Goal: Task Accomplishment & Management: Use online tool/utility

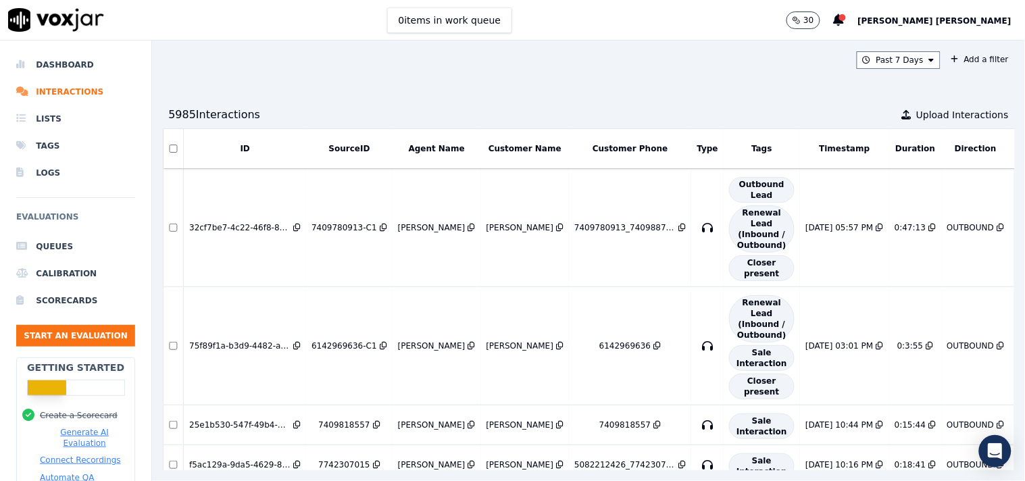
drag, startPoint x: 0, startPoint y: 0, endPoint x: 124, endPoint y: 220, distance: 253.0
click at [124, 220] on nav "Dashboard Interactions Lists Tags Logs Evaluations Queues Calibration Scorecard…" at bounding box center [76, 261] width 152 height 441
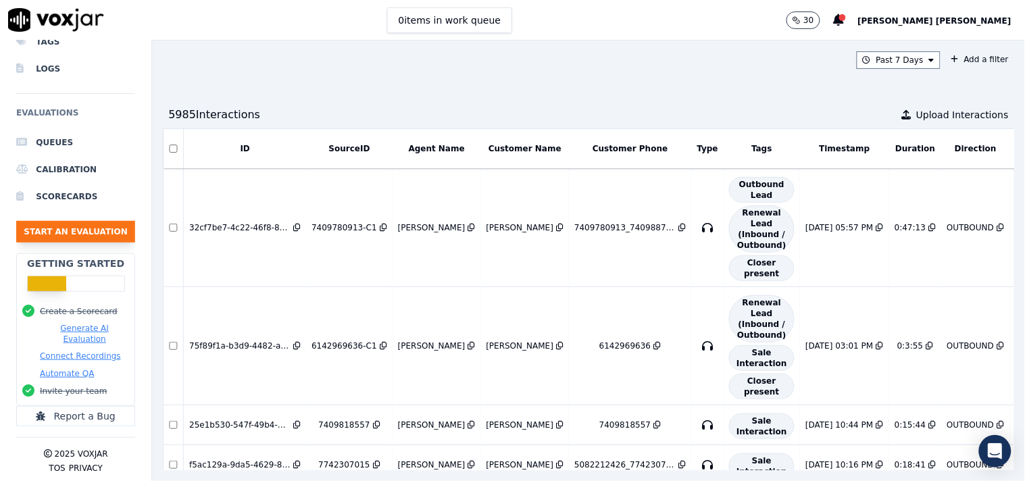
click at [116, 221] on button "Start an Evaluation" at bounding box center [75, 232] width 119 height 22
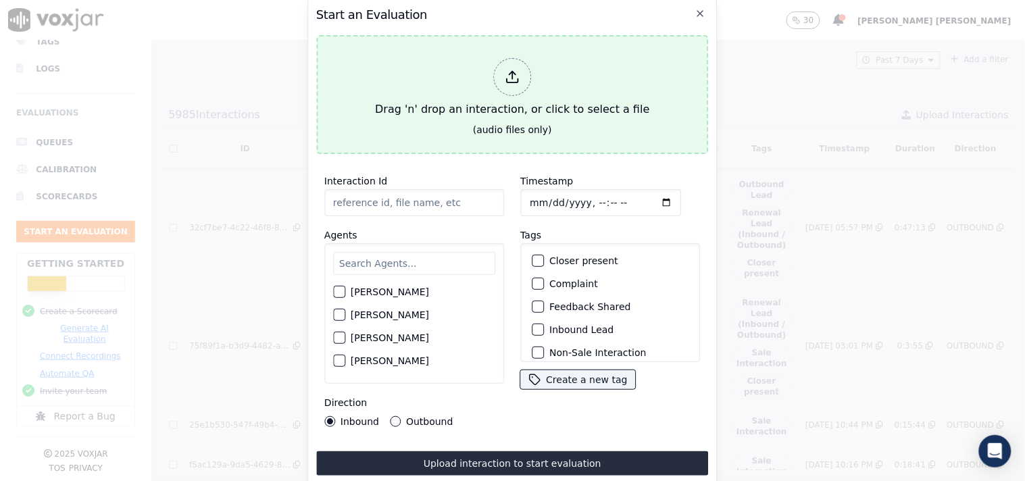
click at [510, 79] on icon at bounding box center [512, 81] width 11 height 4
click at [521, 59] on div at bounding box center [512, 77] width 38 height 38
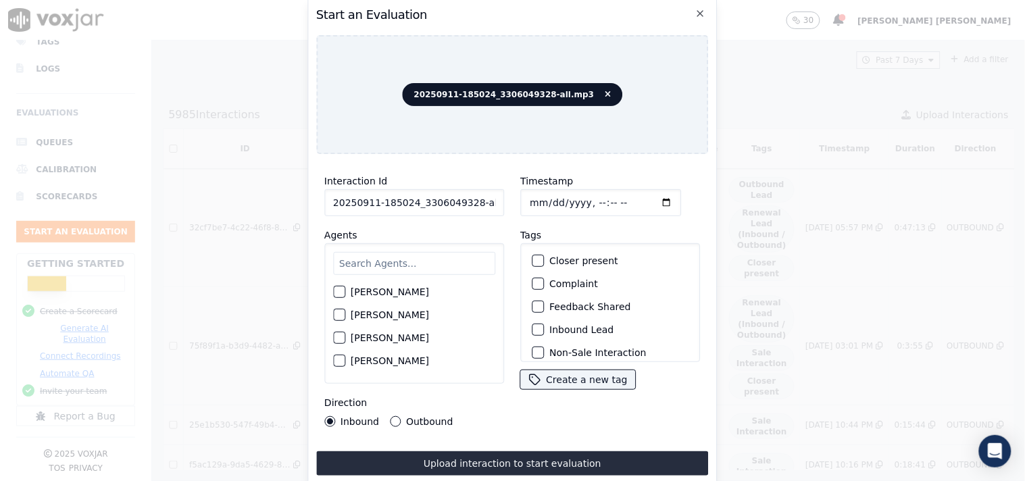
scroll to position [0, 7]
drag, startPoint x: 468, startPoint y: 203, endPoint x: 524, endPoint y: 208, distance: 56.3
click at [524, 208] on div "Interaction Id 20250911-185024_3306049328-all.mp3 Agents [PERSON_NAME] [PERSON_…" at bounding box center [512, 300] width 393 height 270
type input "20250911-185024_3306049328-C1"
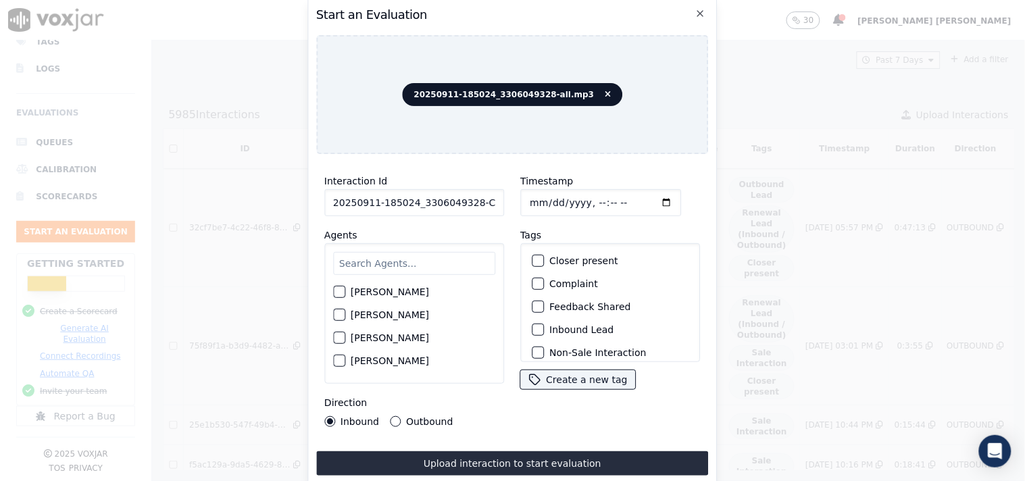
click at [527, 197] on input "Timestamp" at bounding box center [600, 202] width 161 height 27
type input "[DATE]T16:45"
click at [388, 266] on input "text" at bounding box center [414, 263] width 162 height 23
type input "F"
type input "geo"
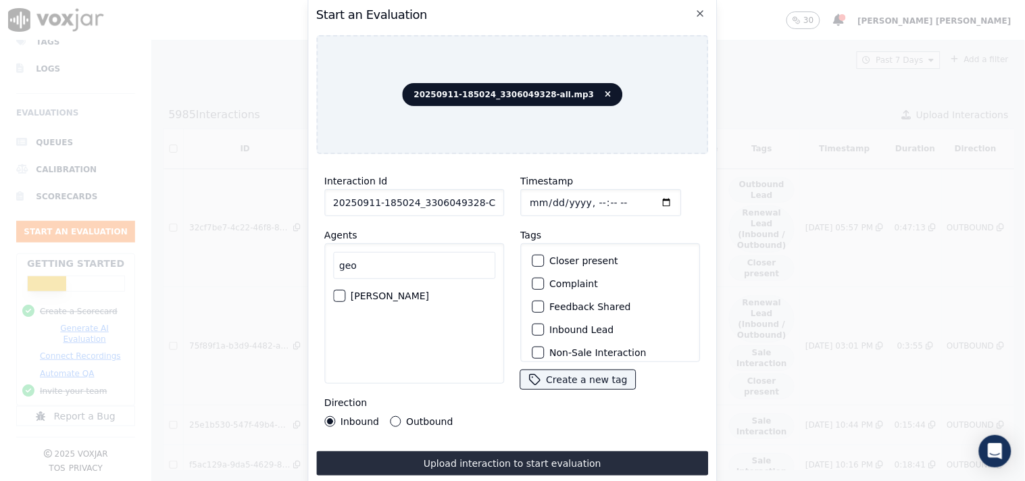
click at [388, 293] on label "[PERSON_NAME]" at bounding box center [390, 295] width 78 height 9
click at [345, 293] on button "[PERSON_NAME]" at bounding box center [339, 296] width 12 height 12
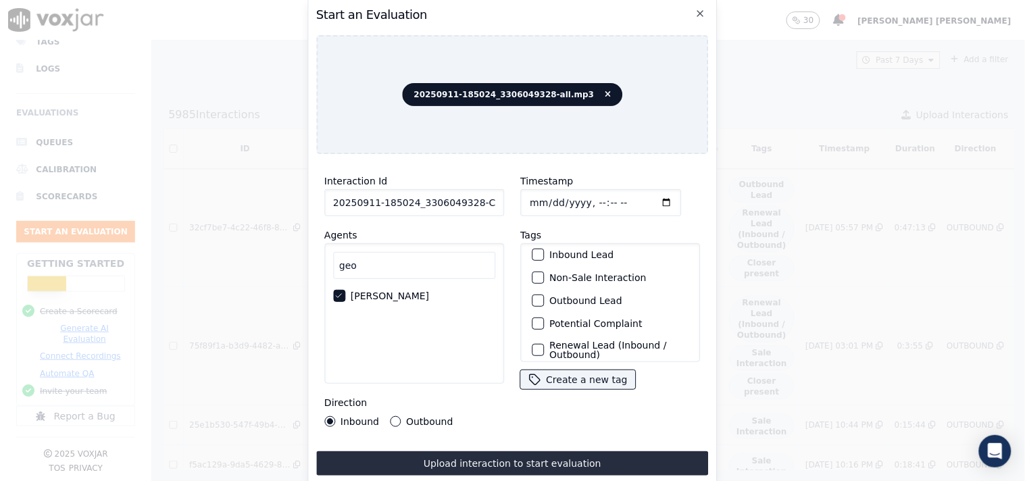
click at [583, 297] on label "Outbound Lead" at bounding box center [585, 300] width 73 height 9
click at [544, 297] on button "Outbound Lead" at bounding box center [538, 301] width 12 height 12
click at [583, 277] on label "Non-Sale Interaction" at bounding box center [597, 277] width 97 height 9
click at [544, 277] on button "Non-Sale Interaction" at bounding box center [538, 278] width 12 height 12
click at [399, 410] on div "Direction Inbound Outbound" at bounding box center [414, 411] width 180 height 32
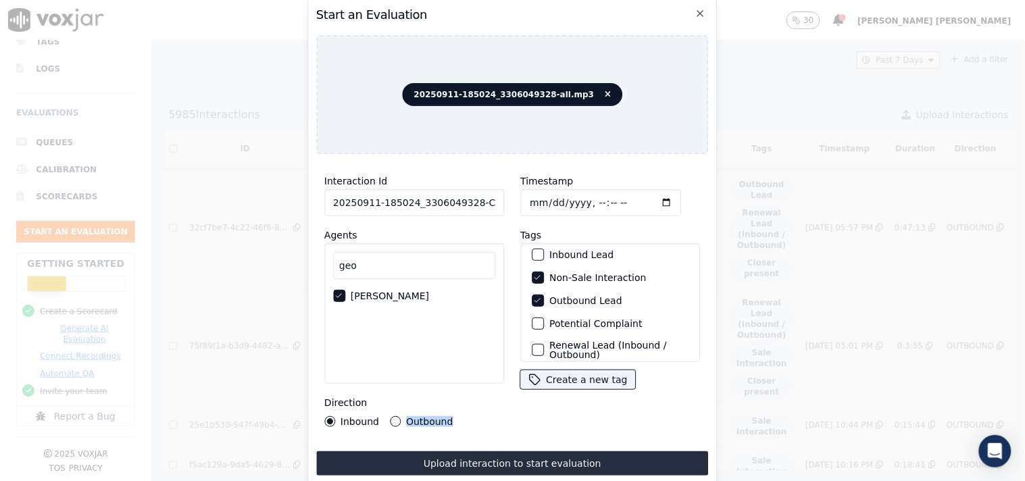
click at [399, 416] on div "Outbound" at bounding box center [421, 421] width 63 height 11
click at [400, 417] on div "Outbound" at bounding box center [421, 421] width 63 height 11
click at [394, 420] on button "Outbound" at bounding box center [395, 421] width 11 height 11
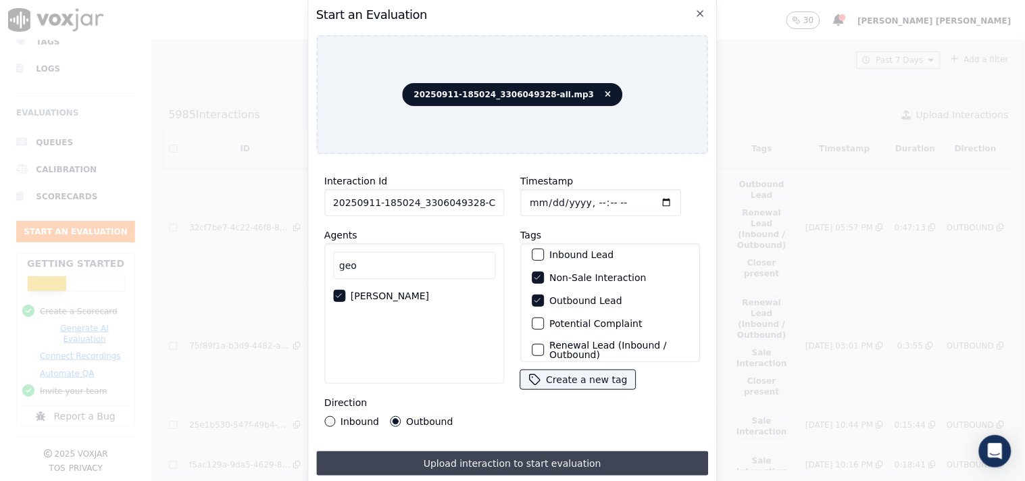
click at [420, 463] on button "Upload interaction to start evaluation" at bounding box center [512, 463] width 393 height 24
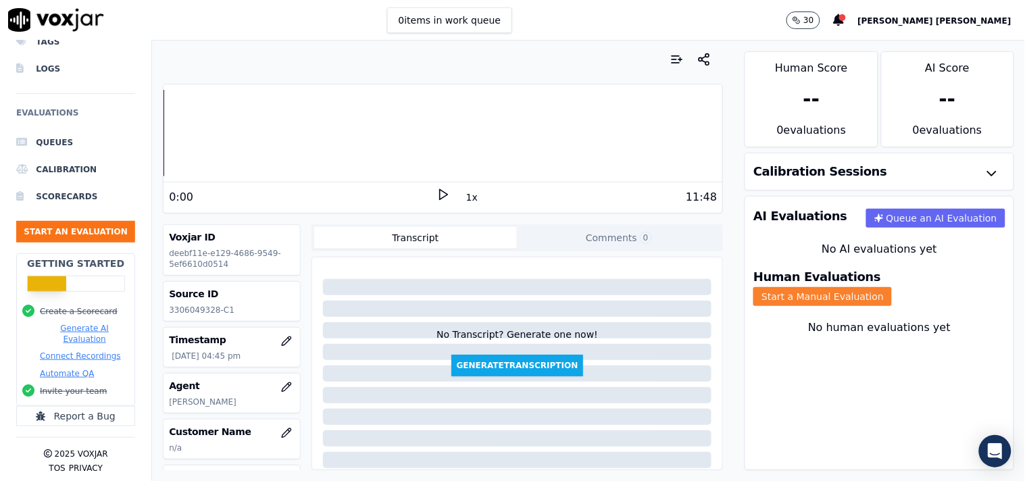
click at [879, 287] on button "Start a Manual Evaluation" at bounding box center [823, 296] width 139 height 19
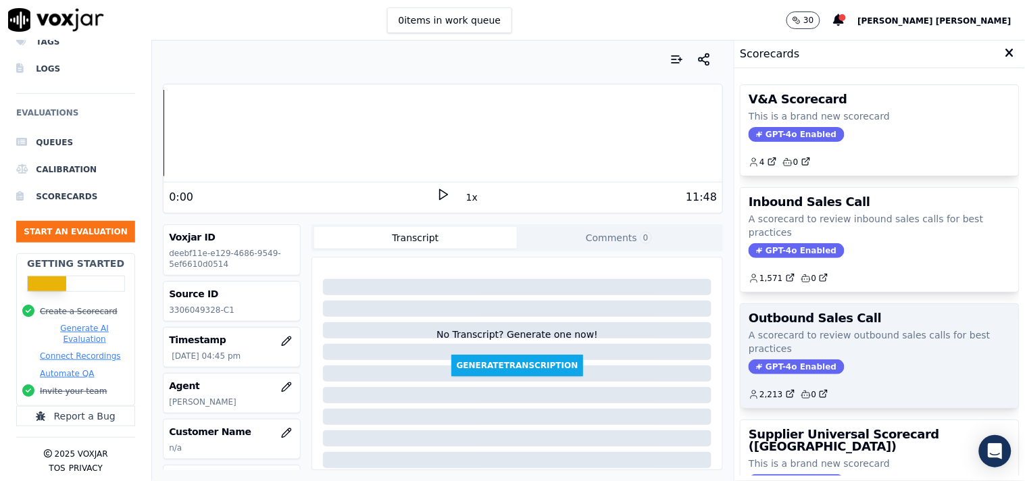
click at [761, 374] on span "GPT-4o Enabled" at bounding box center [796, 367] width 95 height 15
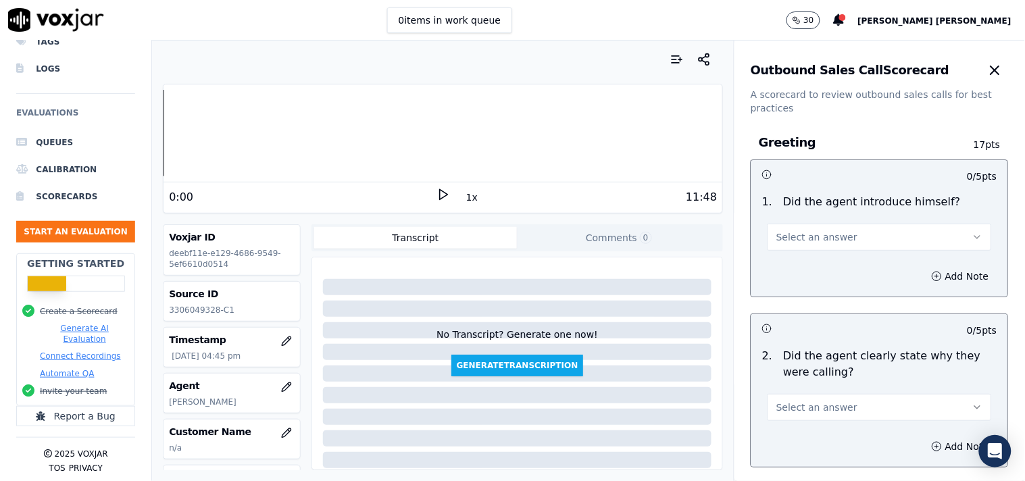
click at [814, 240] on span "Select an answer" at bounding box center [817, 237] width 81 height 14
click at [808, 258] on div "Yes" at bounding box center [856, 268] width 199 height 22
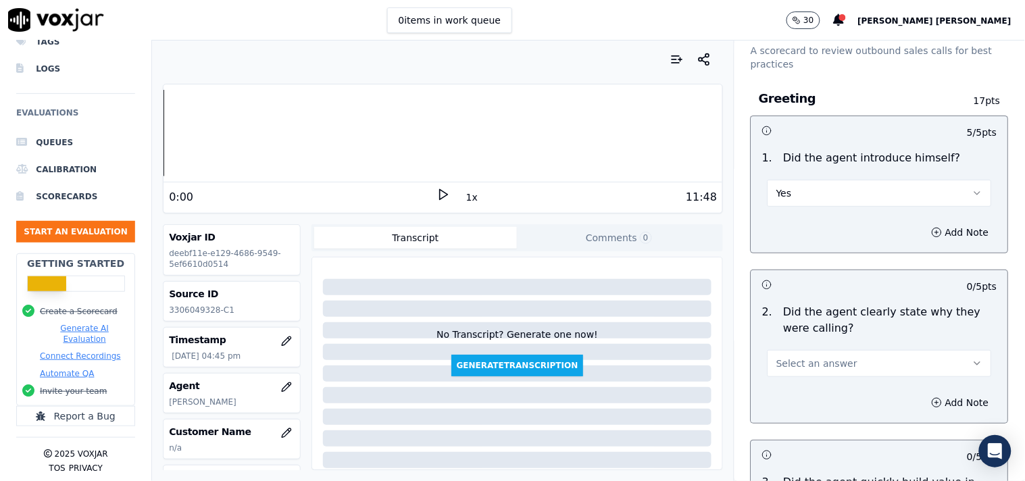
scroll to position [75, 0]
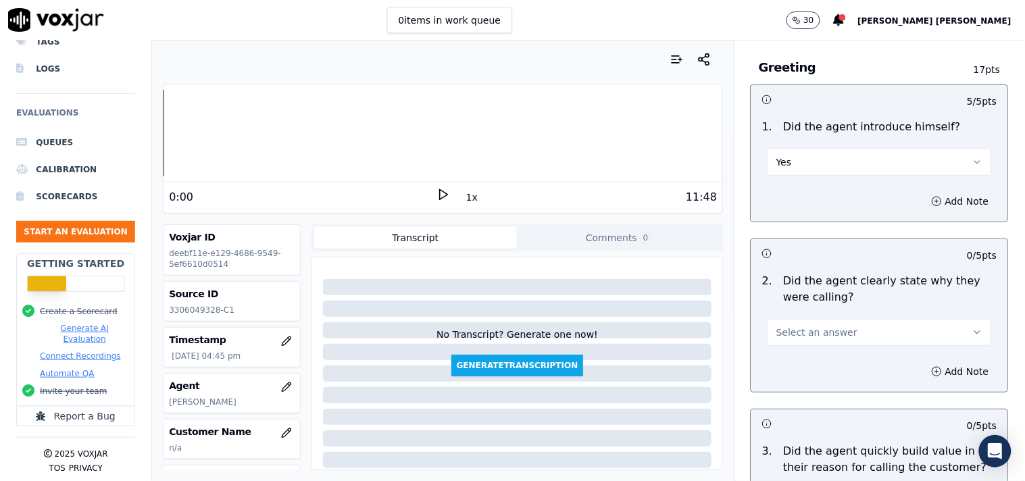
click at [823, 329] on span "Select an answer" at bounding box center [817, 333] width 81 height 14
click at [814, 362] on div "Yes" at bounding box center [856, 363] width 199 height 22
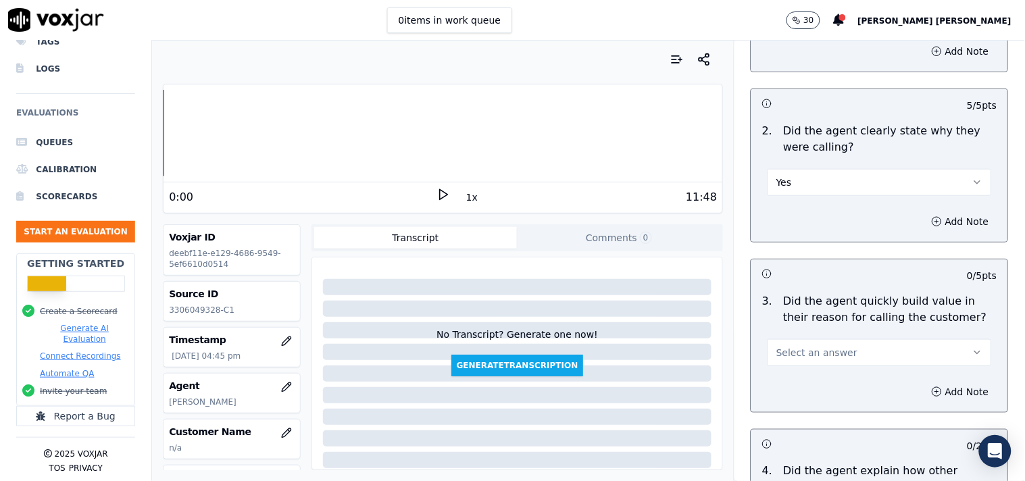
click at [814, 368] on div "3 . Did the agent quickly build value in their reason for calling the customer?…" at bounding box center [880, 330] width 257 height 84
click at [818, 359] on span "Select an answer" at bounding box center [817, 353] width 81 height 14
click at [806, 390] on div "Yes" at bounding box center [856, 383] width 199 height 22
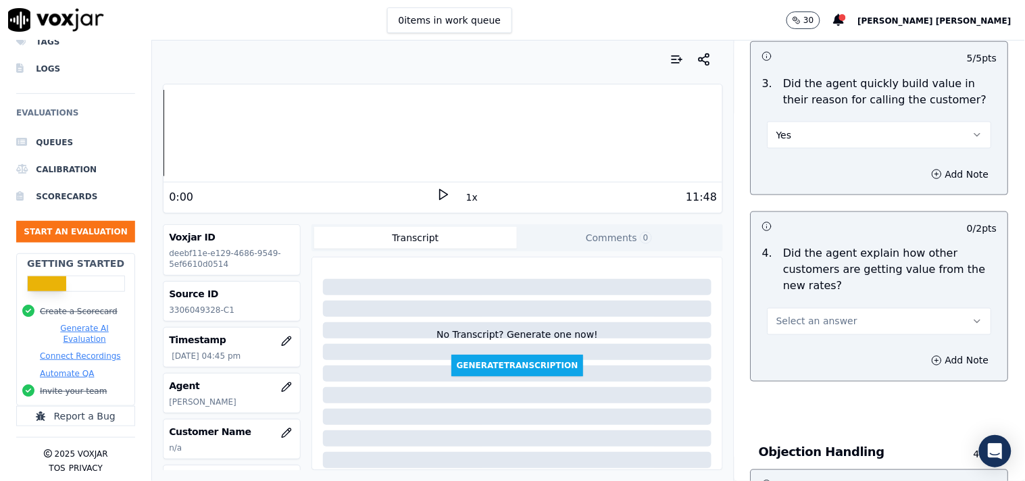
scroll to position [450, 0]
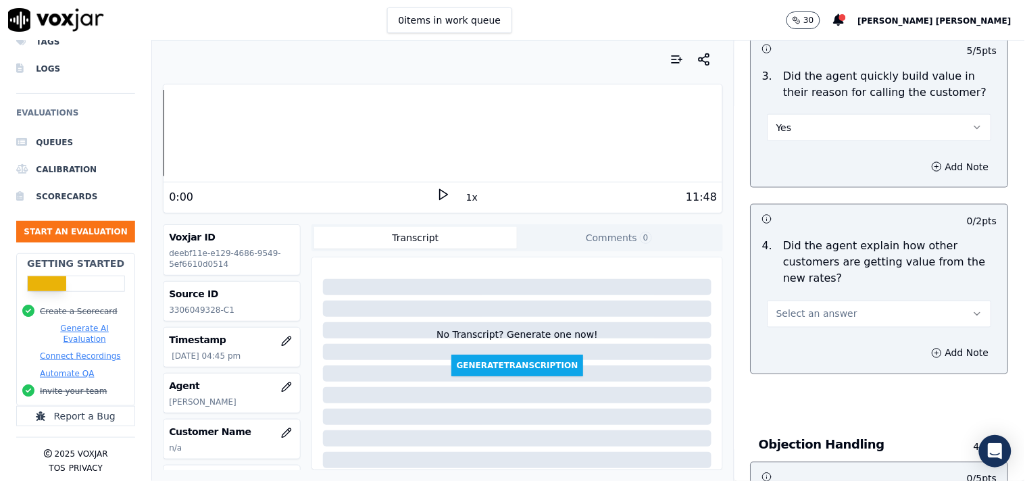
click at [818, 328] on div "4 . Did the agent explain how other customers are getting value from the new ra…" at bounding box center [880, 283] width 257 height 100
click at [826, 318] on span "Select an answer" at bounding box center [817, 315] width 81 height 14
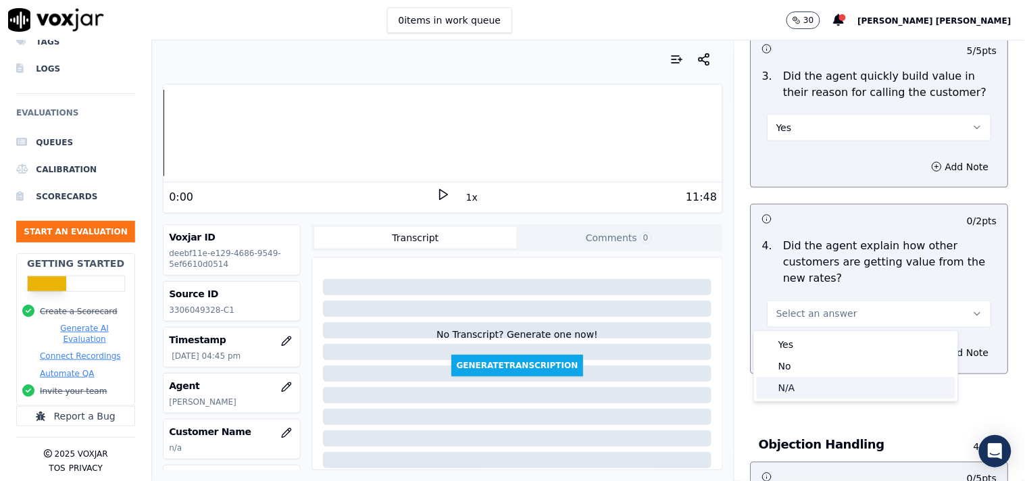
click at [801, 379] on div "N/A" at bounding box center [856, 388] width 199 height 22
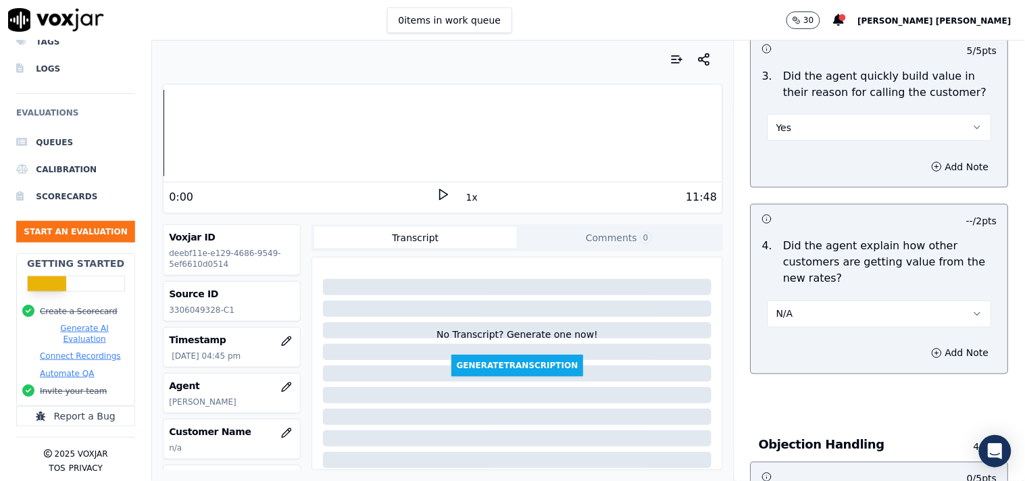
scroll to position [676, 0]
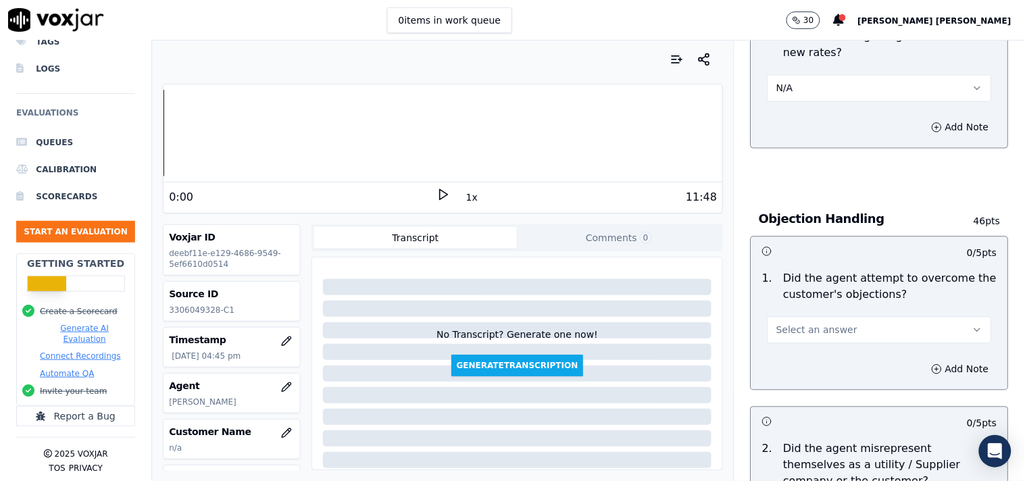
click at [816, 320] on button "Select an answer" at bounding box center [880, 330] width 224 height 27
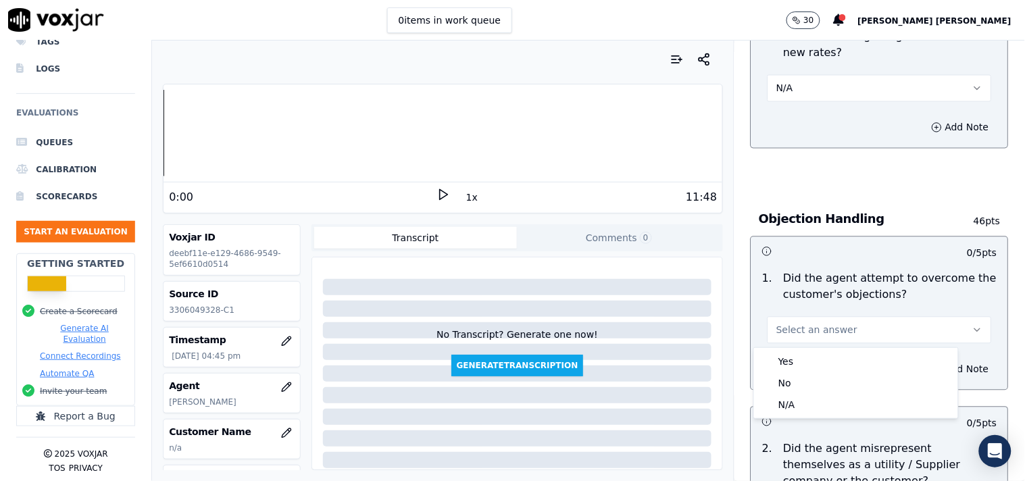
click at [818, 337] on span "Select an answer" at bounding box center [817, 331] width 81 height 14
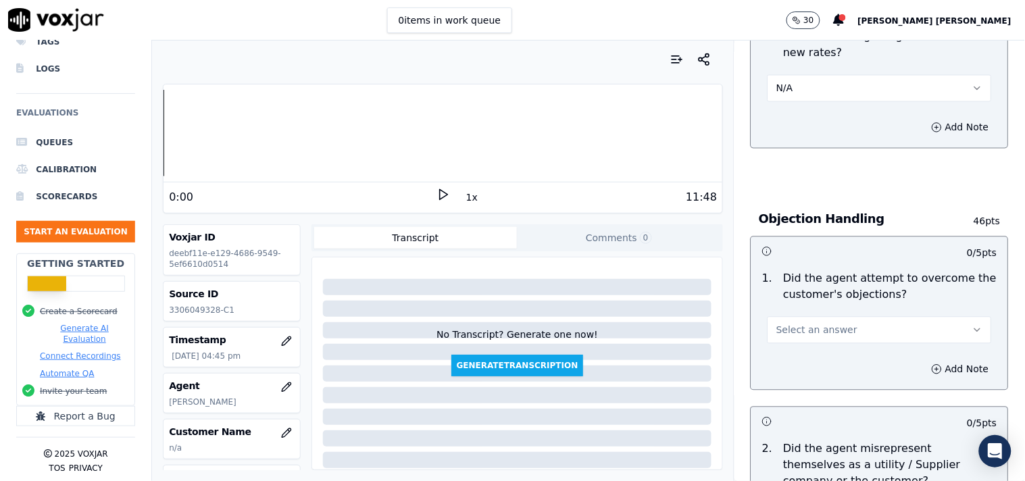
click at [819, 341] on button "Select an answer" at bounding box center [880, 330] width 224 height 27
click at [816, 362] on div "Yes" at bounding box center [856, 362] width 199 height 22
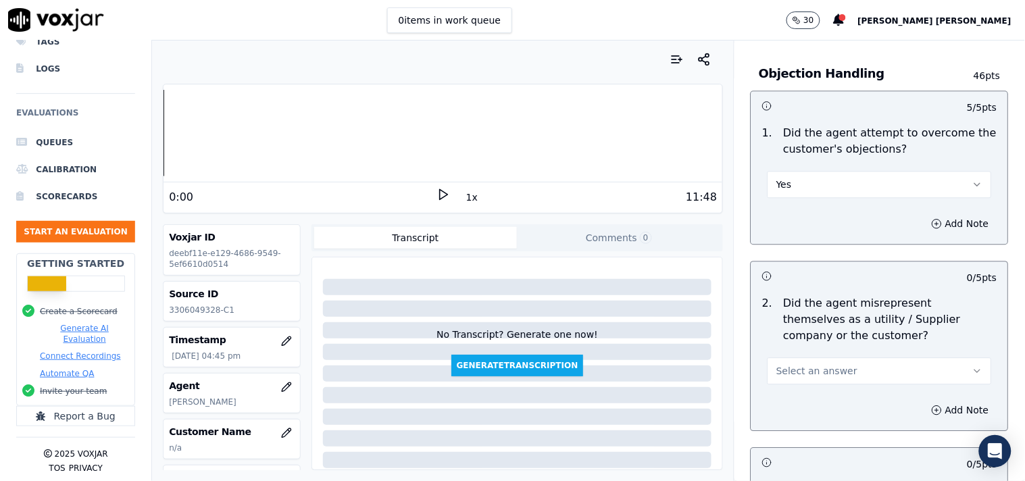
scroll to position [826, 0]
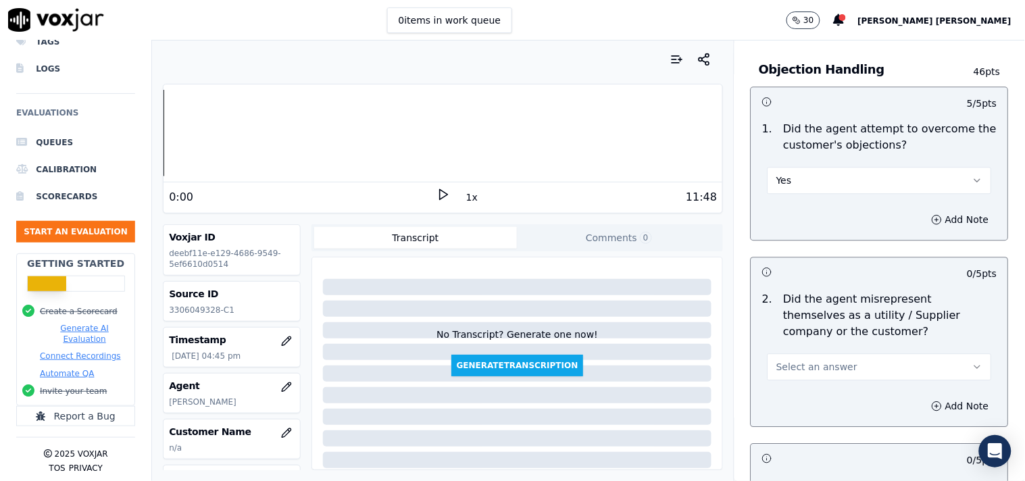
click at [814, 366] on span "Select an answer" at bounding box center [817, 367] width 81 height 14
click at [806, 412] on div "No" at bounding box center [856, 419] width 199 height 22
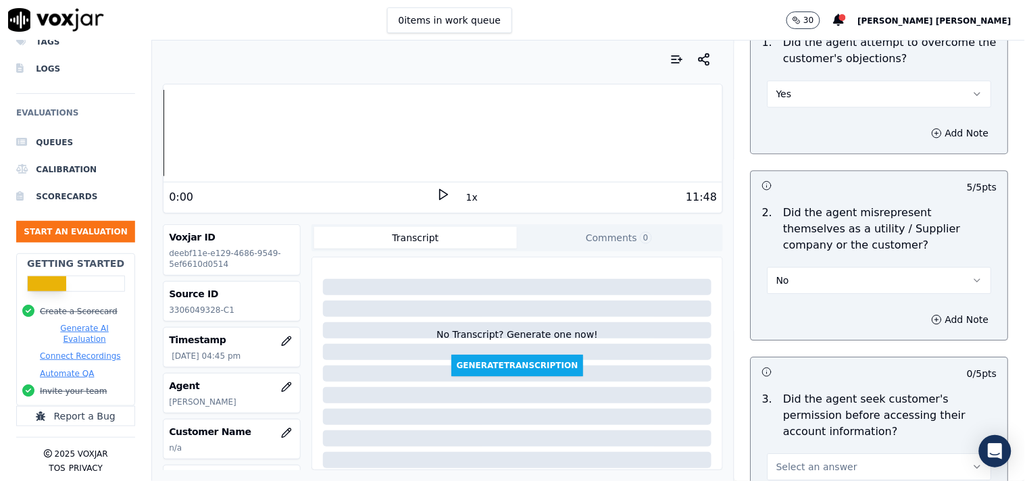
scroll to position [976, 0]
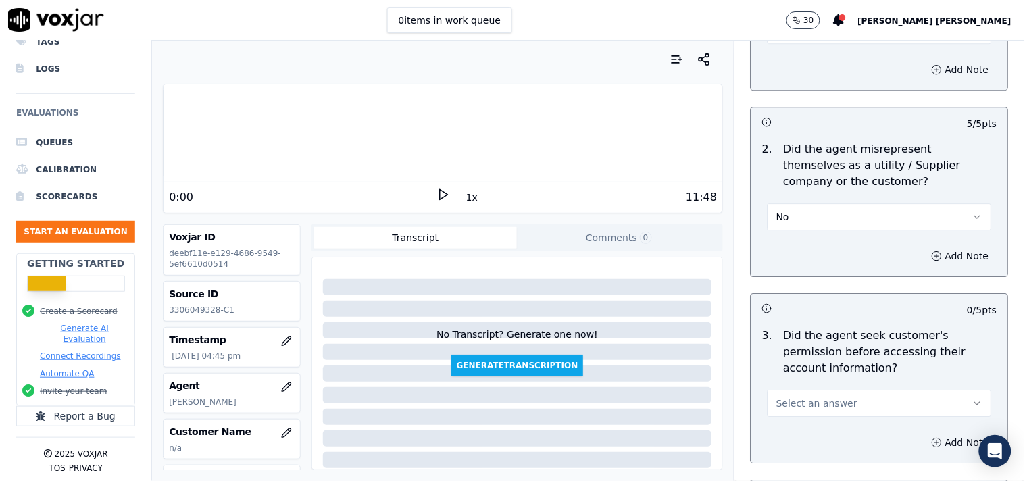
click at [808, 378] on div "Select an answer" at bounding box center [880, 396] width 246 height 41
click at [806, 403] on span "Select an answer" at bounding box center [817, 404] width 81 height 14
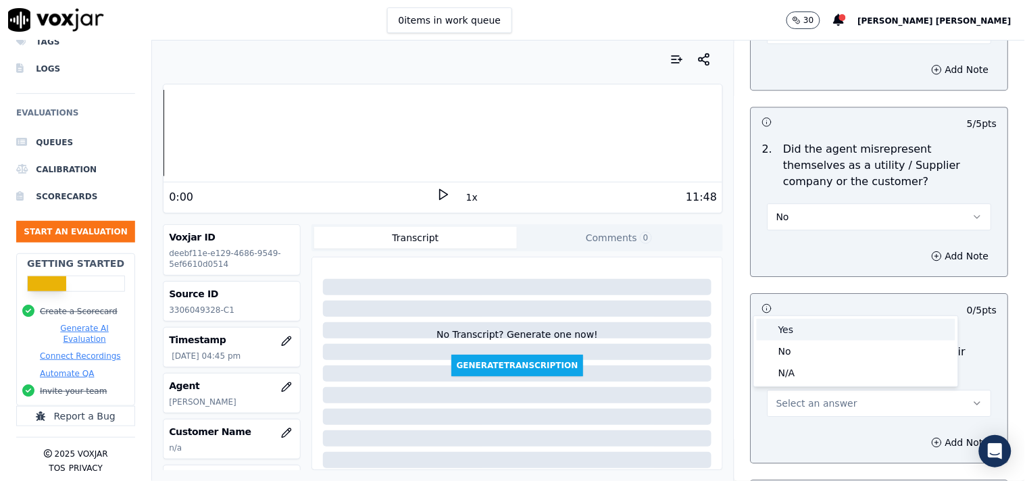
click at [806, 326] on div "Yes" at bounding box center [856, 330] width 199 height 22
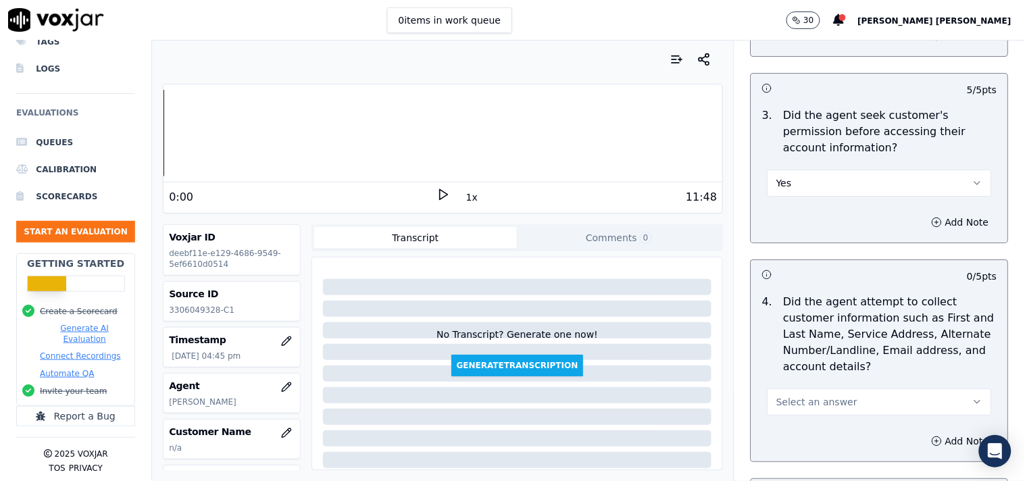
scroll to position [1201, 0]
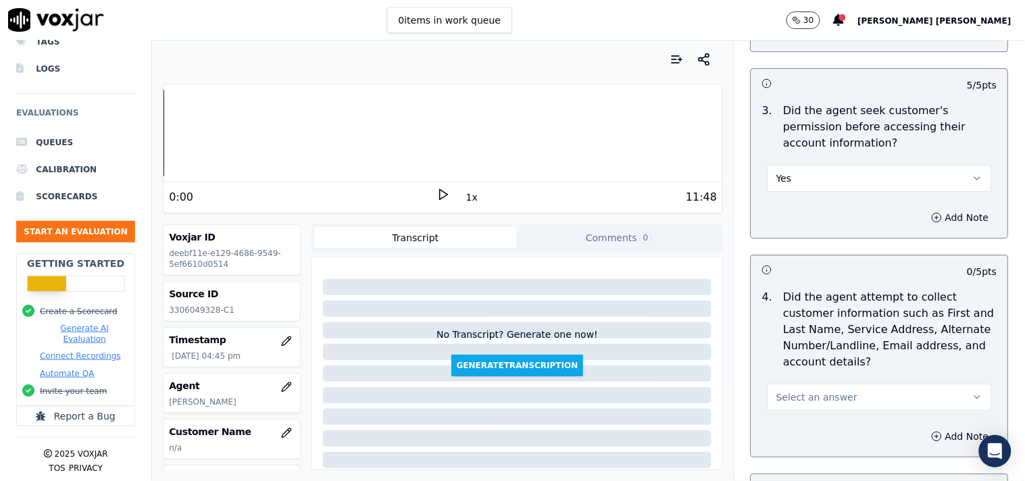
click at [792, 399] on span "Select an answer" at bounding box center [817, 398] width 81 height 14
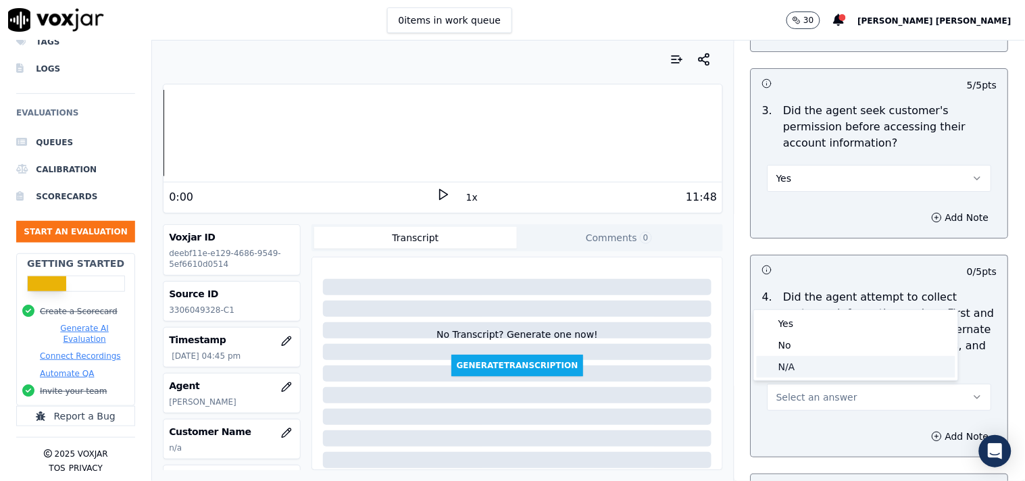
click at [795, 365] on div "N/A" at bounding box center [856, 367] width 199 height 22
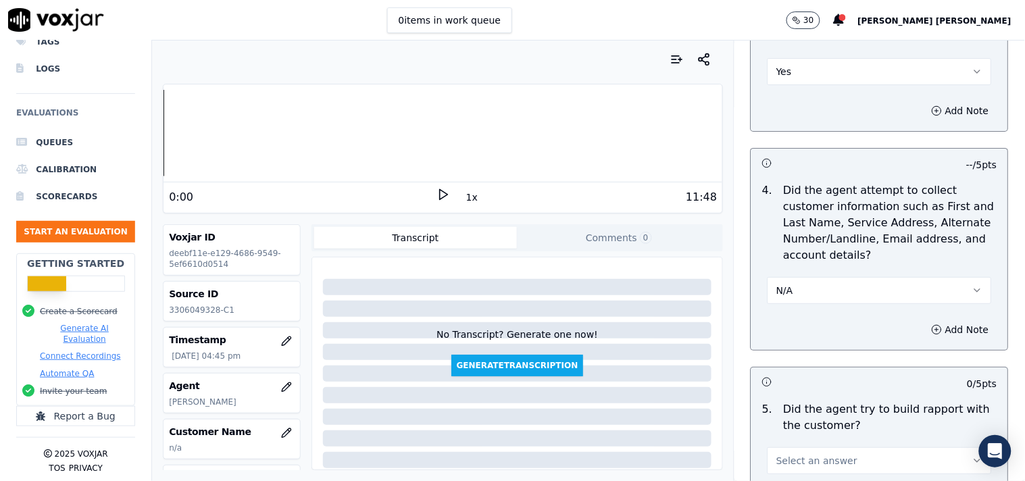
scroll to position [1427, 0]
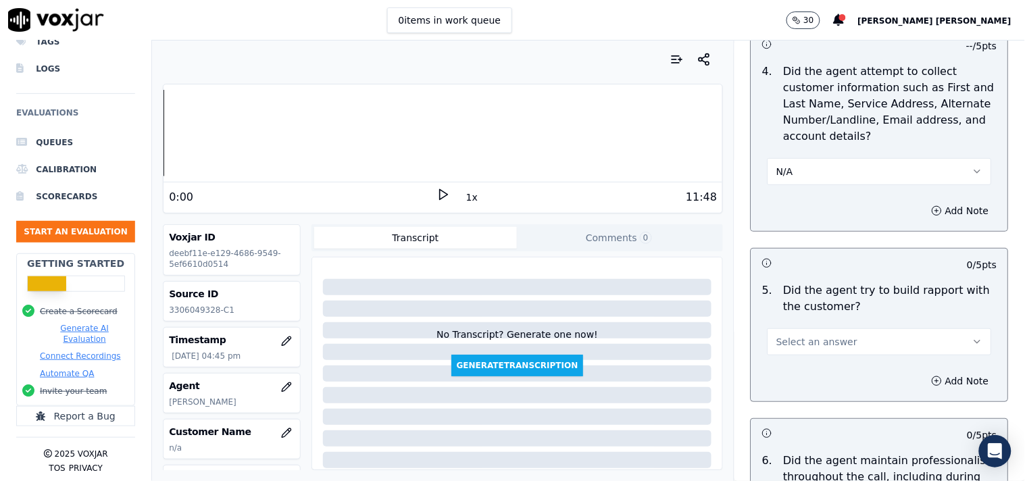
click at [806, 342] on span "Select an answer" at bounding box center [817, 342] width 81 height 14
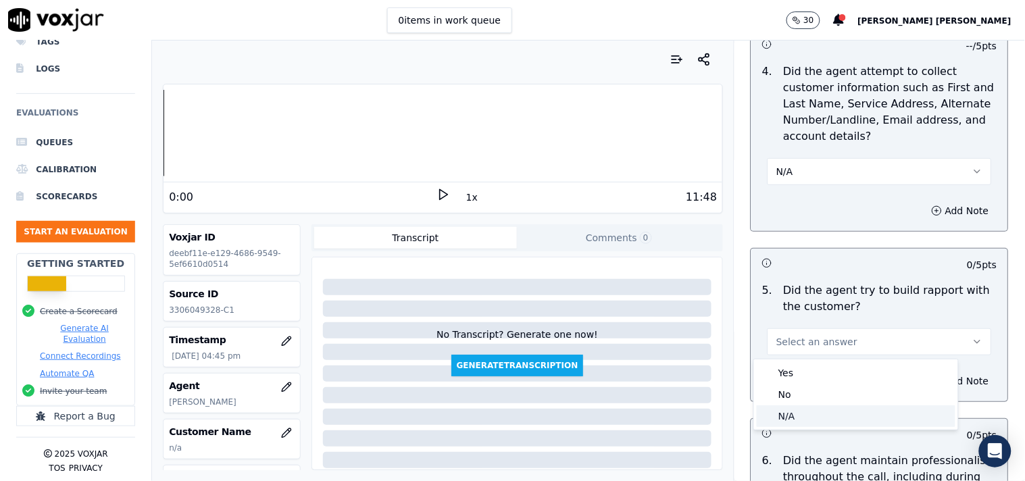
click at [799, 412] on div "N/A" at bounding box center [856, 417] width 199 height 22
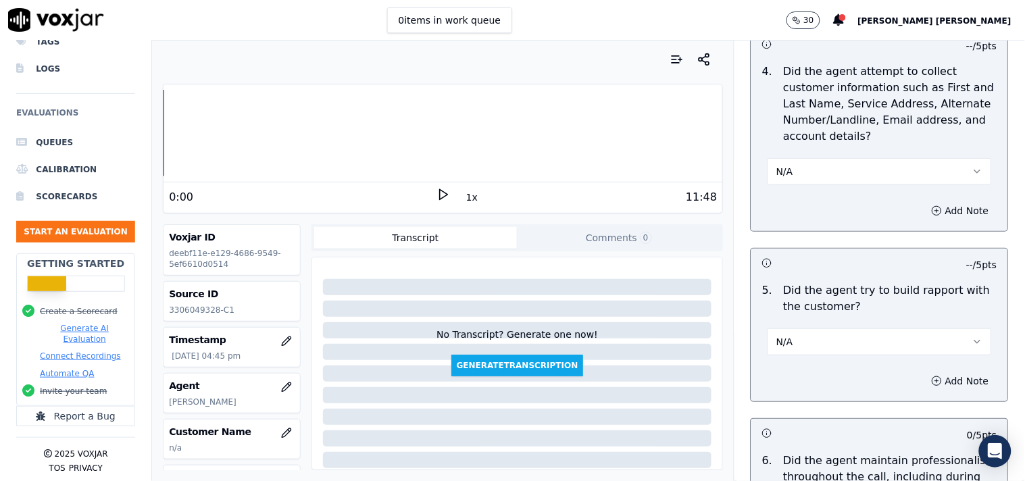
scroll to position [1727, 0]
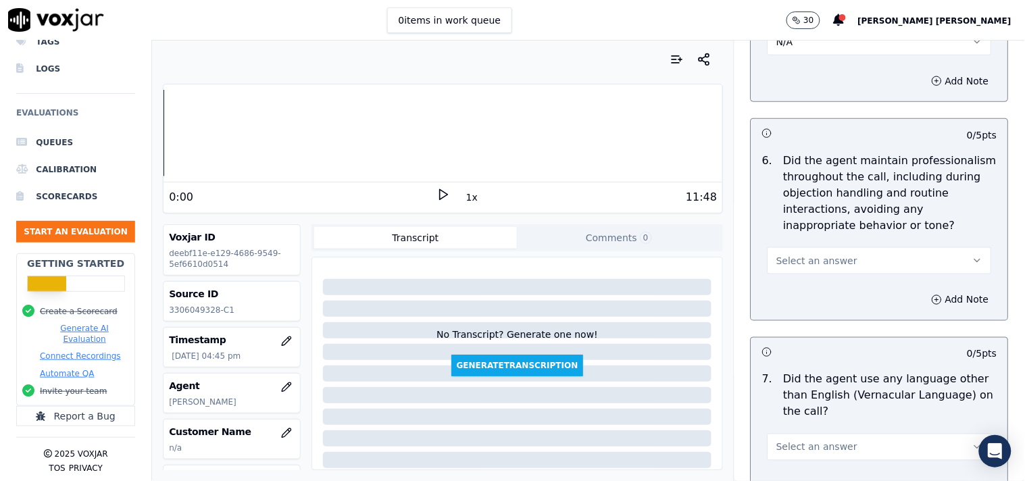
click at [816, 273] on button "Select an answer" at bounding box center [880, 260] width 224 height 27
click at [818, 306] on div "No" at bounding box center [856, 314] width 199 height 22
click at [821, 282] on div "Add Note" at bounding box center [880, 300] width 257 height 41
click at [821, 271] on button "No" at bounding box center [880, 260] width 224 height 27
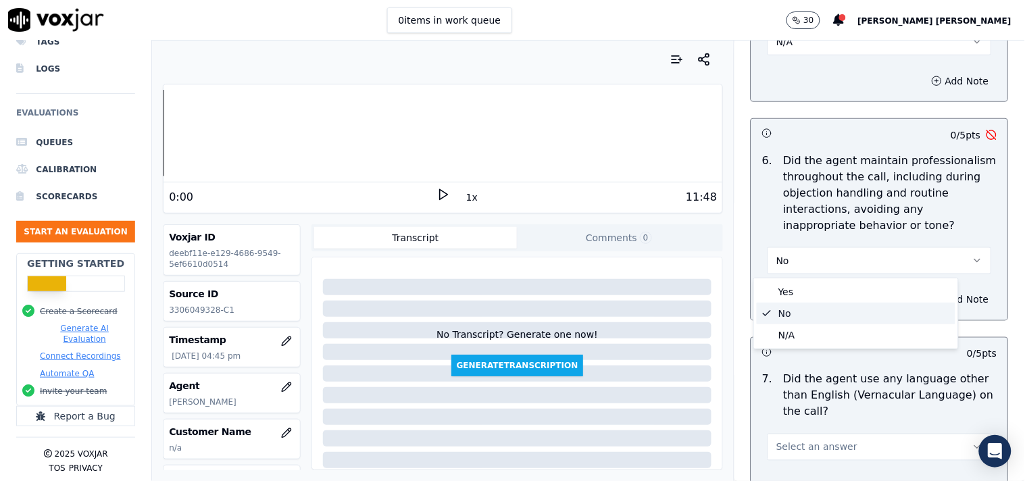
click at [806, 279] on div "Yes No N/A" at bounding box center [856, 313] width 204 height 70
click at [808, 289] on div "Yes" at bounding box center [856, 292] width 199 height 22
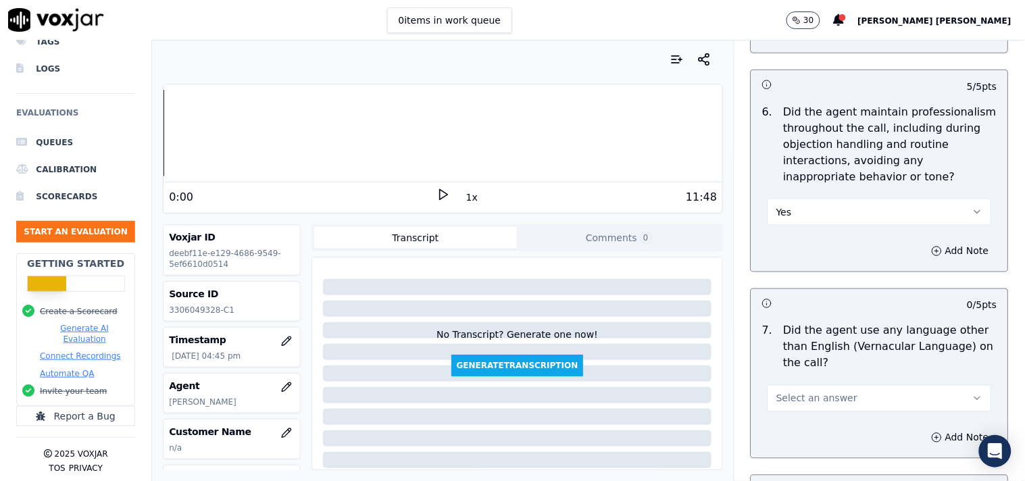
scroll to position [1877, 0]
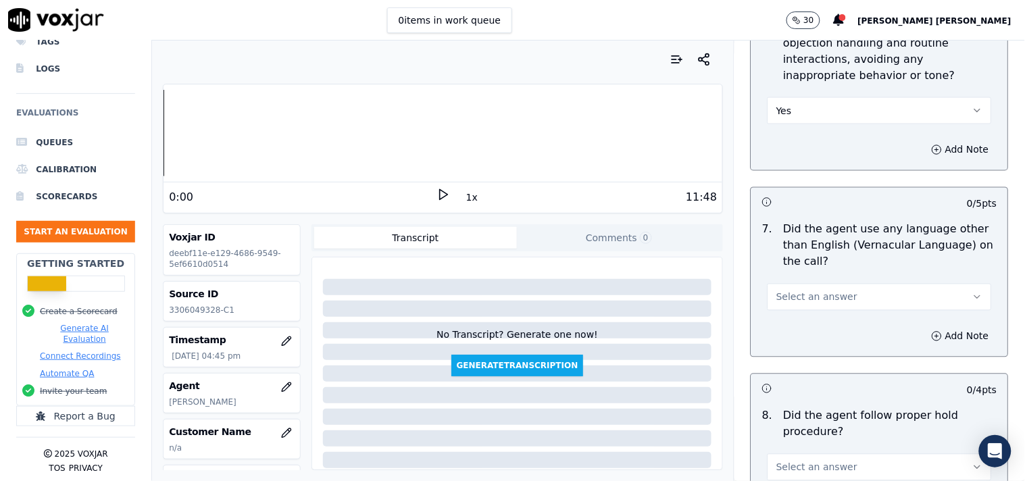
click at [812, 299] on span "Select an answer" at bounding box center [817, 298] width 81 height 14
click at [802, 346] on div "No" at bounding box center [856, 350] width 199 height 22
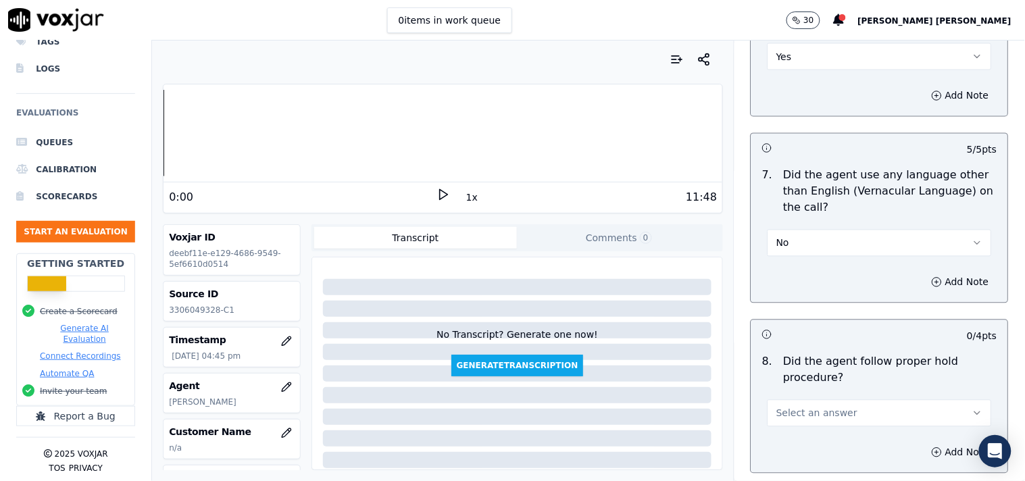
scroll to position [1952, 0]
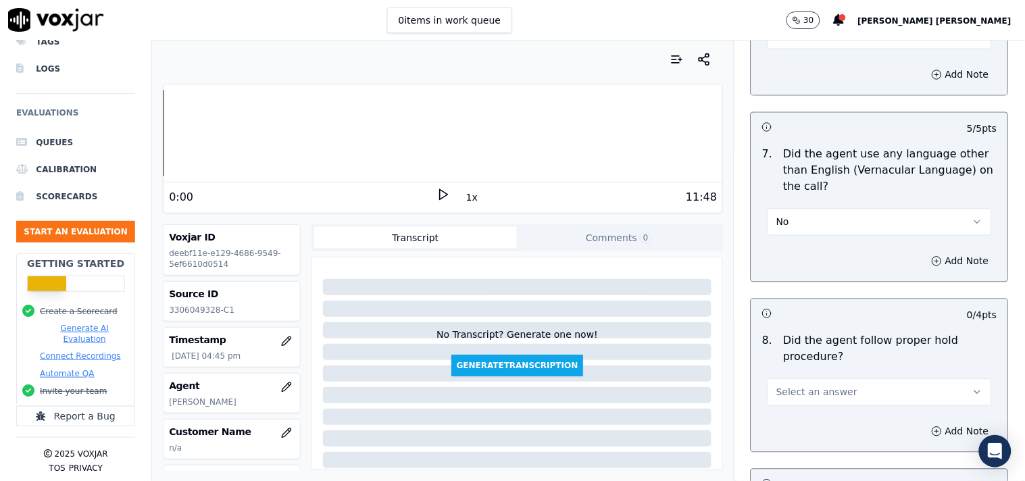
click at [800, 374] on div "Select an answer" at bounding box center [880, 386] width 246 height 41
click at [796, 390] on span "Select an answer" at bounding box center [817, 393] width 81 height 14
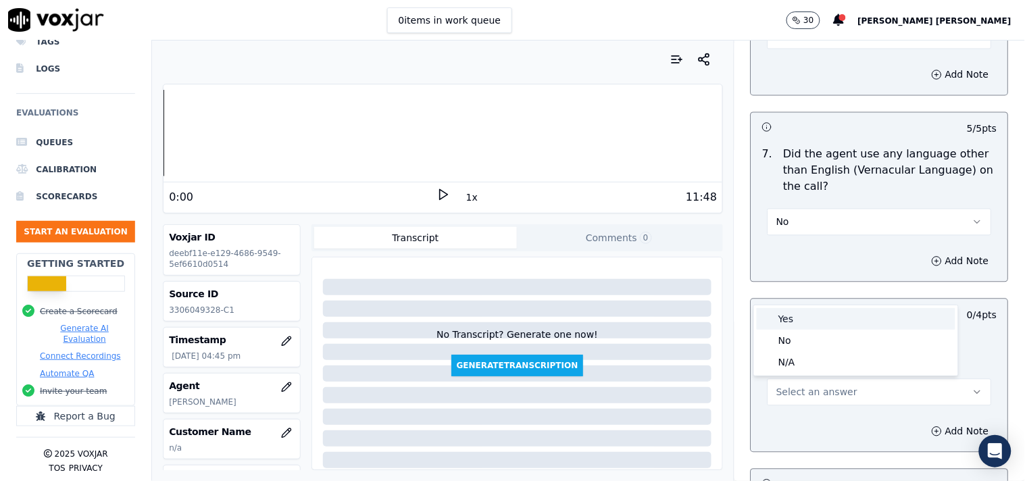
click at [800, 308] on div "Yes" at bounding box center [856, 319] width 199 height 22
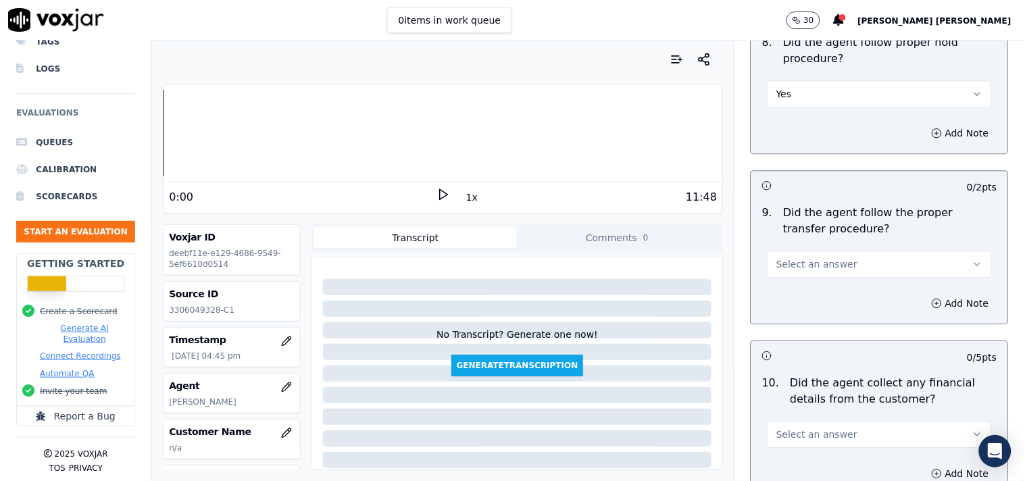
scroll to position [2253, 0]
click at [796, 274] on button "Select an answer" at bounding box center [880, 262] width 224 height 27
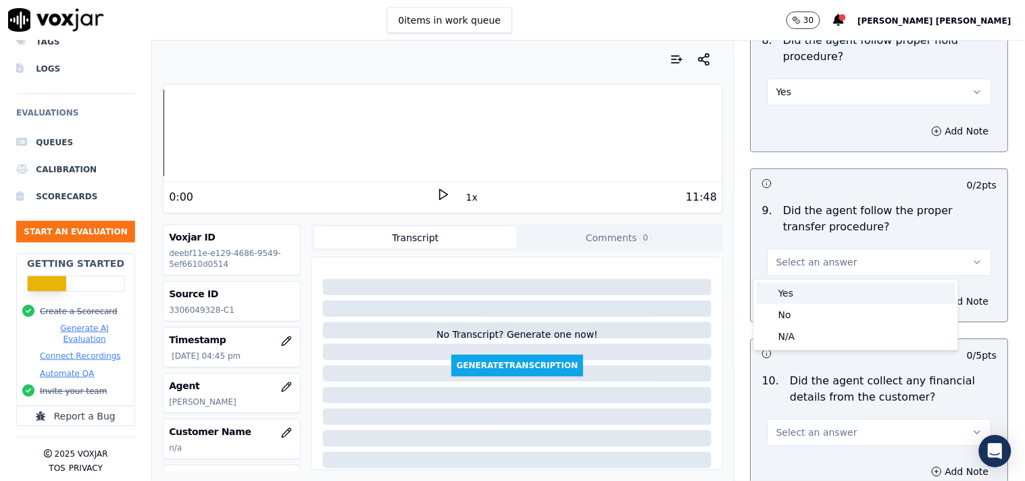
click at [796, 291] on div "Yes" at bounding box center [856, 294] width 199 height 22
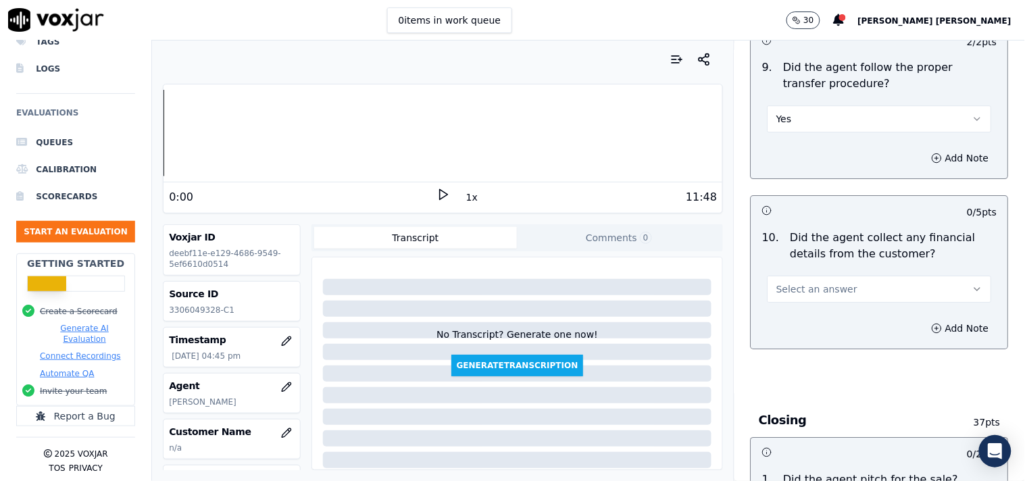
scroll to position [2403, 0]
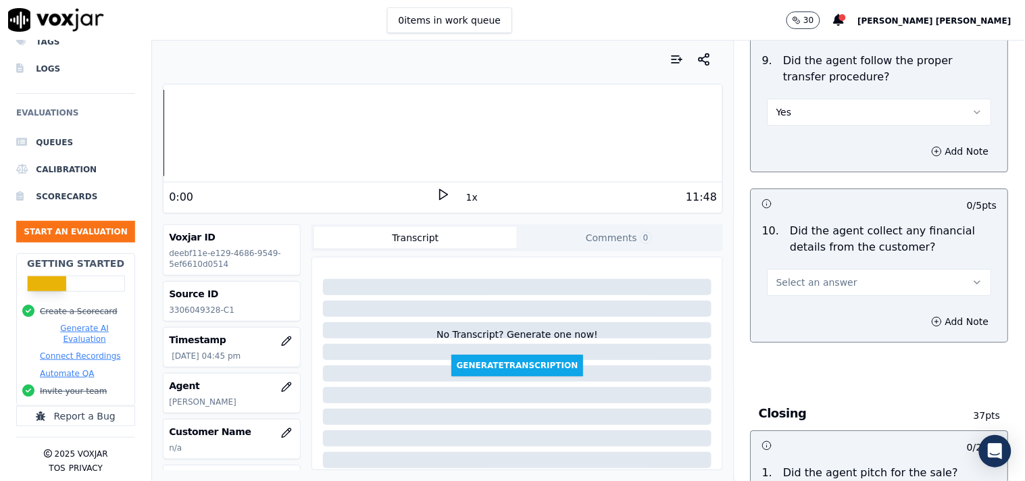
click at [796, 302] on div "Add Note" at bounding box center [880, 321] width 257 height 41
click at [798, 291] on button "Select an answer" at bounding box center [880, 282] width 224 height 27
click at [801, 325] on div "No" at bounding box center [856, 335] width 199 height 22
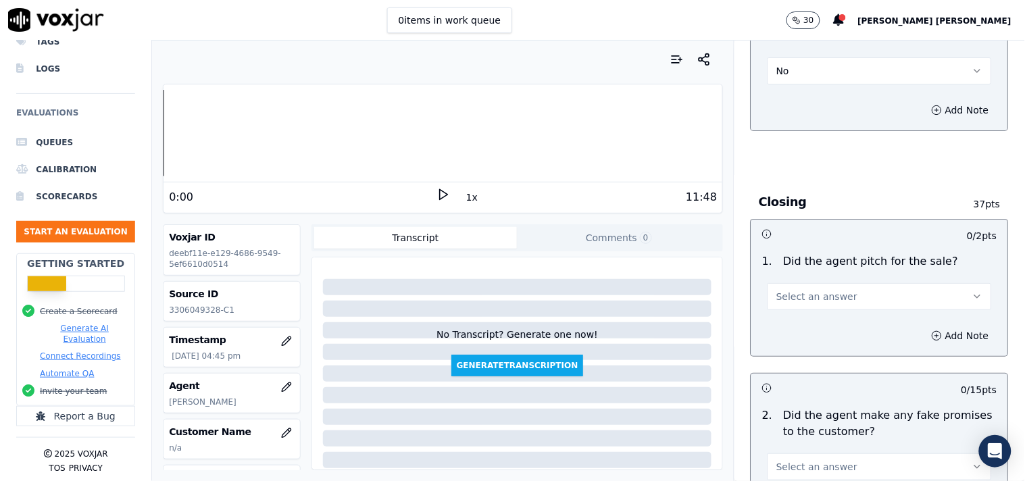
scroll to position [2612, 0]
click at [812, 305] on span "Select an answer" at bounding box center [817, 300] width 81 height 14
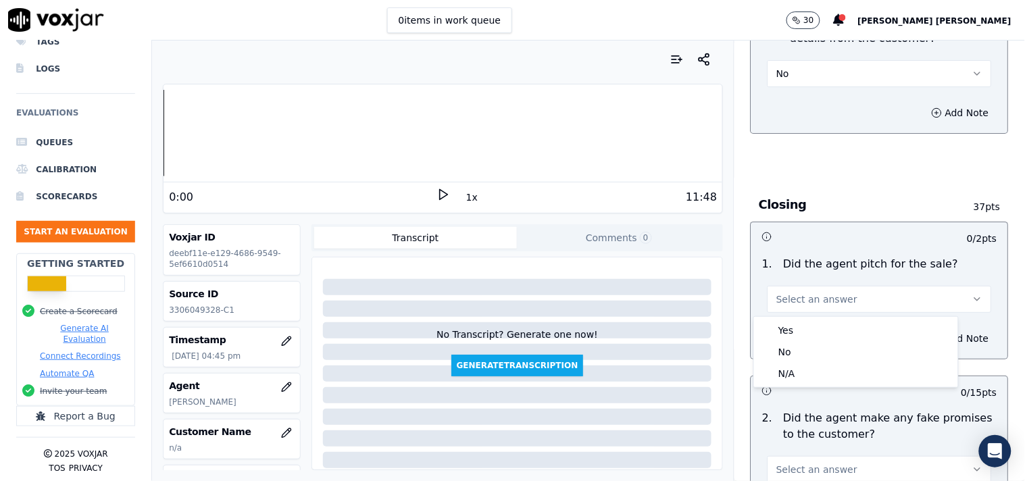
click at [808, 316] on div "Yes No N/A" at bounding box center [856, 352] width 205 height 72
click at [807, 326] on div "Yes" at bounding box center [856, 331] width 199 height 22
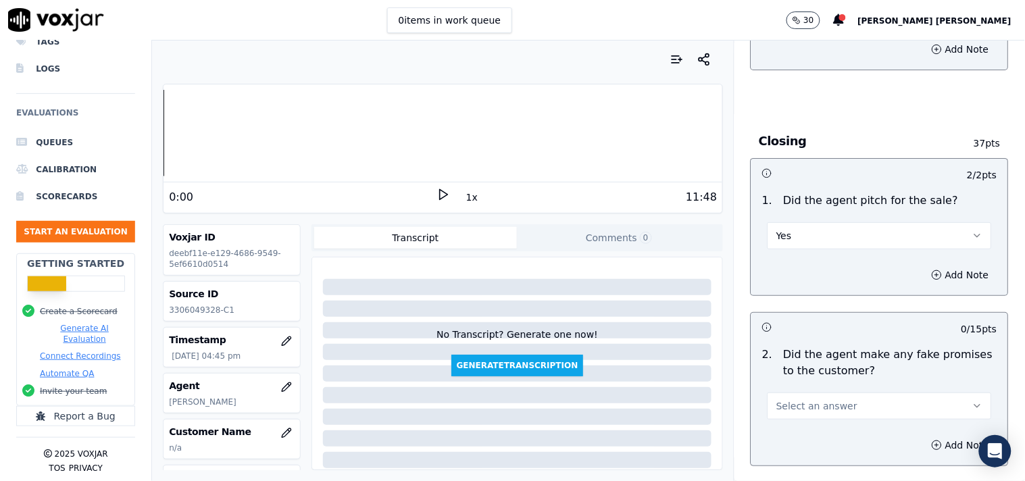
scroll to position [2762, 0]
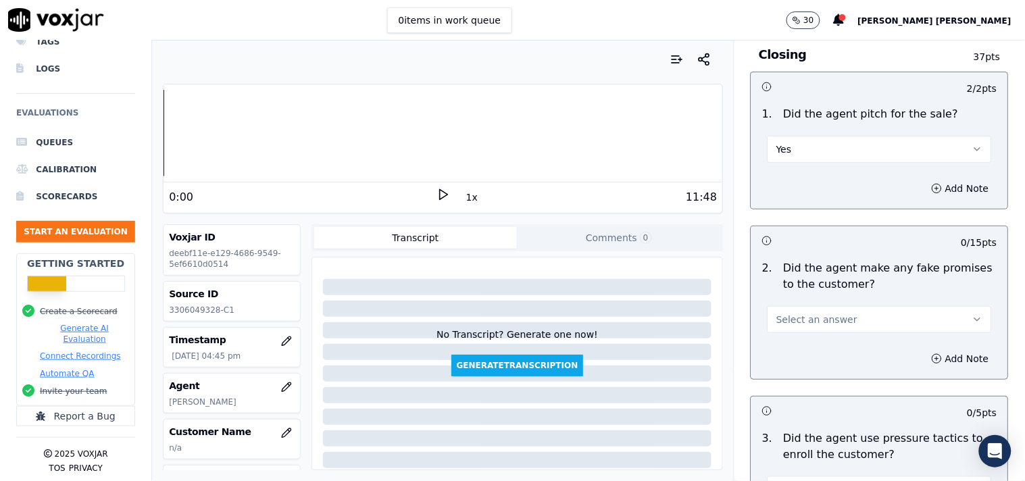
click at [808, 316] on span "Select an answer" at bounding box center [817, 320] width 81 height 14
click at [796, 376] on div "No" at bounding box center [856, 373] width 199 height 22
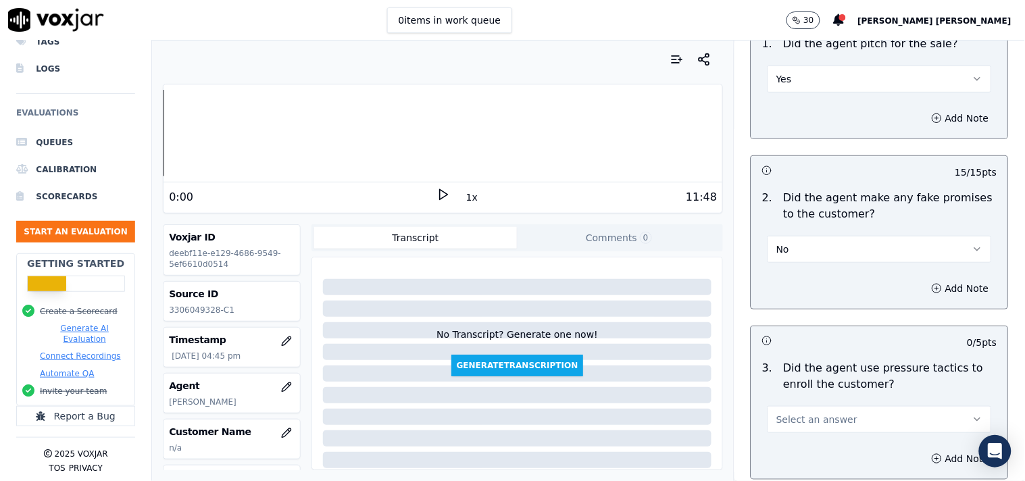
scroll to position [2912, 0]
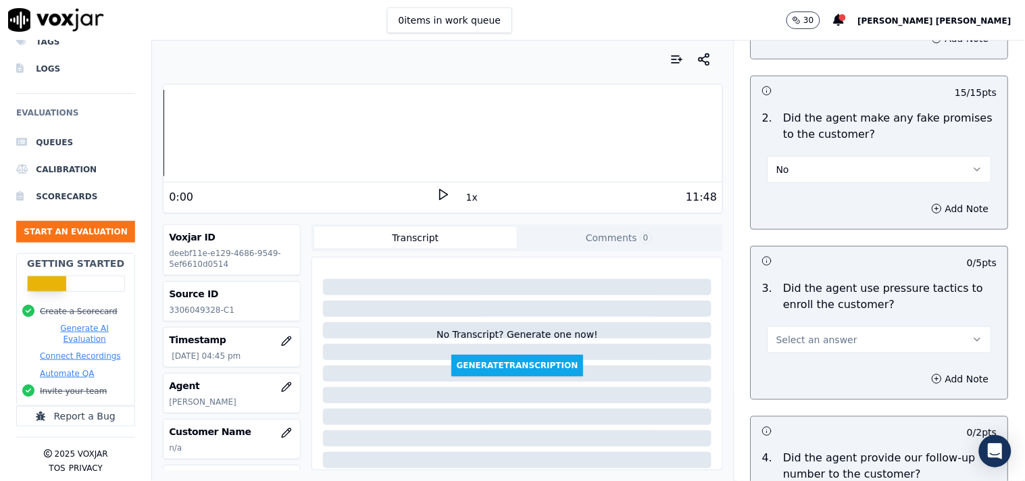
click at [802, 360] on div "Add Note" at bounding box center [880, 379] width 257 height 41
click at [802, 356] on div "3 . Did the agent use pressure tactics to enroll the customer? Select an answer" at bounding box center [880, 317] width 257 height 84
click at [887, 339] on button "Select an answer" at bounding box center [880, 339] width 224 height 27
click at [846, 399] on div "No" at bounding box center [856, 393] width 199 height 22
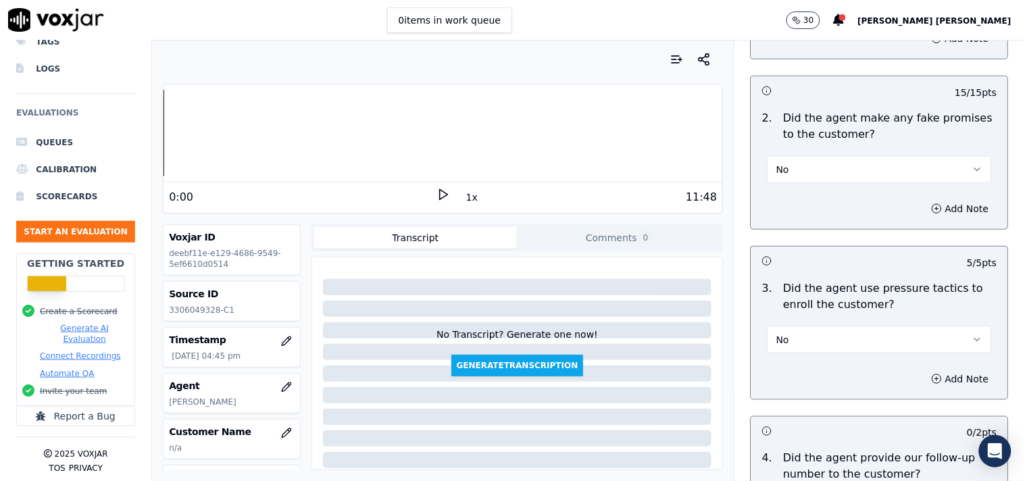
scroll to position [3137, 0]
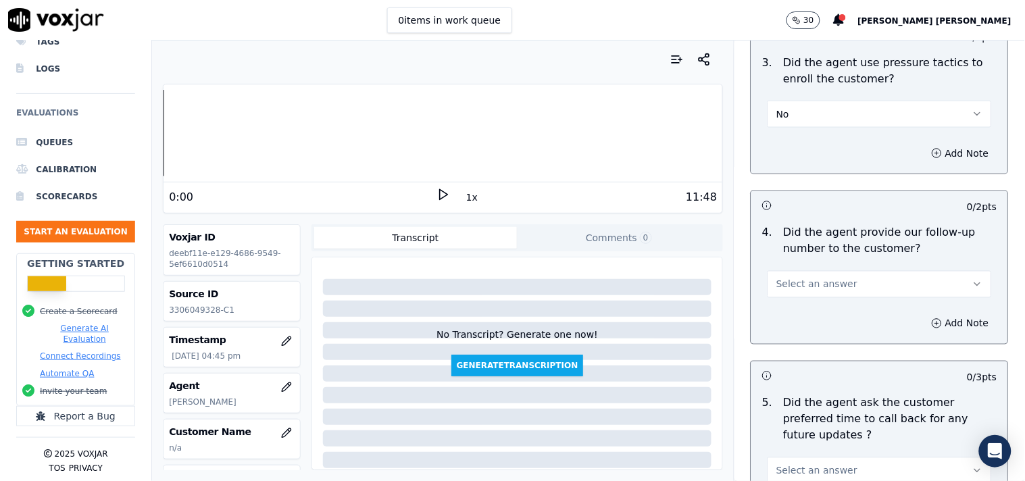
click at [830, 281] on span "Select an answer" at bounding box center [817, 285] width 81 height 14
click at [832, 318] on div "Yes" at bounding box center [856, 317] width 199 height 22
click at [822, 294] on button "Yes" at bounding box center [880, 284] width 224 height 27
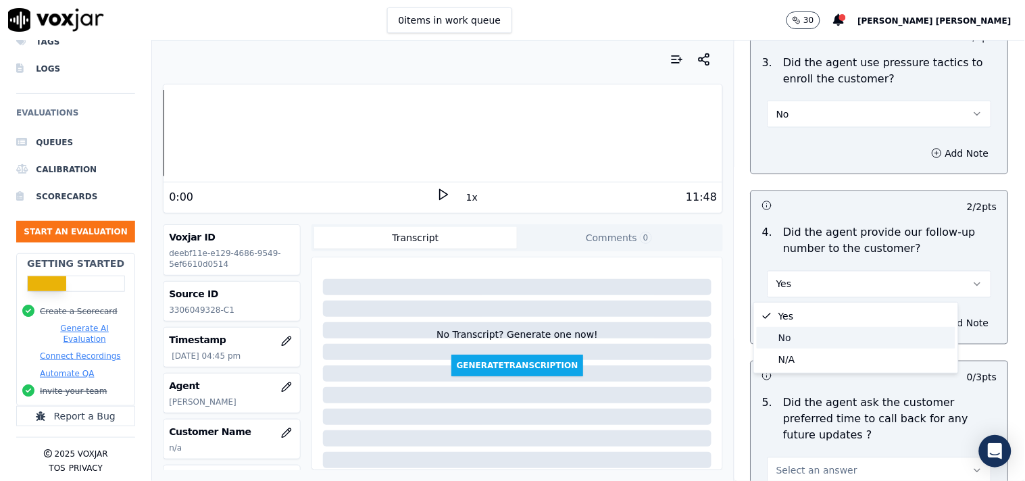
click at [801, 340] on div "No" at bounding box center [856, 338] width 199 height 22
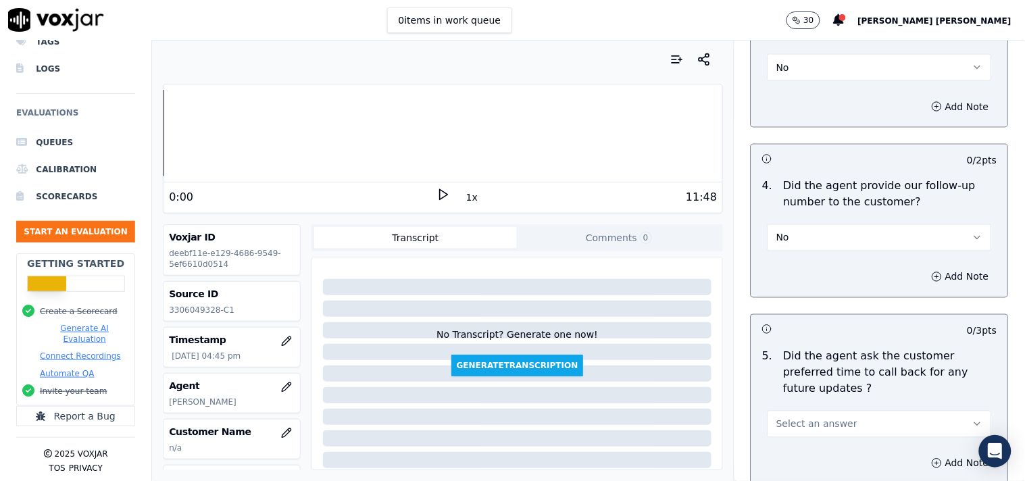
scroll to position [3212, 0]
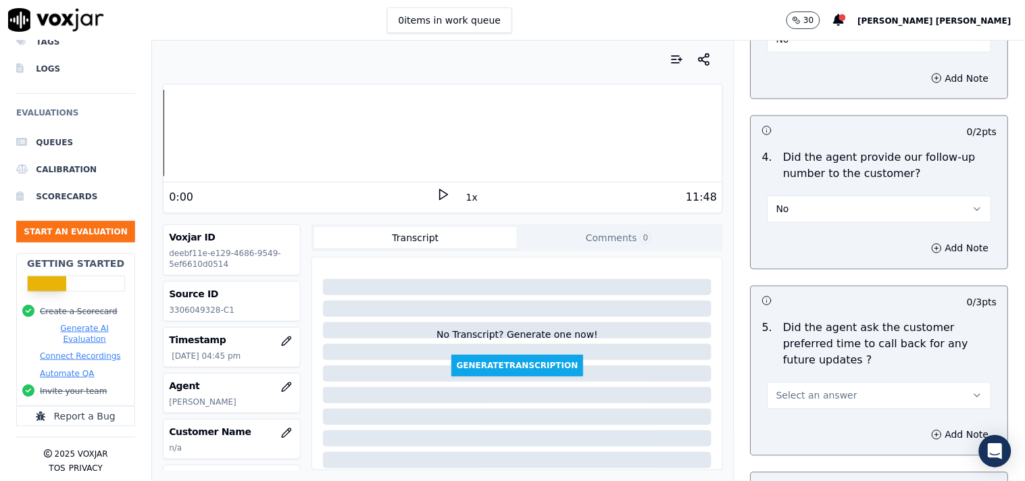
click at [806, 389] on span "Select an answer" at bounding box center [817, 396] width 81 height 14
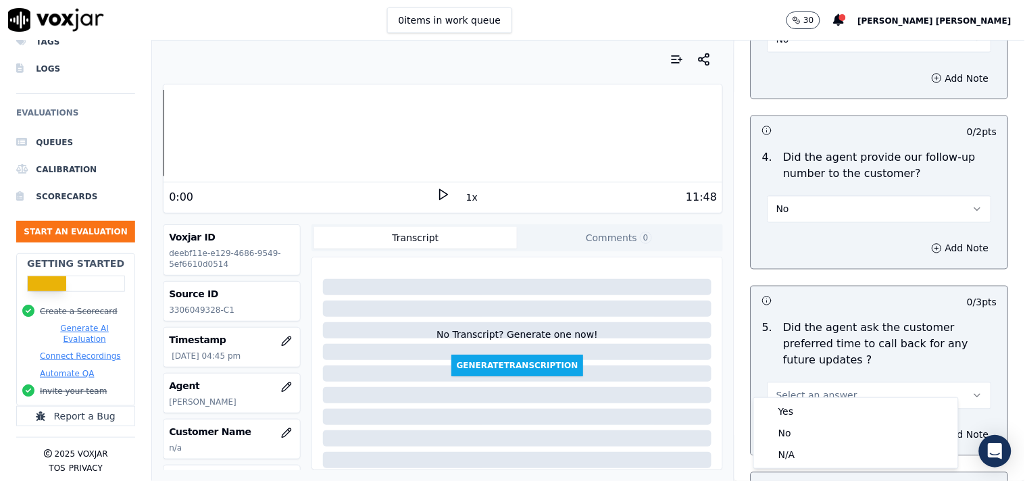
click at [791, 399] on div "Yes No N/A" at bounding box center [856, 433] width 204 height 70
click at [791, 401] on div "Yes" at bounding box center [856, 412] width 199 height 22
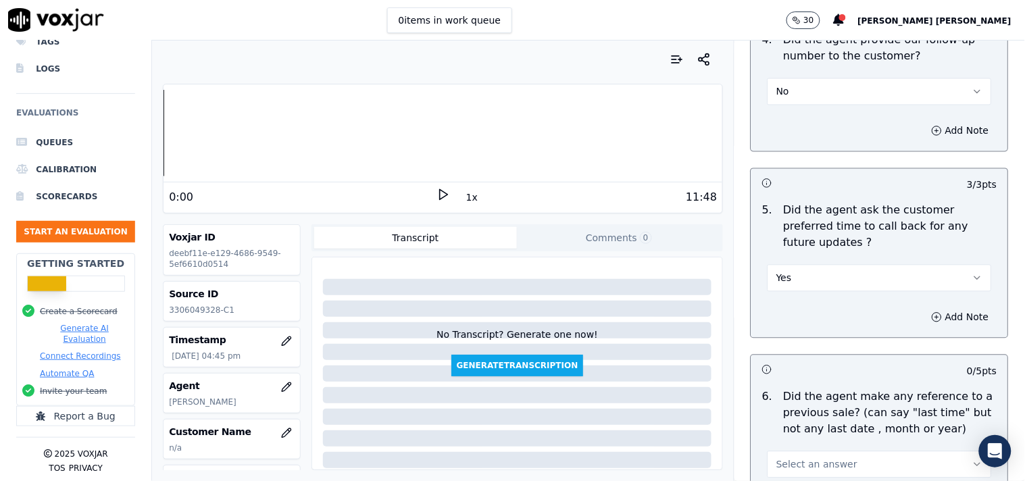
scroll to position [3363, 0]
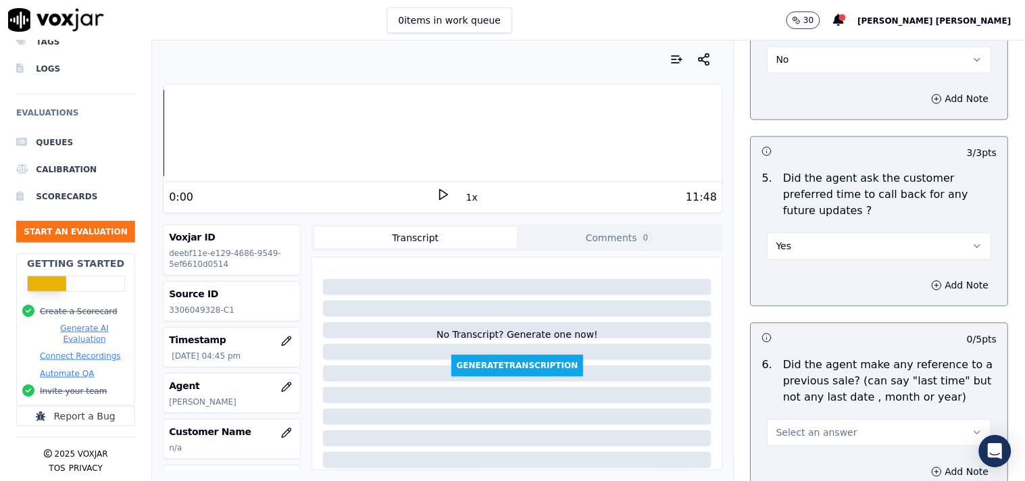
click at [792, 426] on span "Select an answer" at bounding box center [817, 433] width 81 height 14
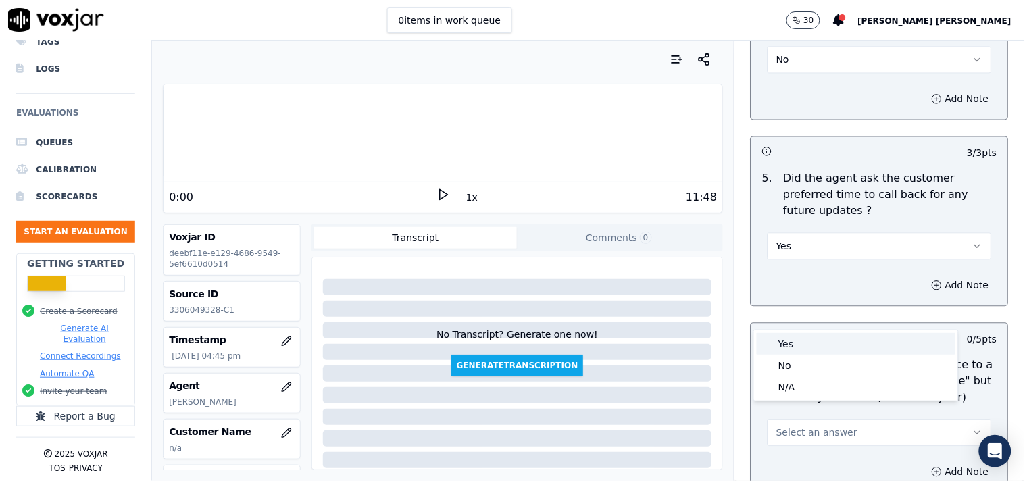
click at [796, 343] on div "Yes" at bounding box center [856, 344] width 199 height 22
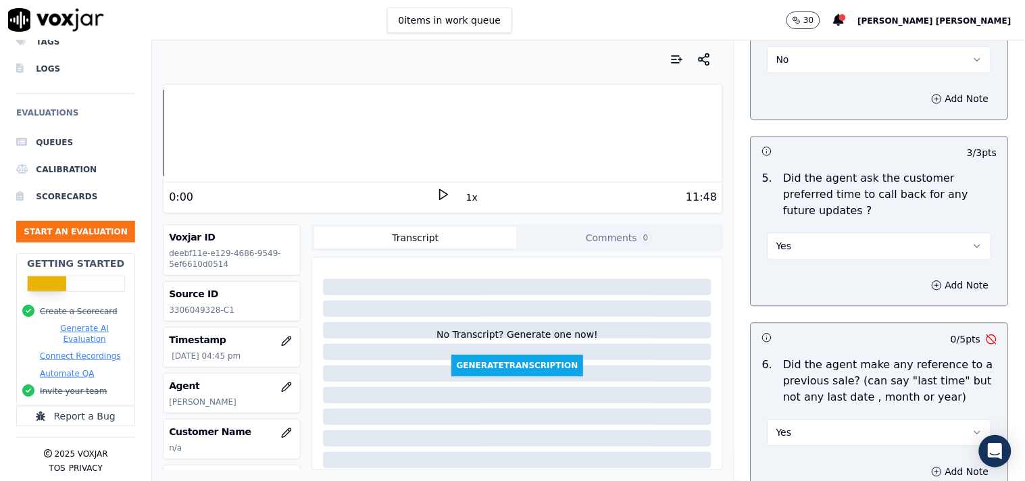
click at [814, 421] on button "Yes" at bounding box center [880, 432] width 224 height 27
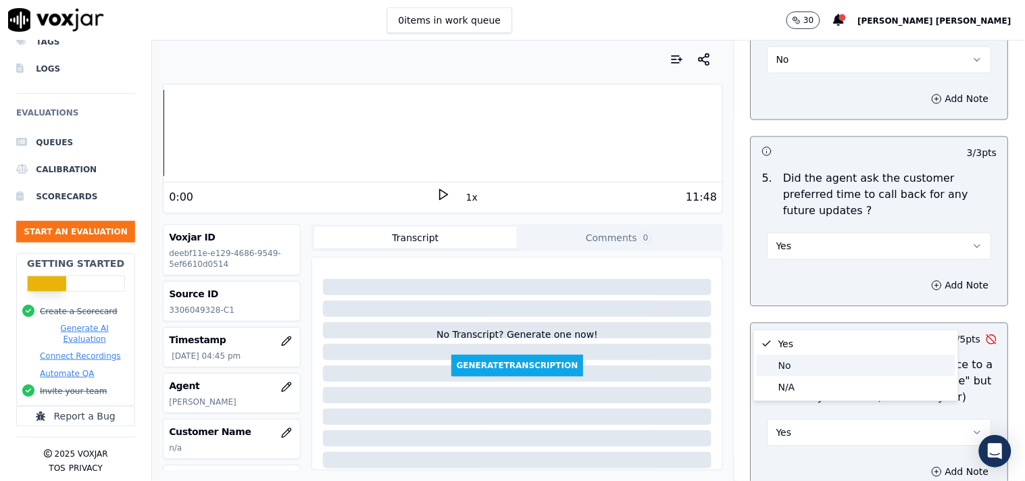
click at [792, 366] on div "No" at bounding box center [856, 366] width 199 height 22
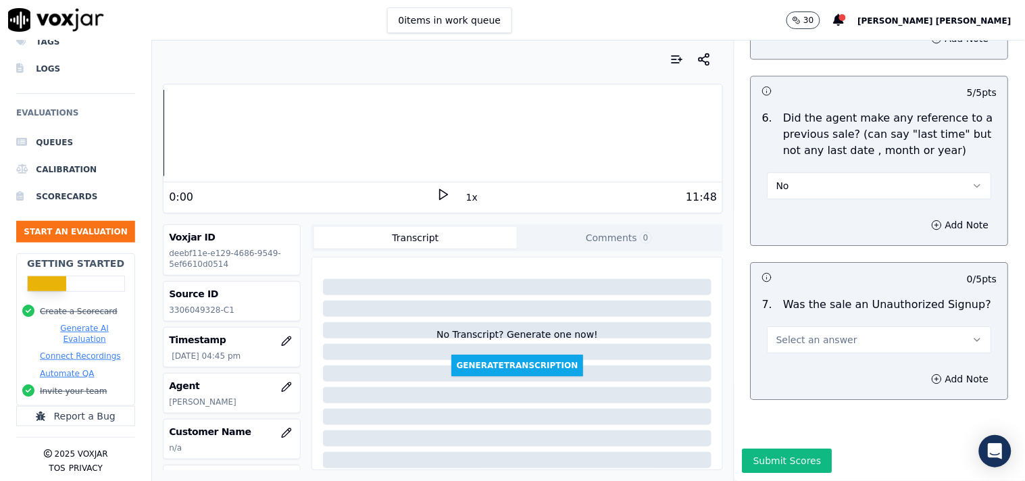
scroll to position [3627, 0]
click at [803, 333] on span "Select an answer" at bounding box center [817, 340] width 81 height 14
click at [802, 375] on div "N/A" at bounding box center [856, 381] width 199 height 22
click at [924, 370] on button "Add Note" at bounding box center [961, 379] width 74 height 19
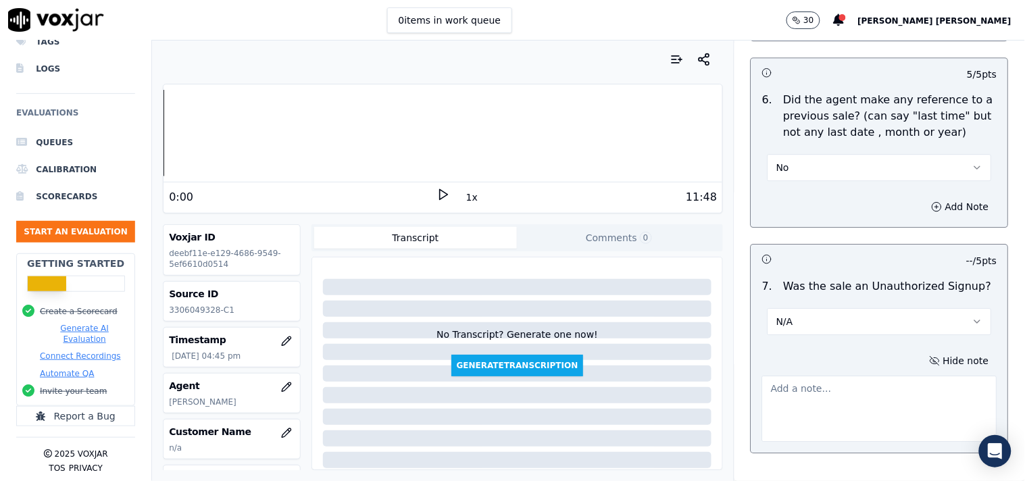
click at [889, 370] on div at bounding box center [879, 406] width 235 height 72
click at [868, 376] on textarea at bounding box center [879, 409] width 235 height 66
click at [819, 376] on textarea at bounding box center [879, 409] width 235 height 66
paste textarea "call id-20250911-190212 During the TPV verification while agent providing the c…"
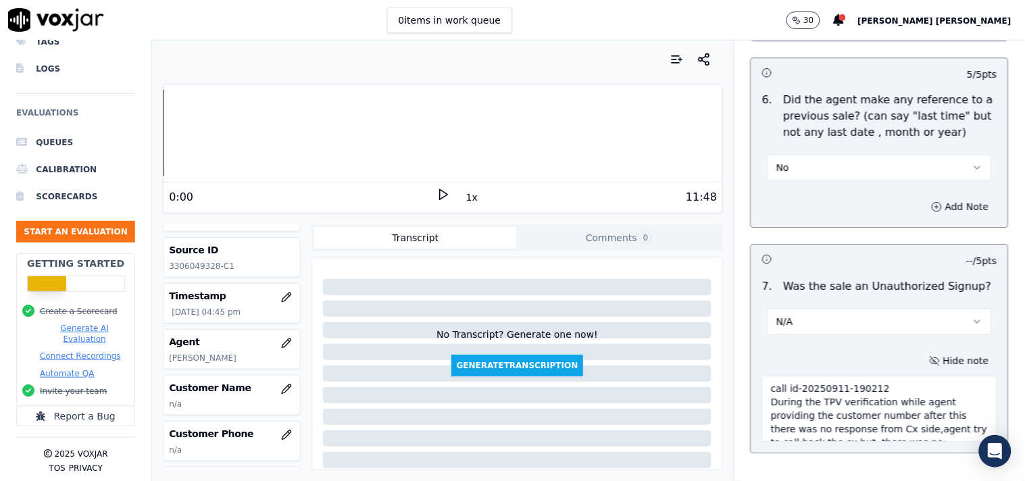
scroll to position [75, 0]
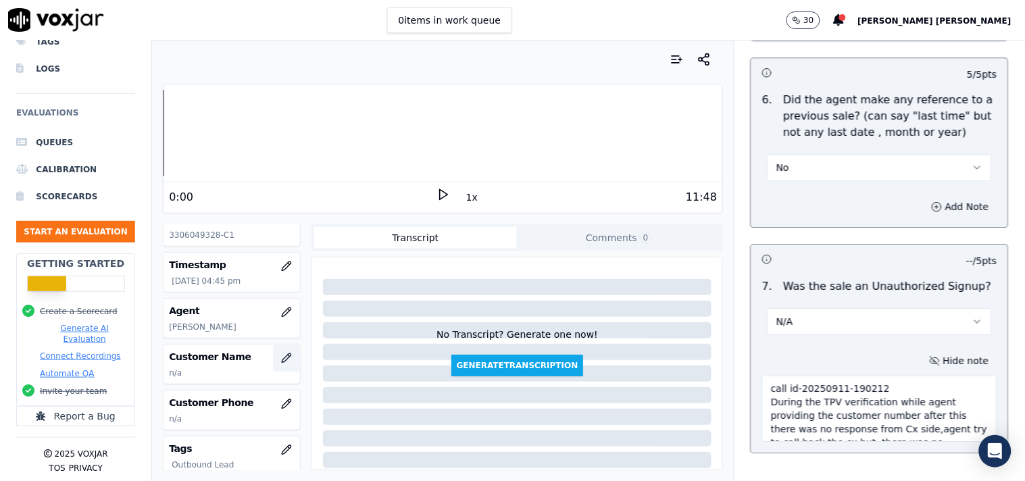
type textarea "call id-20250911-190212 During the TPV verification while agent providing the c…"
click at [273, 366] on button "button" at bounding box center [286, 358] width 27 height 27
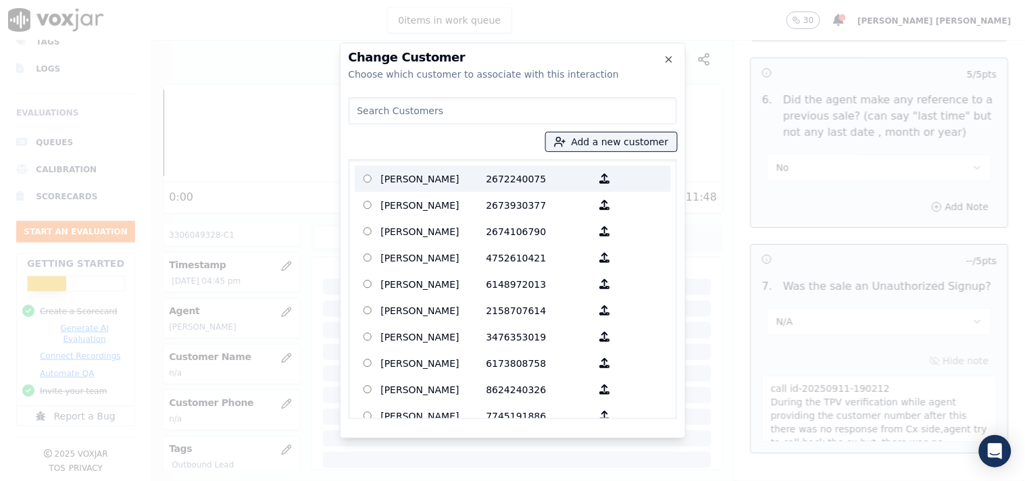
paste input "[PERSON_NAME]"
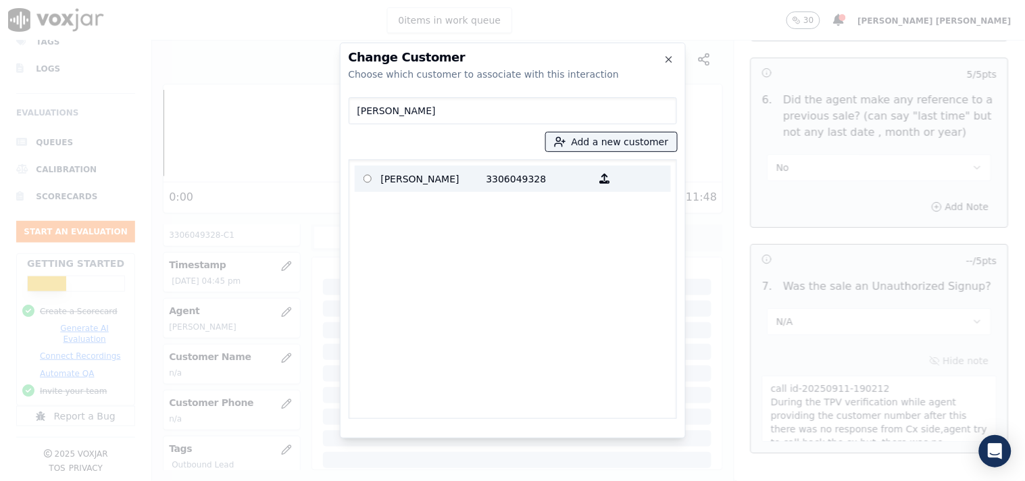
type input "[PERSON_NAME]"
click at [507, 182] on p "3306049328" at bounding box center [539, 178] width 105 height 21
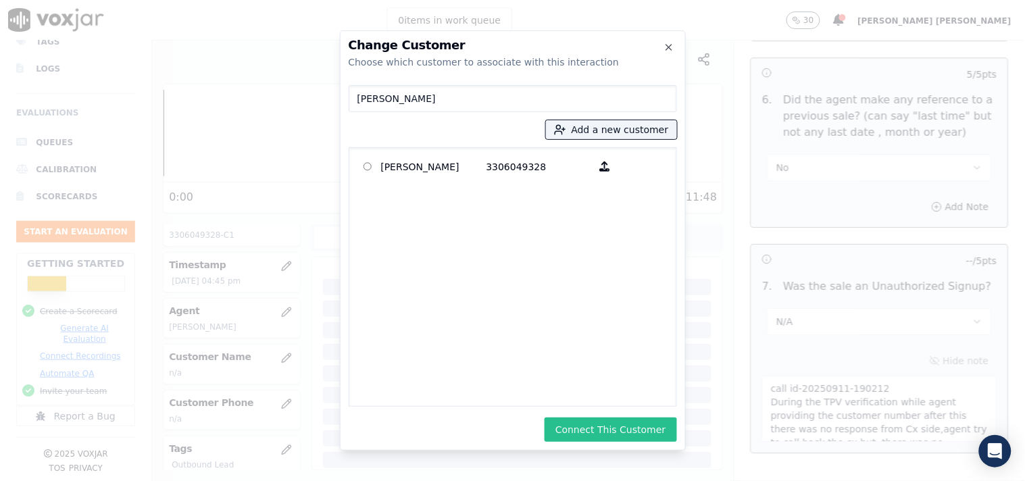
click at [593, 420] on button "Connect This Customer" at bounding box center [611, 430] width 132 height 24
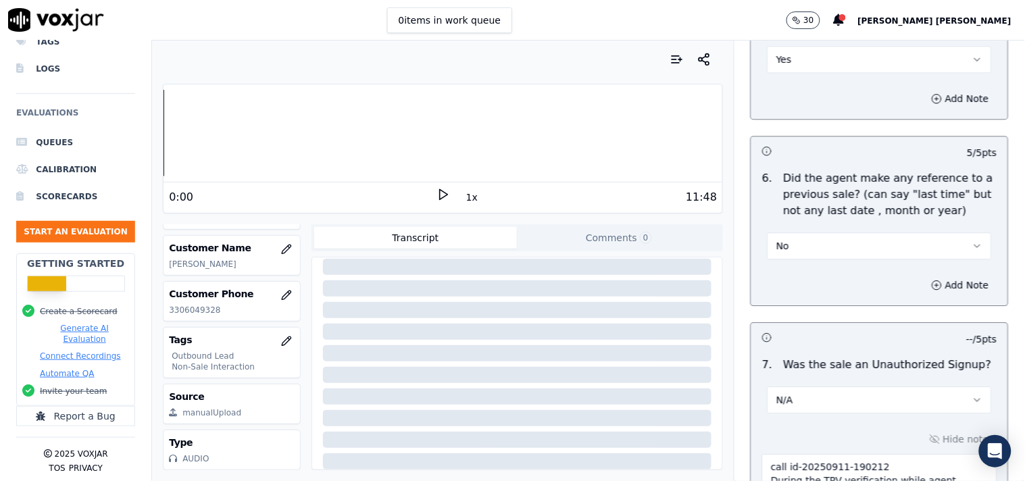
scroll to position [3700, 0]
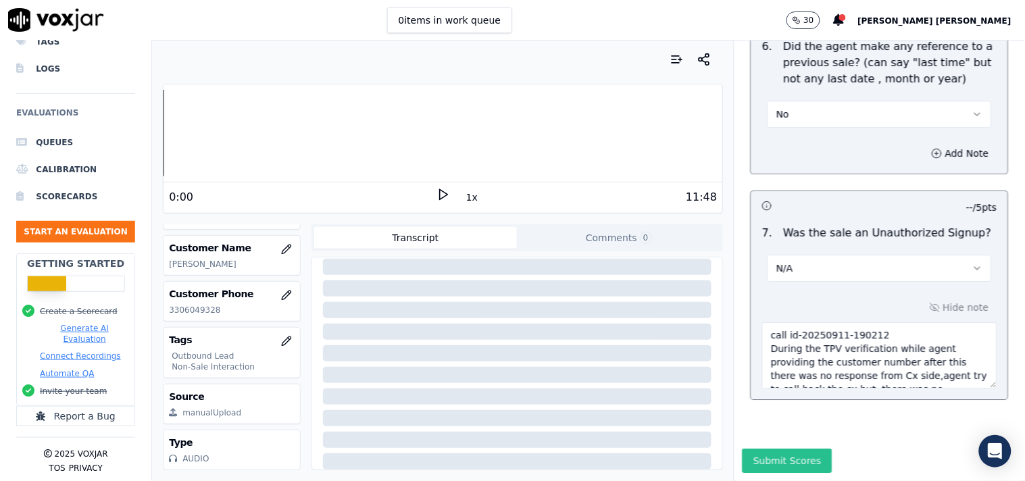
click at [774, 449] on button "Submit Scores" at bounding box center [788, 461] width 90 height 24
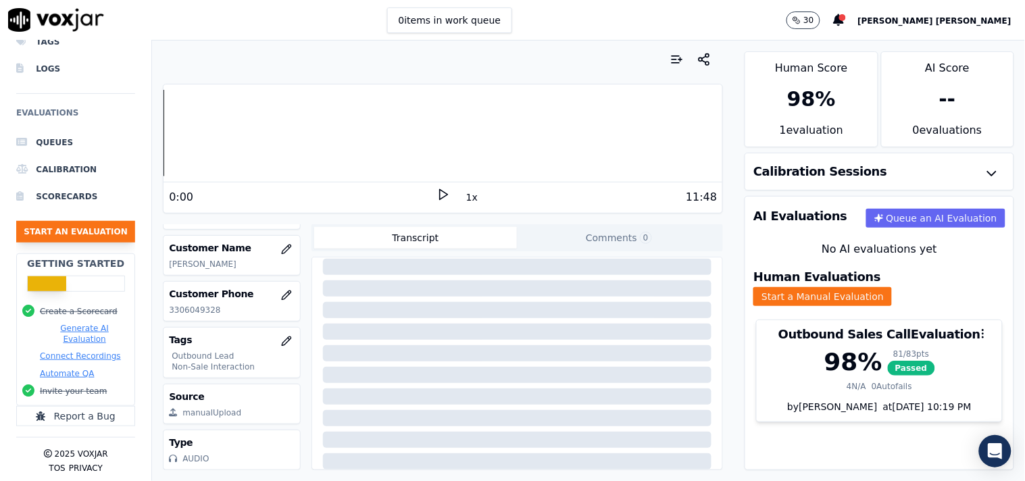
click at [111, 227] on button "Start an Evaluation" at bounding box center [75, 232] width 119 height 22
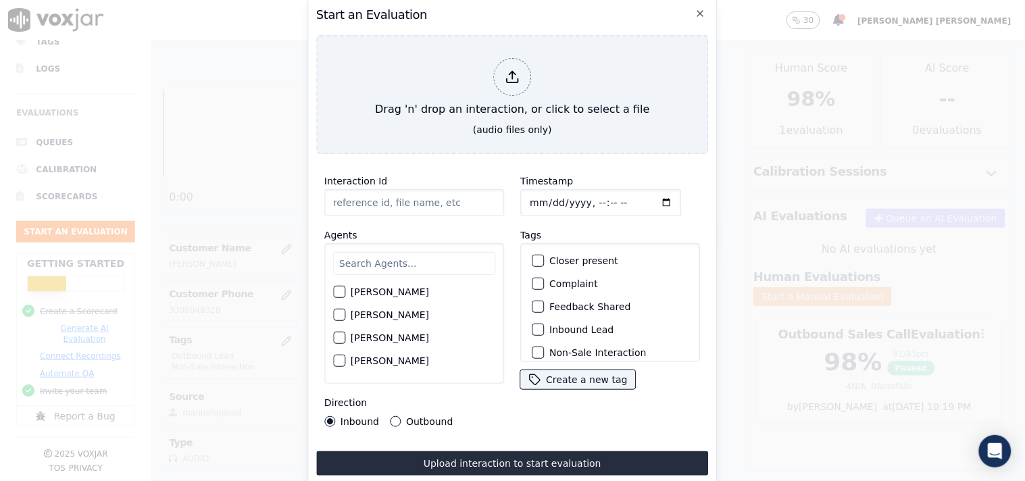
click at [393, 205] on input "Interaction Id" at bounding box center [414, 202] width 180 height 27
click at [359, 255] on input "text" at bounding box center [414, 263] width 162 height 23
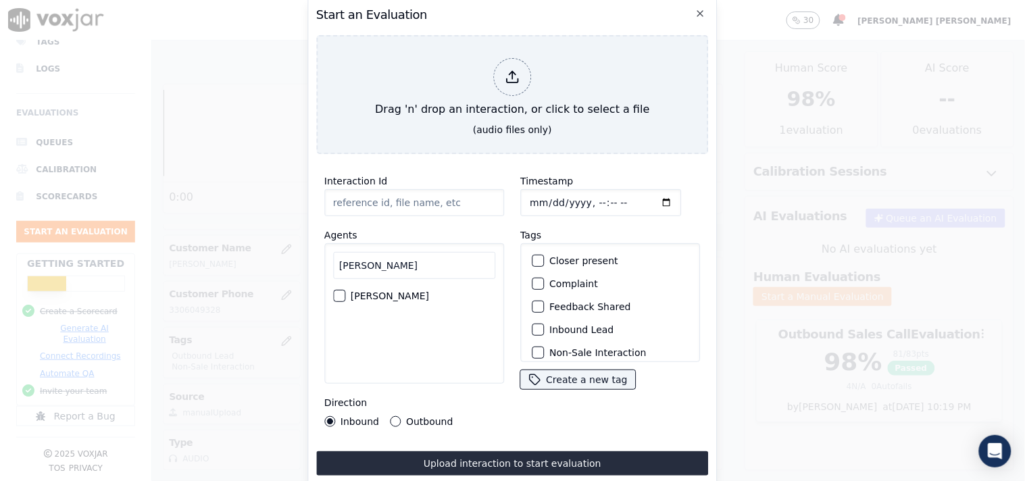
type input "[PERSON_NAME]"
click at [367, 291] on label "[PERSON_NAME]" at bounding box center [390, 295] width 78 height 9
click at [345, 290] on button "[PERSON_NAME]" at bounding box center [339, 296] width 12 height 12
click at [395, 197] on input "Interaction Id" at bounding box center [414, 202] width 180 height 27
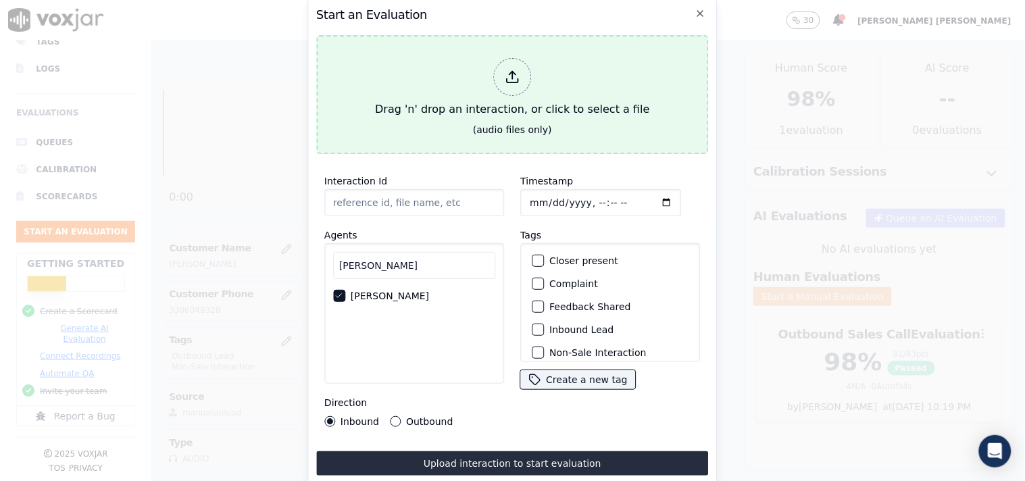
click at [512, 78] on icon at bounding box center [512, 77] width 15 height 15
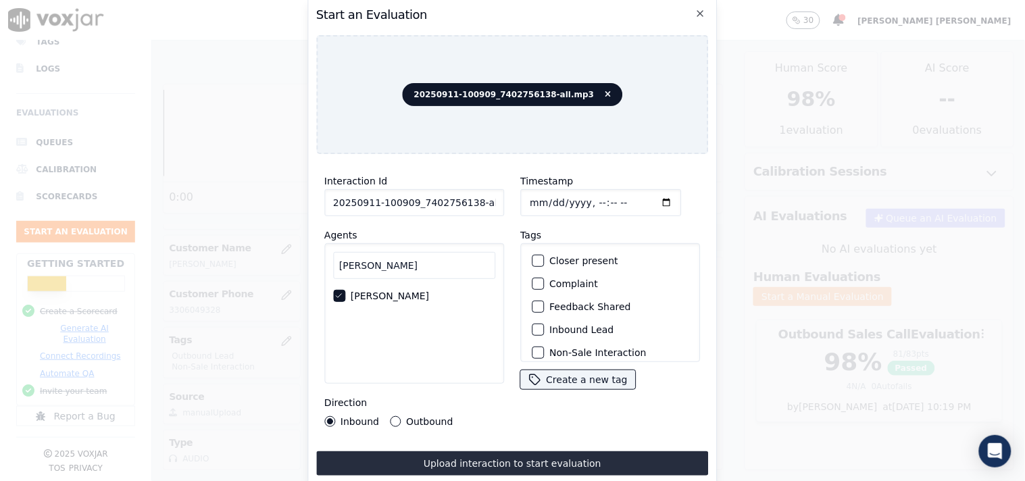
scroll to position [0, 7]
drag, startPoint x: 468, startPoint y: 196, endPoint x: 514, endPoint y: 196, distance: 46.6
click at [514, 196] on div "Interaction Id 20250911-100909_7402756138-all.mp3 Agents [PERSON_NAME] Directio…" at bounding box center [512, 300] width 393 height 270
type input "20250911-100909_7402756138-C1"
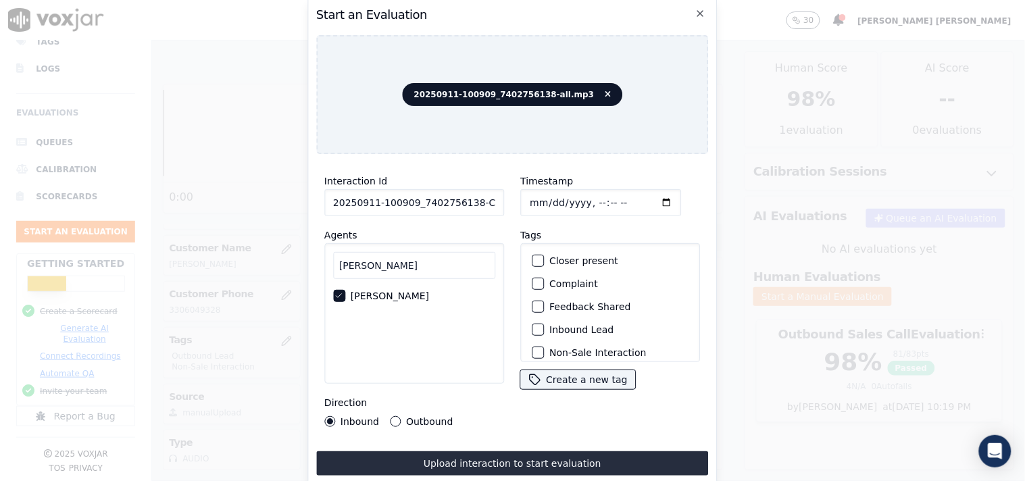
click at [533, 191] on input "Timestamp" at bounding box center [600, 202] width 161 height 27
type input "[DATE]T17:17"
click at [584, 228] on div "Tags Closer present Complaint Feedback Shared Inbound Lead Non-Sale Interaction…" at bounding box center [610, 309] width 180 height 164
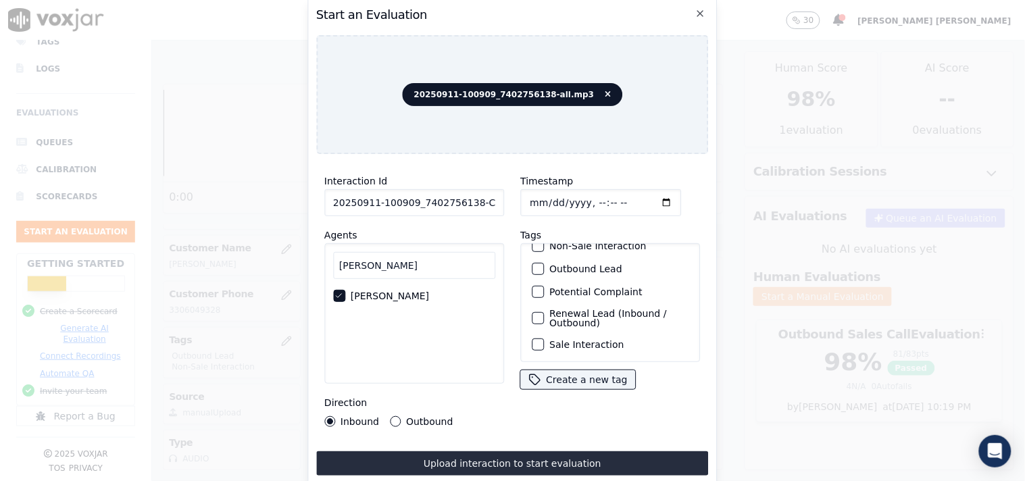
scroll to position [119, 0]
click at [585, 340] on label "Sale Interaction" at bounding box center [586, 344] width 74 height 9
click at [544, 339] on button "Sale Interaction" at bounding box center [538, 345] width 12 height 12
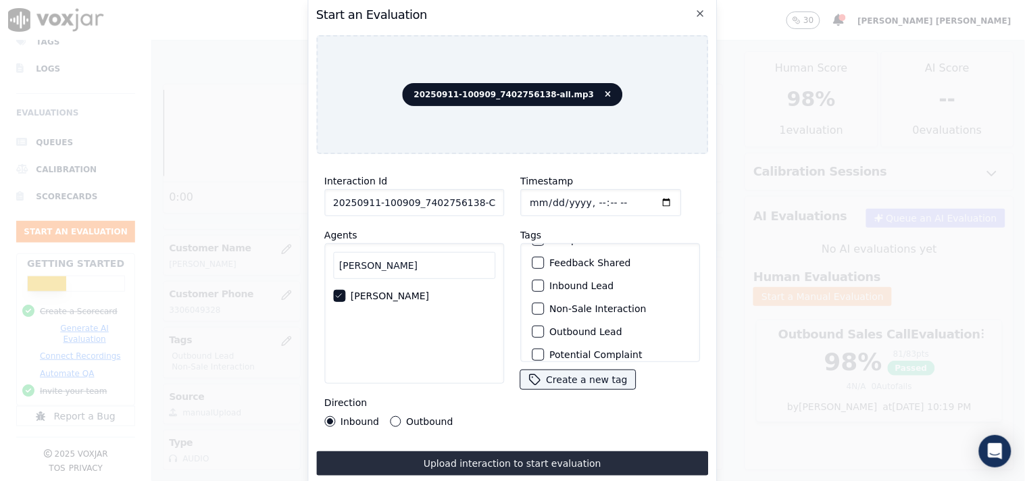
click at [591, 304] on label "Non-Sale Interaction" at bounding box center [597, 308] width 97 height 9
click at [544, 303] on button "Non-Sale Interaction" at bounding box center [538, 309] width 12 height 12
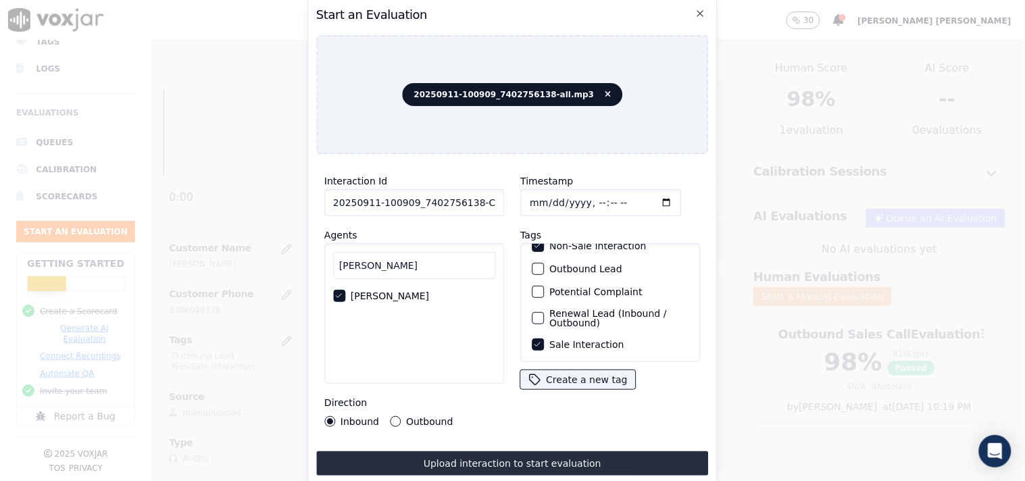
click at [584, 340] on label "Sale Interaction" at bounding box center [586, 344] width 74 height 9
click at [544, 339] on button "Sale Interaction" at bounding box center [538, 345] width 12 height 12
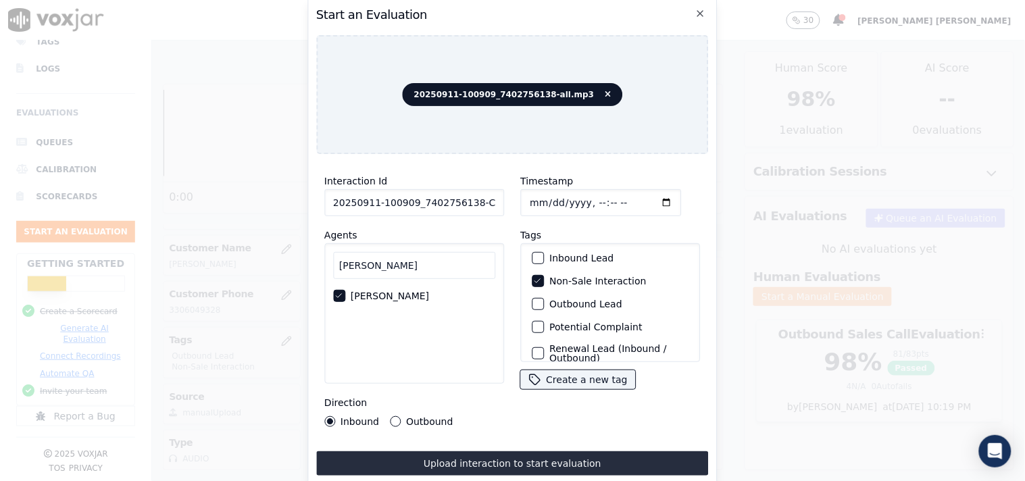
scroll to position [44, 0]
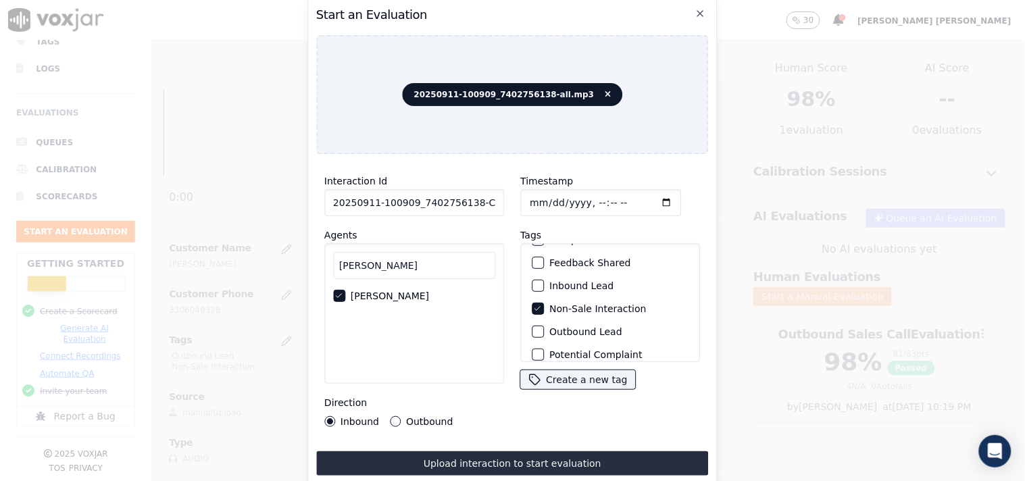
click at [583, 286] on label "Inbound Lead" at bounding box center [581, 285] width 64 height 9
click at [544, 286] on button "Inbound Lead" at bounding box center [538, 286] width 12 height 12
click at [552, 414] on div "Timestamp Tags Closer present Complaint Feedback Shared Inbound Lead Non-Sale I…" at bounding box center [610, 300] width 196 height 270
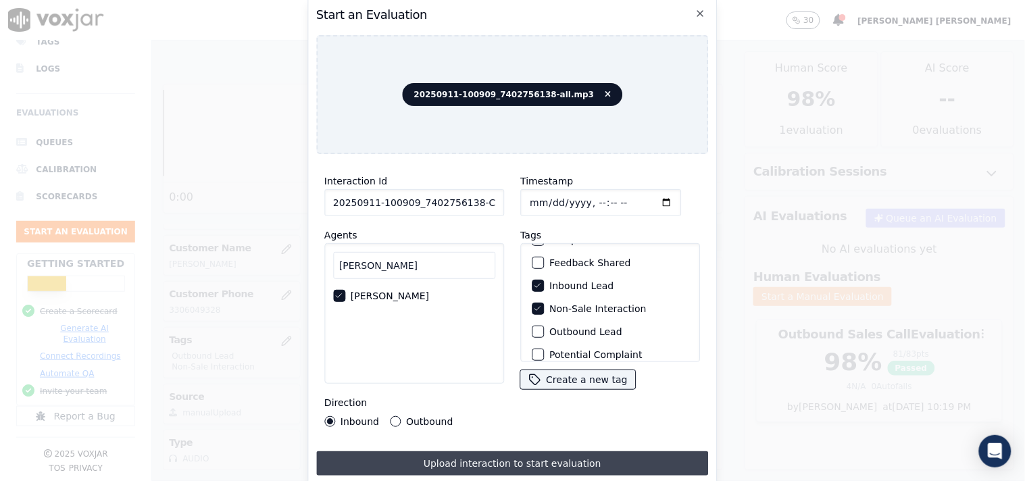
click at [502, 456] on button "Upload interaction to start evaluation" at bounding box center [512, 463] width 393 height 24
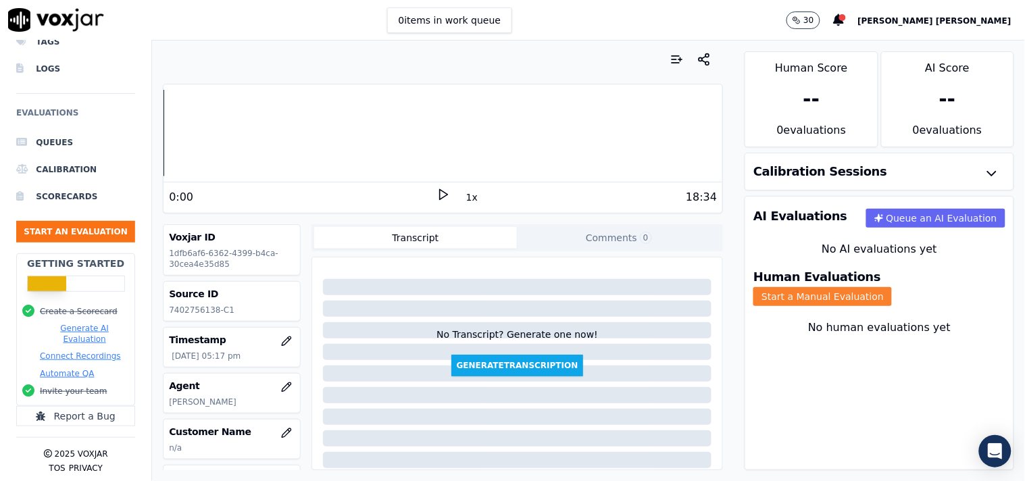
click at [854, 289] on button "Start a Manual Evaluation" at bounding box center [823, 296] width 139 height 19
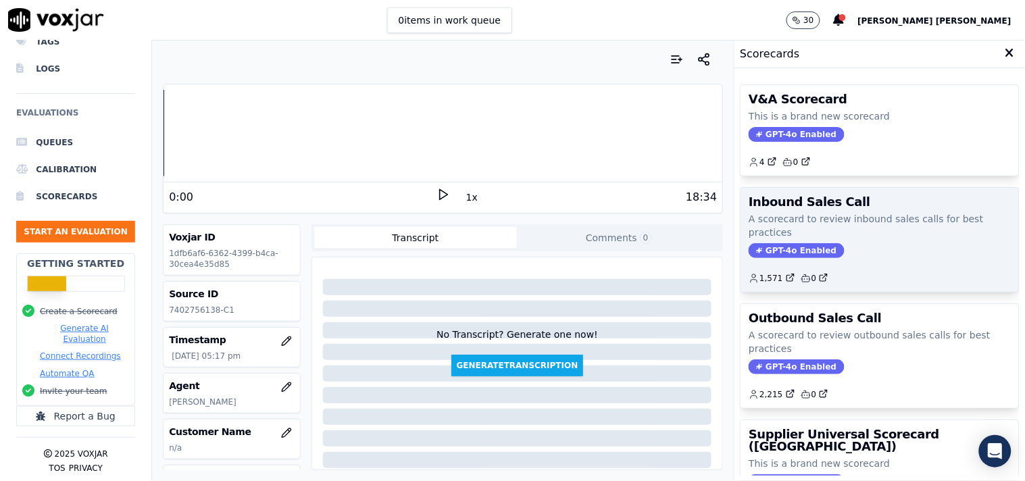
click at [773, 257] on span "GPT-4o Enabled" at bounding box center [796, 250] width 95 height 15
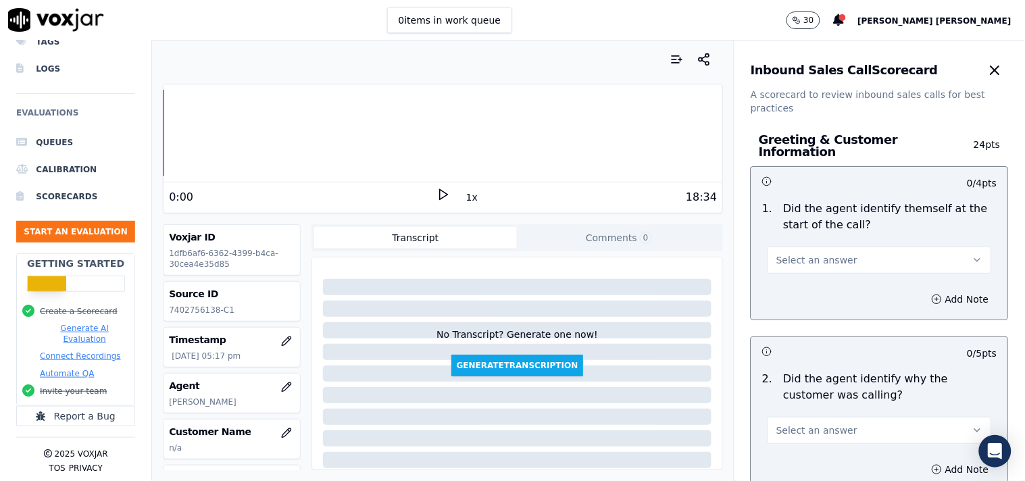
click at [893, 248] on button "Select an answer" at bounding box center [880, 260] width 224 height 27
click at [835, 286] on div "Yes" at bounding box center [856, 284] width 199 height 22
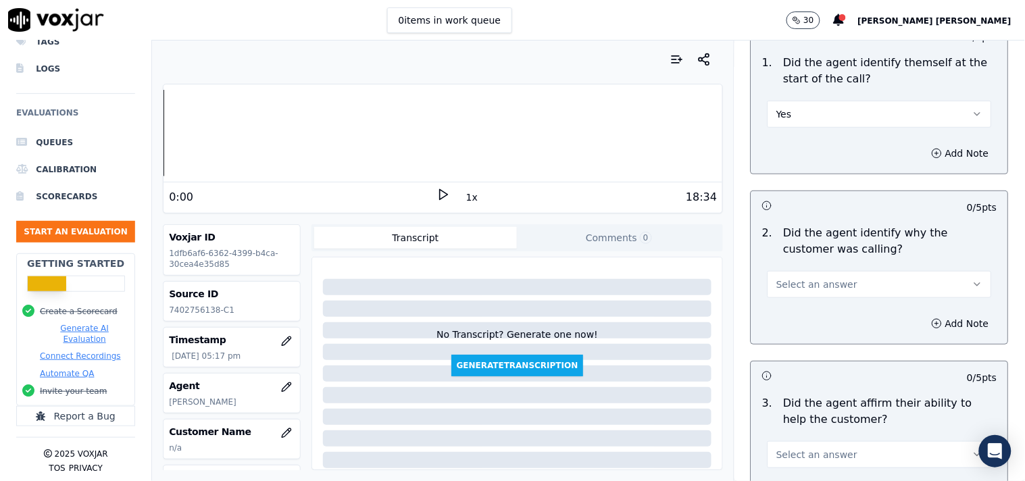
scroll to position [150, 0]
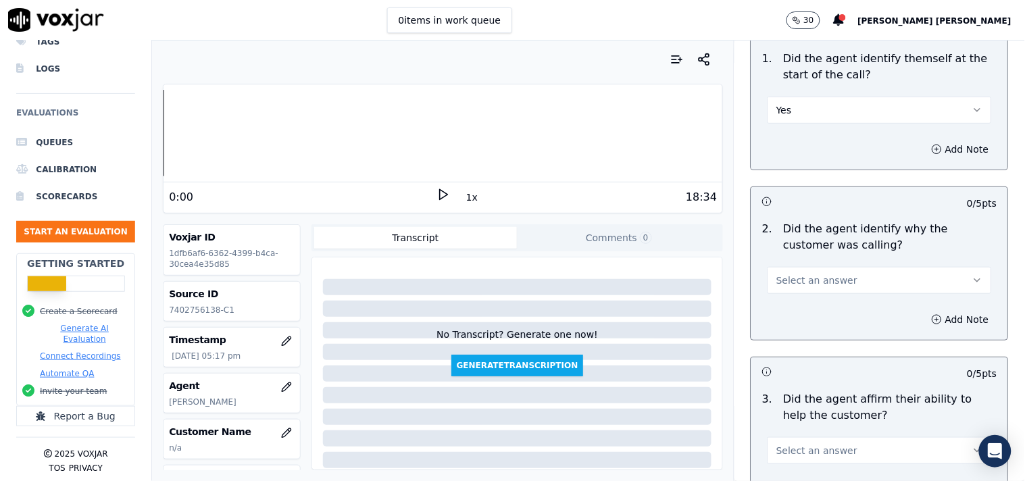
click at [834, 289] on div "2 . Did the agent identify why the customer was calling? Select an answer" at bounding box center [880, 258] width 257 height 84
click at [840, 280] on button "Select an answer" at bounding box center [880, 280] width 224 height 27
click at [831, 307] on div "Yes" at bounding box center [856, 304] width 199 height 22
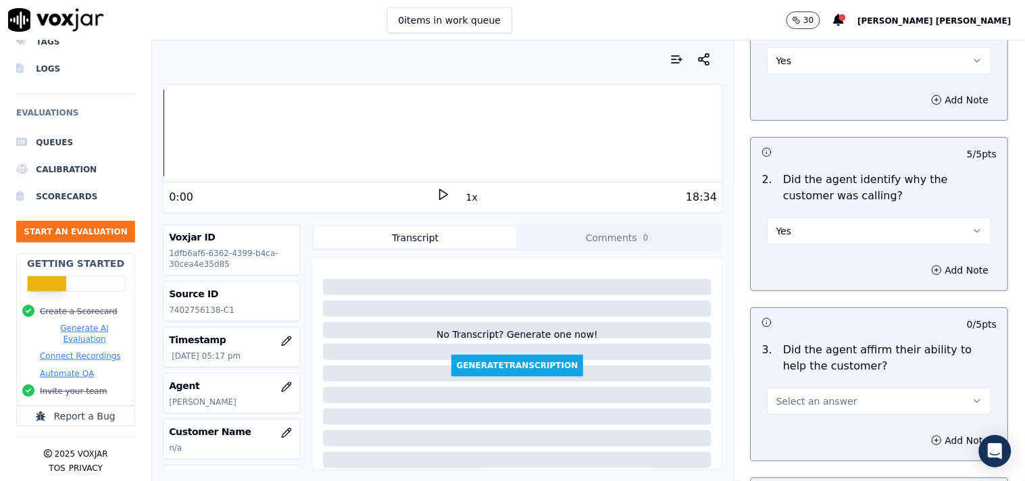
scroll to position [300, 0]
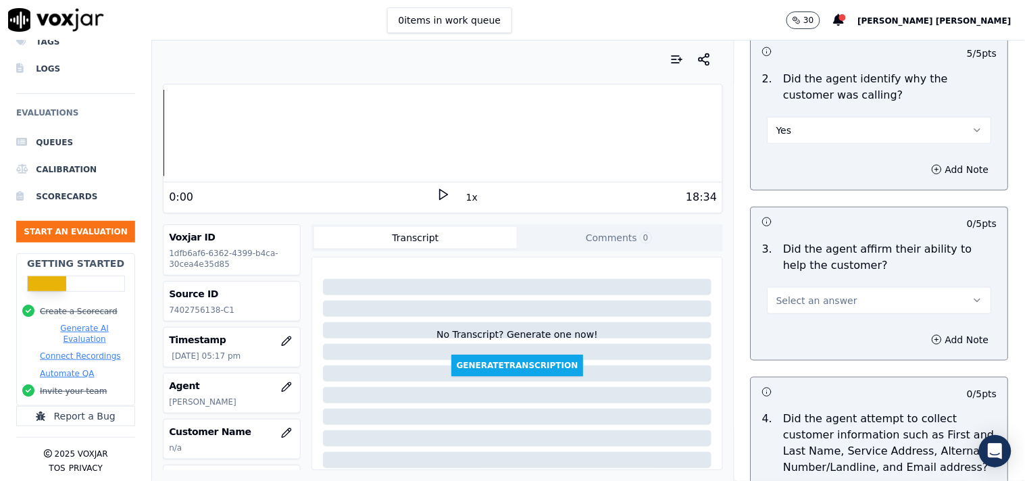
click at [835, 294] on button "Select an answer" at bounding box center [880, 300] width 224 height 27
click at [816, 325] on div "Yes" at bounding box center [856, 325] width 199 height 22
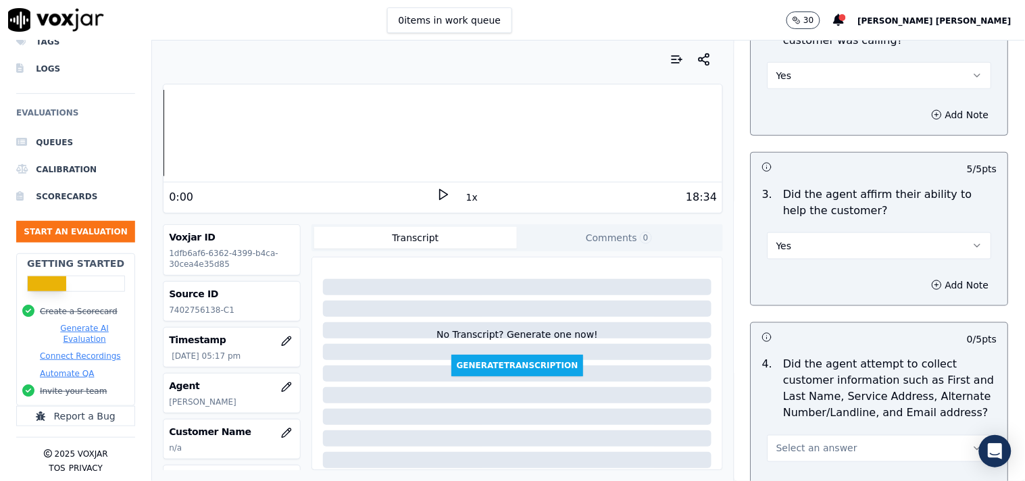
scroll to position [450, 0]
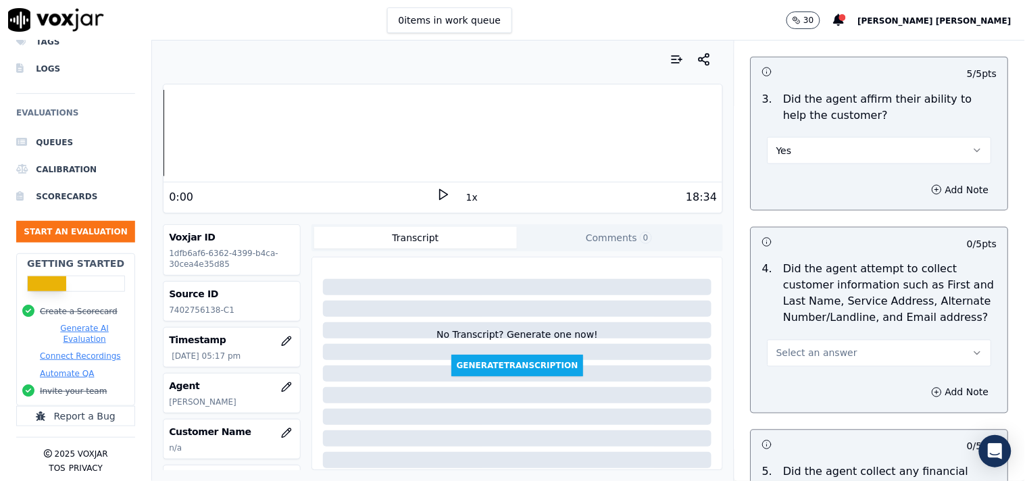
click at [818, 326] on div "Select an answer" at bounding box center [880, 346] width 246 height 41
click at [815, 347] on span "Select an answer" at bounding box center [817, 354] width 81 height 14
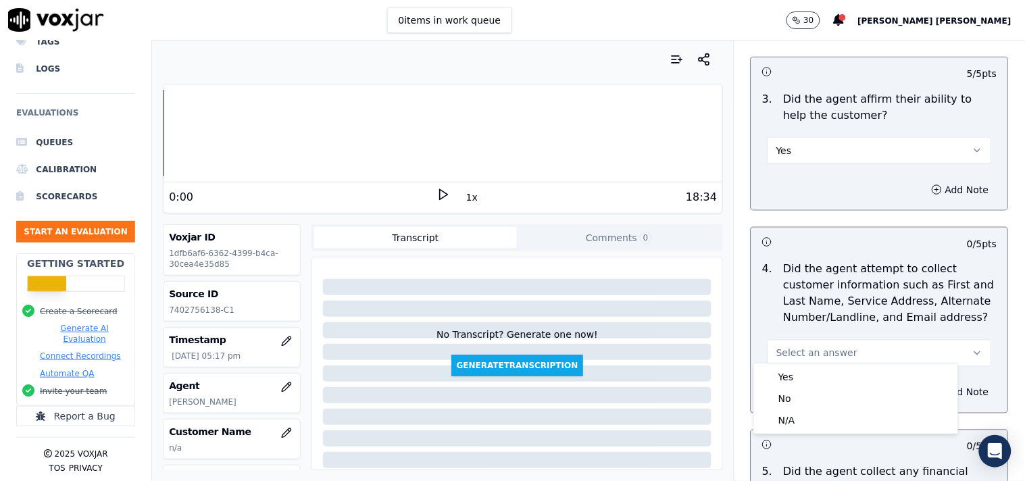
click at [783, 372] on div "Yes" at bounding box center [856, 377] width 199 height 22
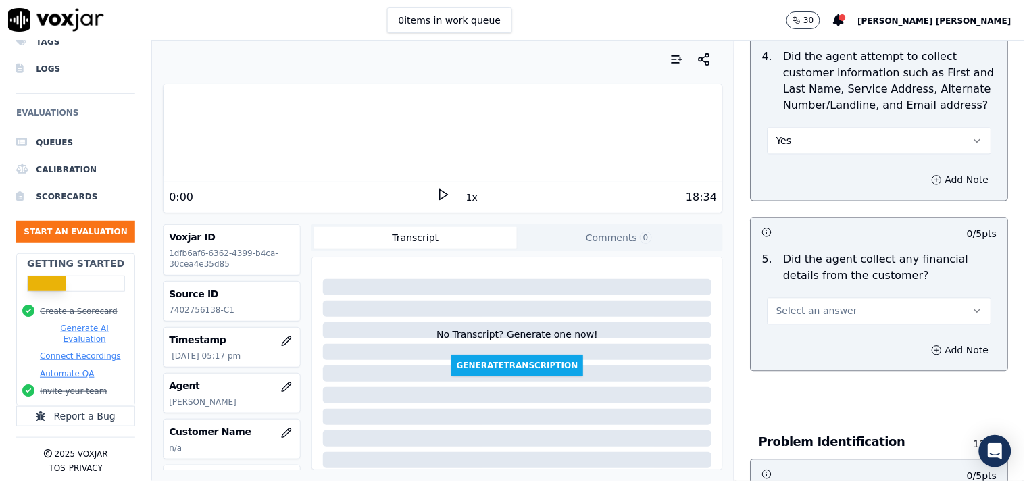
scroll to position [676, 0]
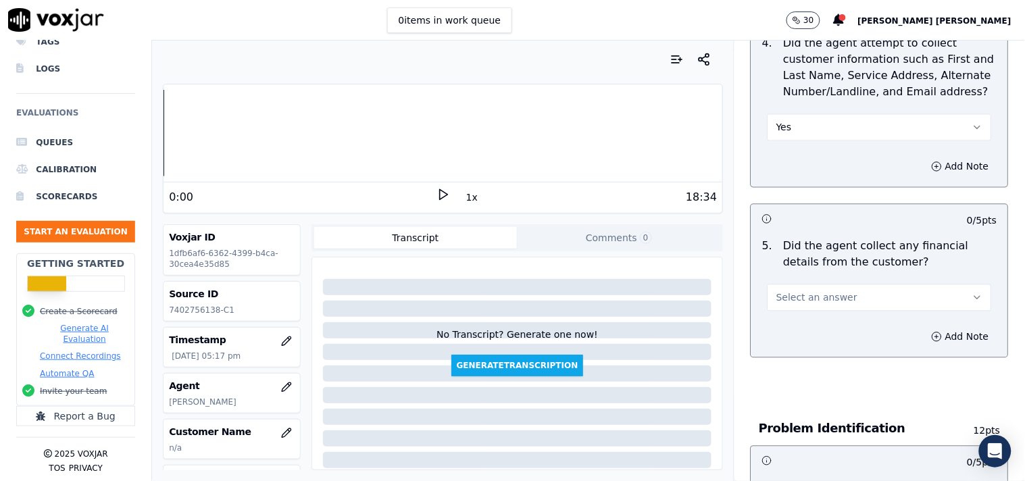
click at [819, 291] on span "Select an answer" at bounding box center [817, 298] width 81 height 14
drag, startPoint x: 806, startPoint y: 358, endPoint x: 810, endPoint y: 345, distance: 13.3
click at [810, 345] on div "Yes No N/A" at bounding box center [856, 344] width 204 height 70
click at [810, 345] on div "No" at bounding box center [856, 344] width 199 height 22
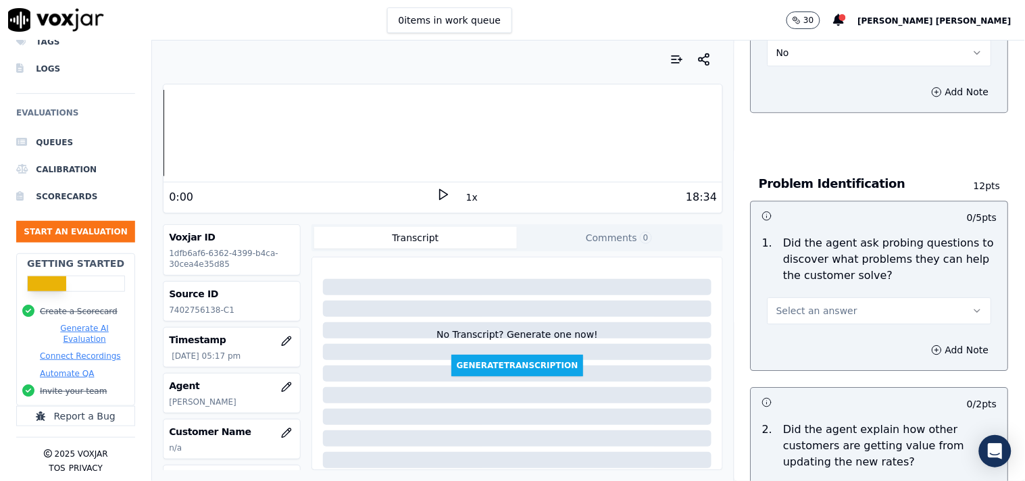
scroll to position [976, 0]
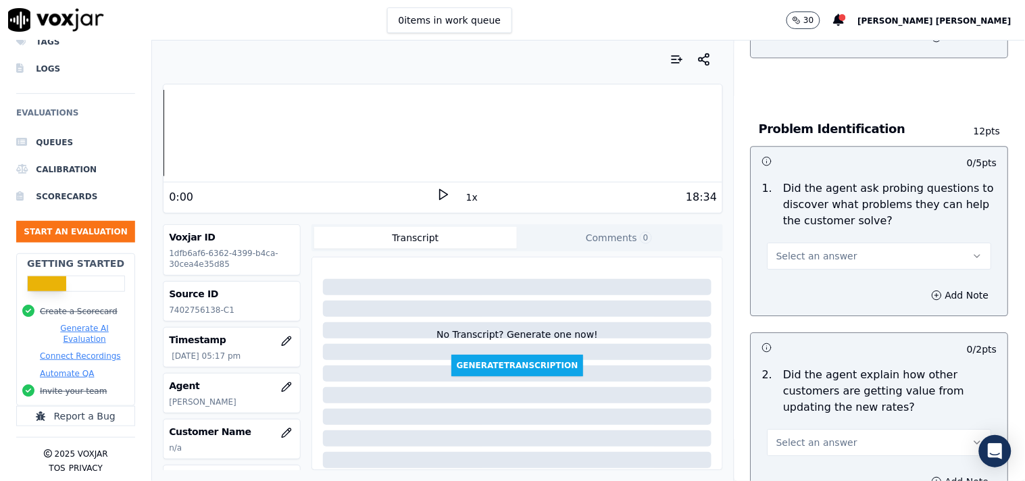
click at [821, 240] on div "Select an answer" at bounding box center [880, 255] width 224 height 30
click at [819, 249] on span "Select an answer" at bounding box center [817, 256] width 81 height 14
click at [792, 285] on div "Yes" at bounding box center [856, 280] width 199 height 22
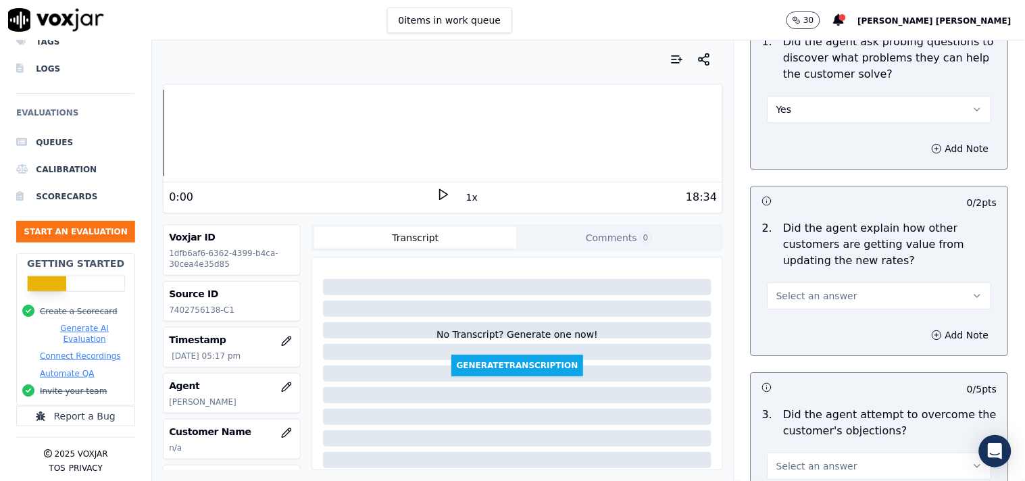
scroll to position [1126, 0]
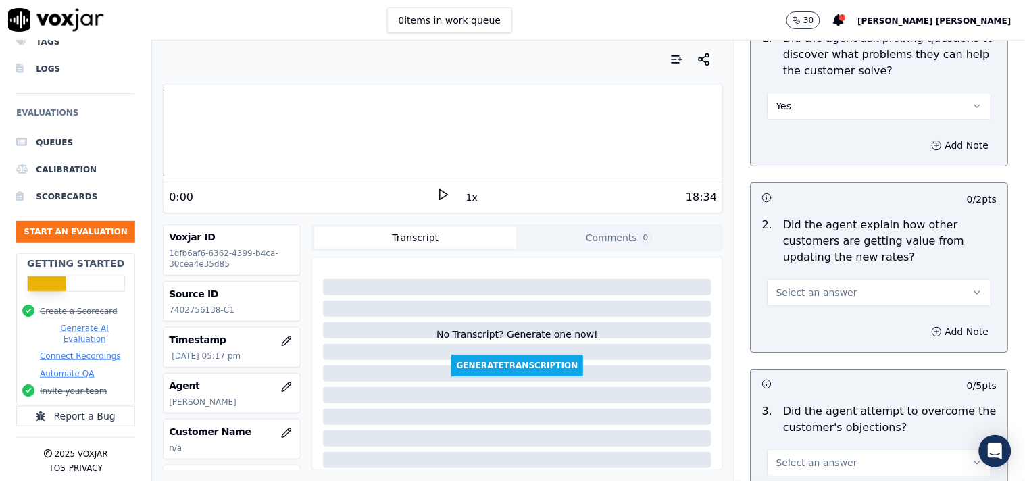
click at [798, 291] on span "Select an answer" at bounding box center [817, 293] width 81 height 14
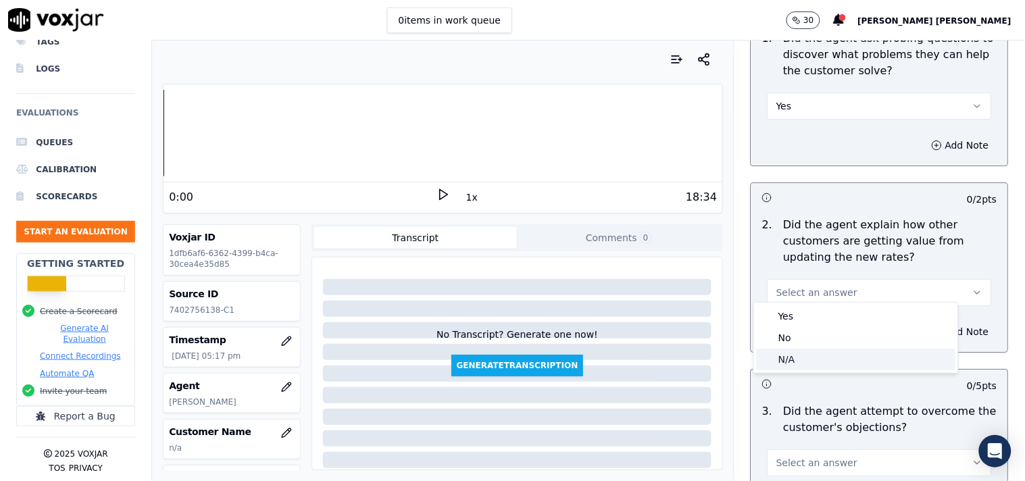
click at [787, 360] on div "N/A" at bounding box center [856, 360] width 199 height 22
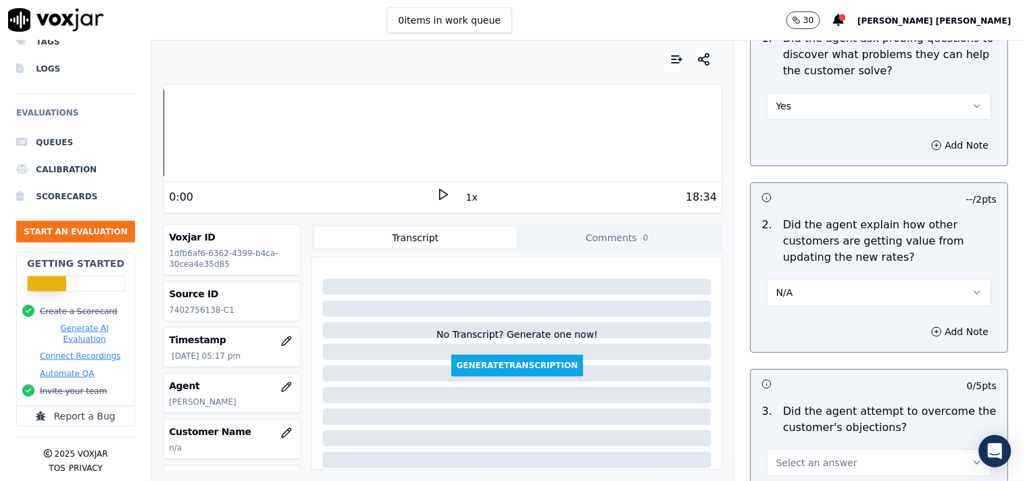
scroll to position [1352, 0]
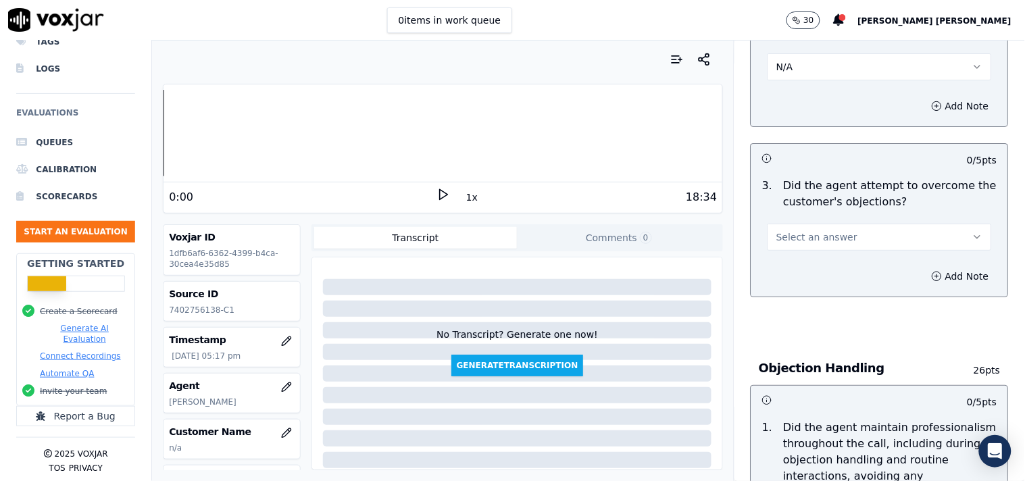
click at [814, 235] on span "Select an answer" at bounding box center [817, 237] width 81 height 14
click at [806, 260] on div "Yes" at bounding box center [856, 262] width 199 height 22
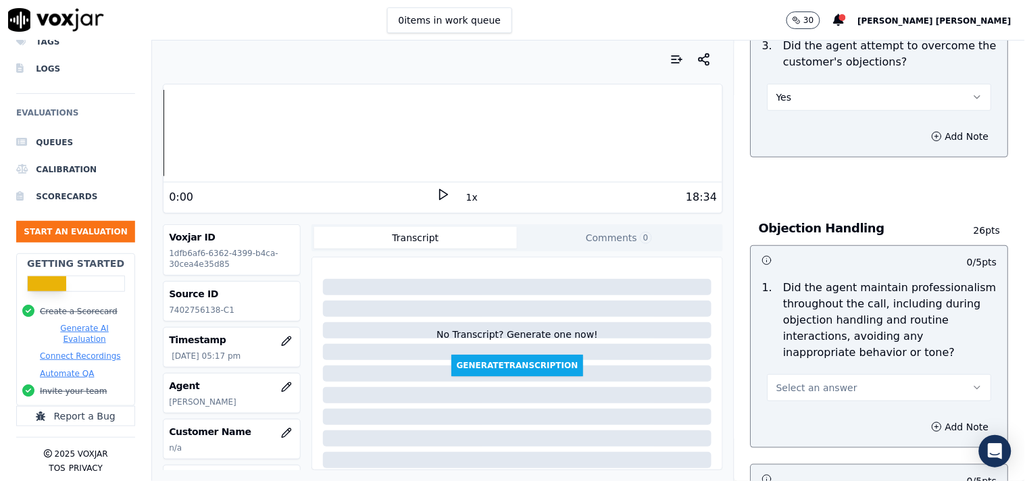
scroll to position [1502, 0]
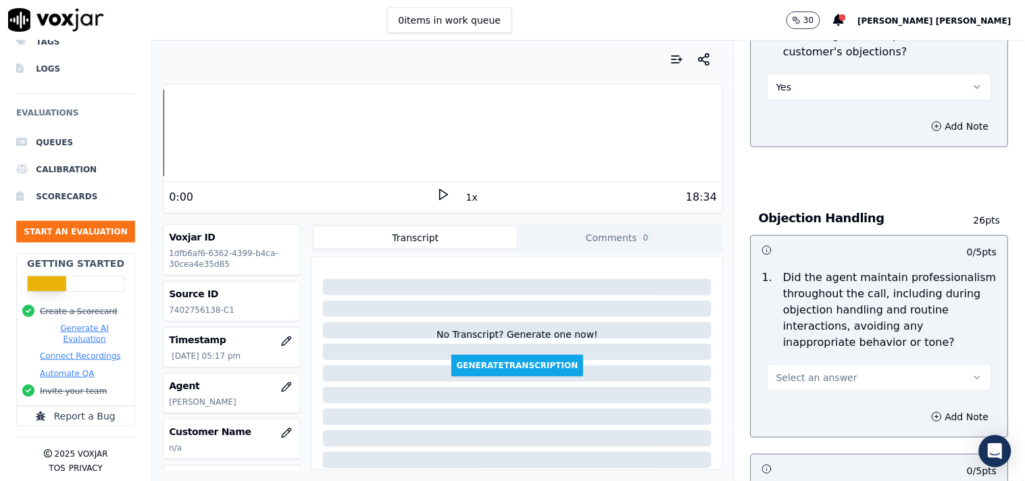
click at [781, 371] on span "Select an answer" at bounding box center [817, 378] width 81 height 14
click at [783, 395] on div "Yes" at bounding box center [856, 402] width 199 height 22
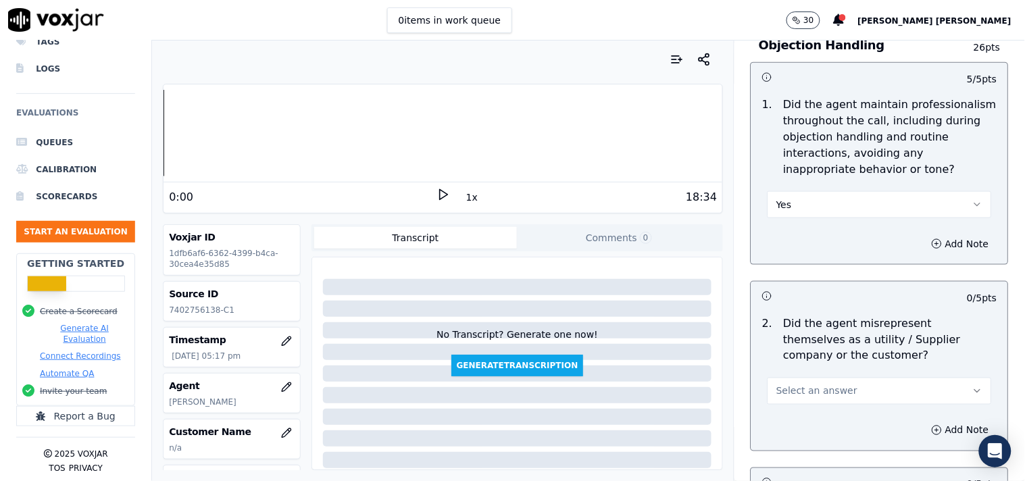
scroll to position [1727, 0]
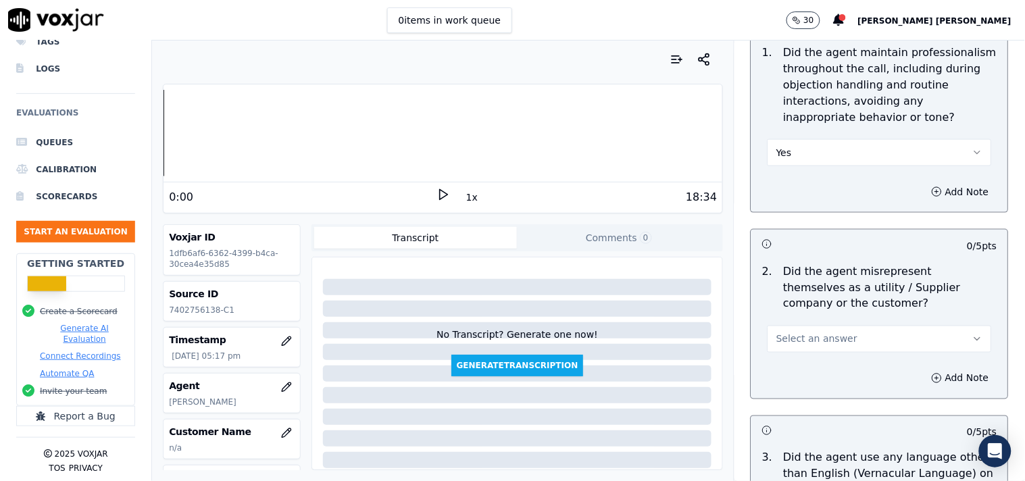
click at [791, 335] on span "Select an answer" at bounding box center [817, 340] width 81 height 14
click at [787, 368] on div "Yes" at bounding box center [856, 364] width 199 height 22
click at [793, 342] on button "Yes" at bounding box center [880, 339] width 224 height 27
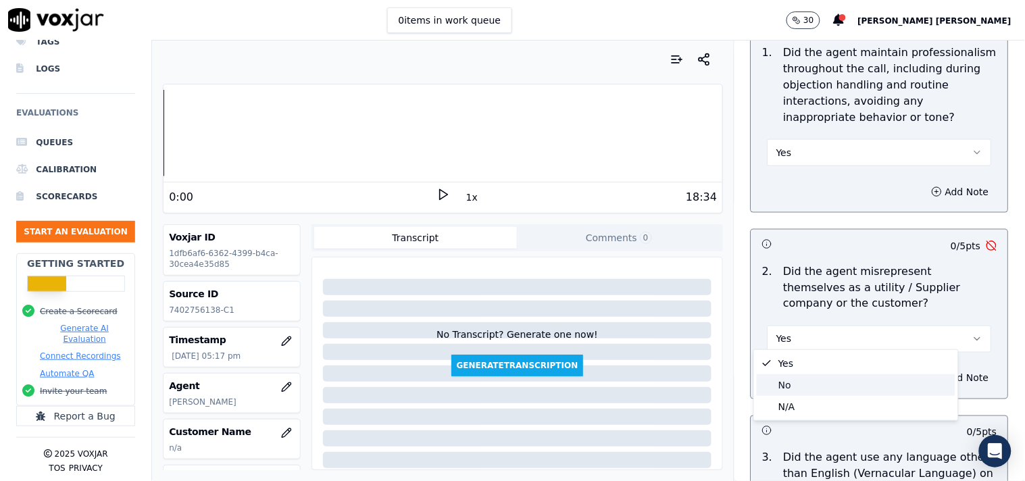
click at [779, 391] on div "No" at bounding box center [856, 385] width 199 height 22
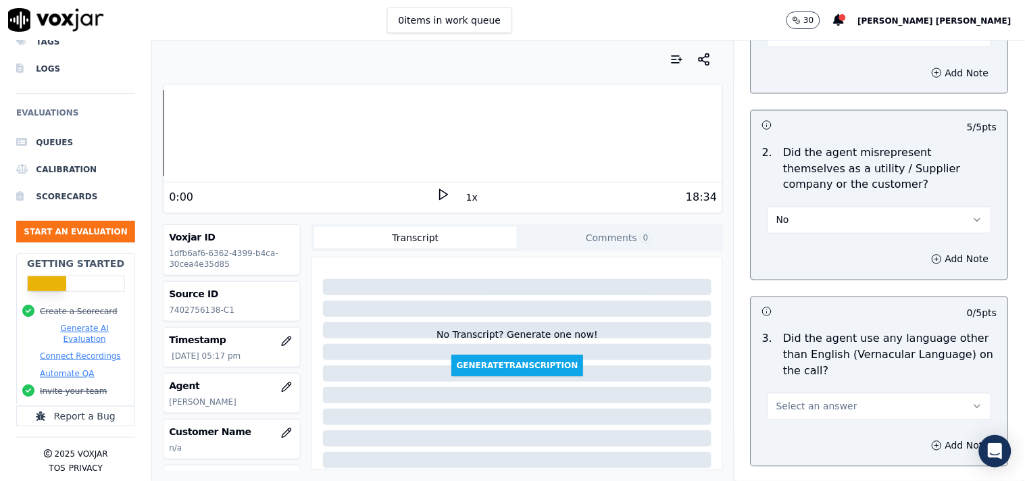
scroll to position [1952, 0]
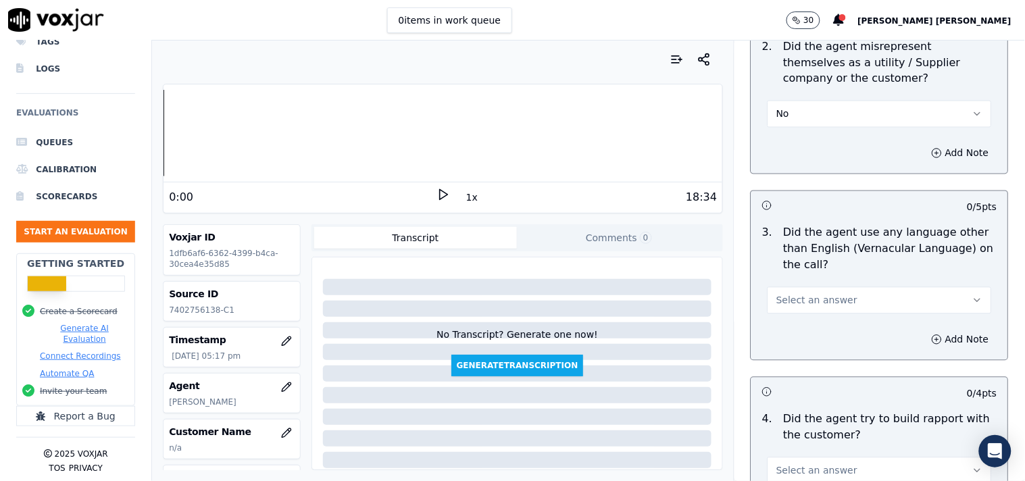
click at [809, 294] on span "Select an answer" at bounding box center [817, 301] width 81 height 14
click at [796, 335] on div "No" at bounding box center [856, 346] width 199 height 22
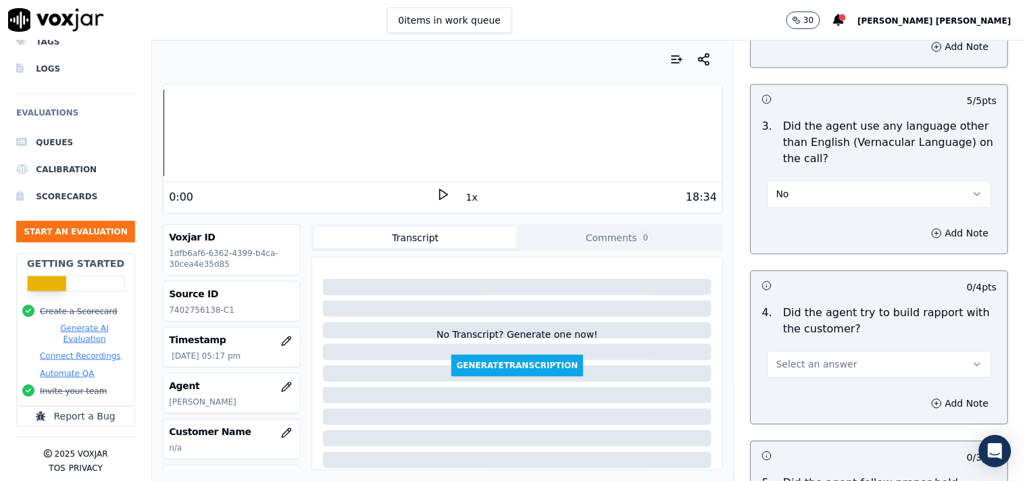
scroll to position [2178, 0]
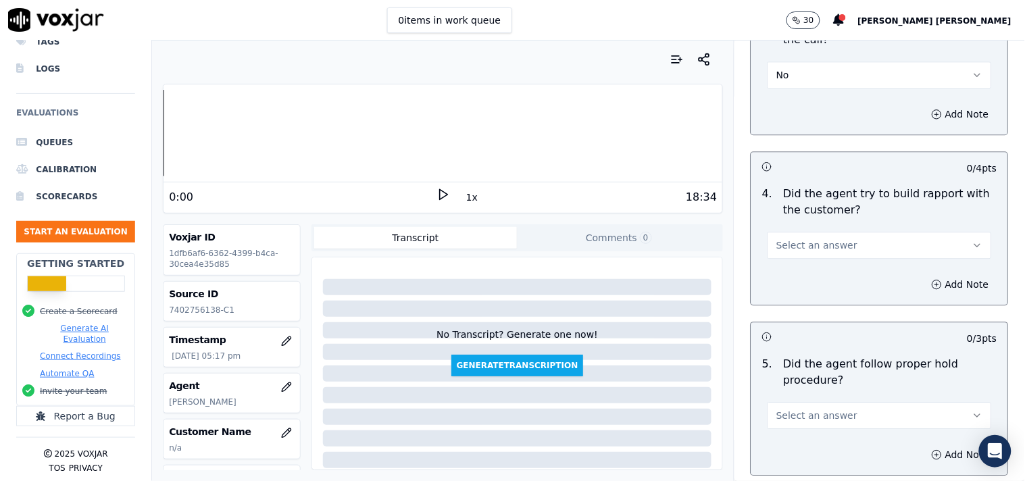
click at [795, 218] on div "Select an answer" at bounding box center [880, 238] width 246 height 41
click at [789, 241] on span "Select an answer" at bounding box center [817, 246] width 81 height 14
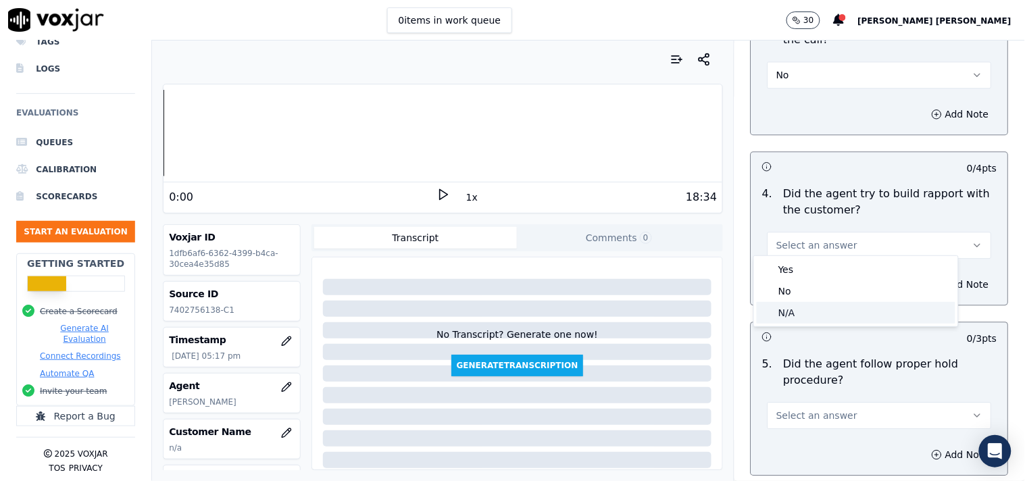
click at [781, 308] on div "N/A" at bounding box center [856, 313] width 199 height 22
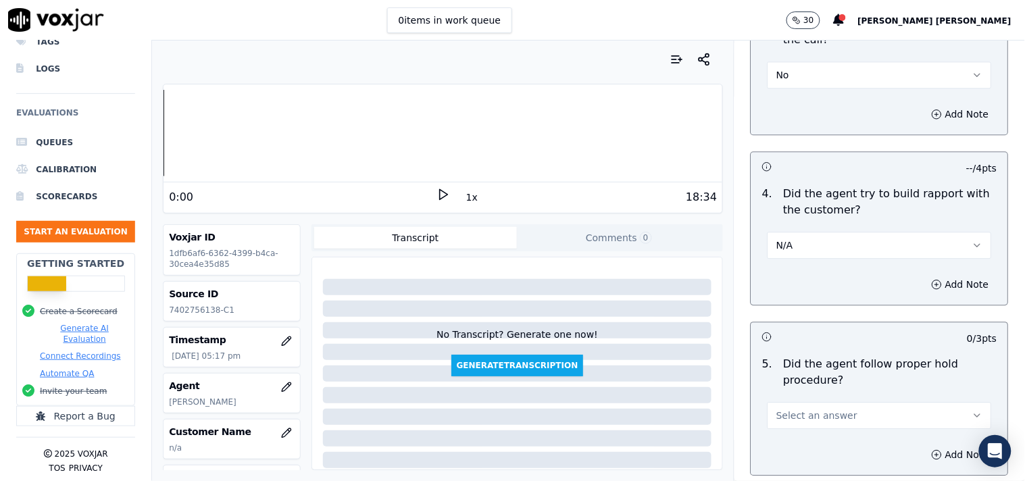
scroll to position [2403, 0]
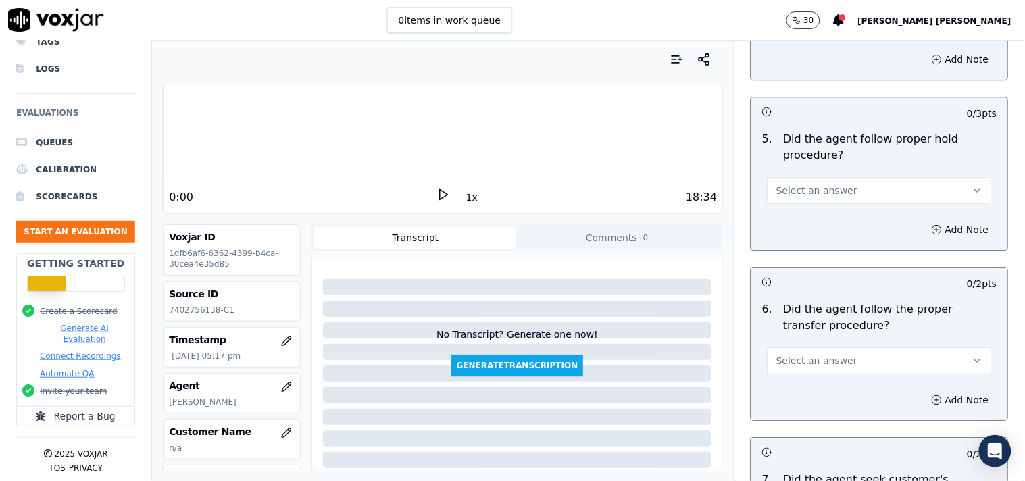
click at [820, 211] on div "Add Note" at bounding box center [880, 230] width 257 height 41
click at [827, 194] on button "Select an answer" at bounding box center [880, 190] width 224 height 27
click at [816, 224] on div "Yes" at bounding box center [856, 215] width 199 height 22
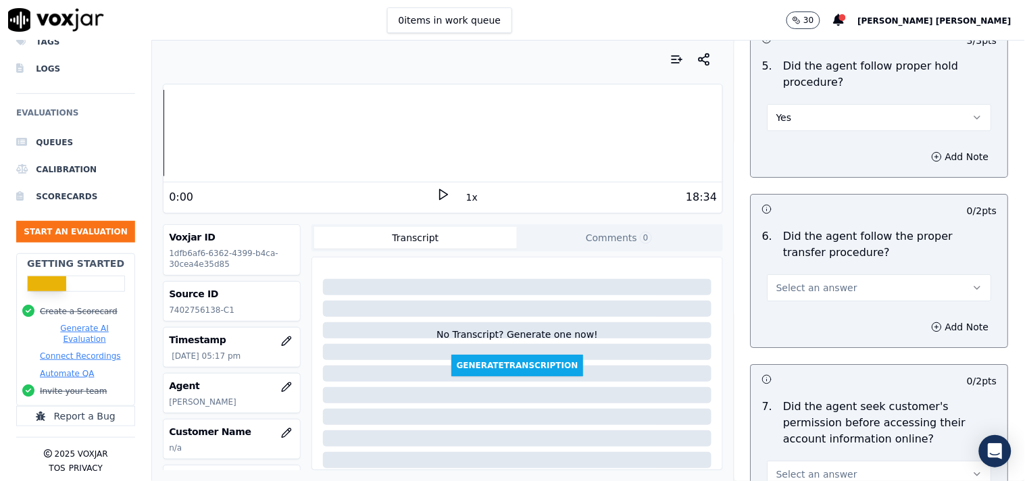
scroll to position [2553, 0]
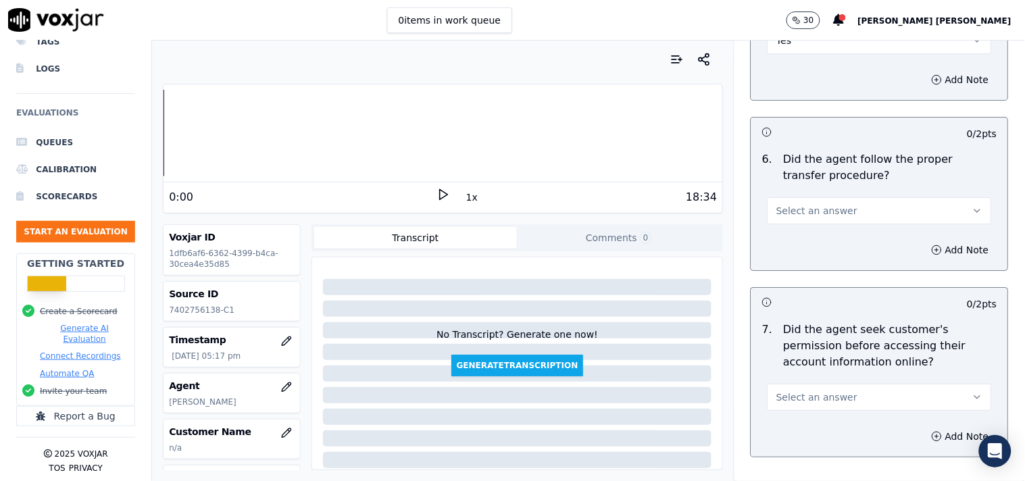
click at [826, 210] on span "Select an answer" at bounding box center [817, 211] width 81 height 14
click at [819, 224] on div "Yes" at bounding box center [856, 235] width 199 height 22
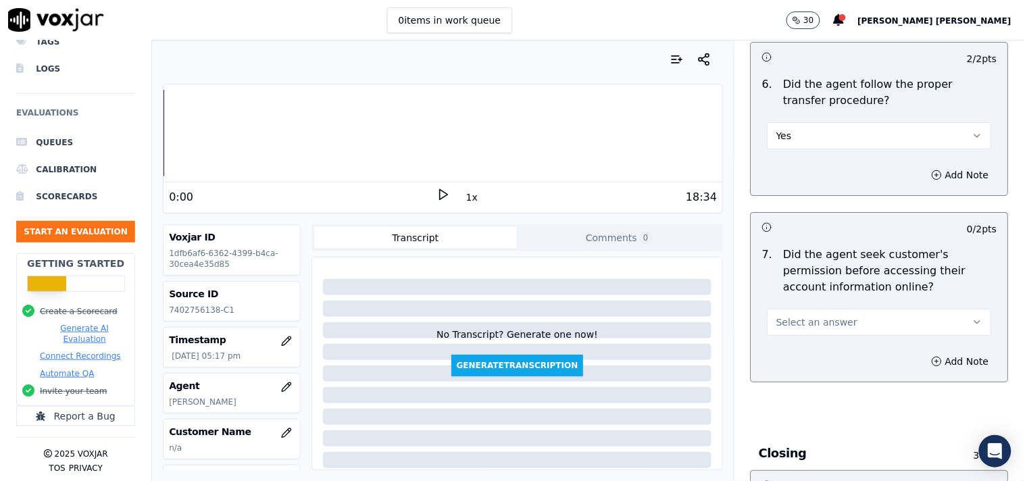
scroll to position [2704, 0]
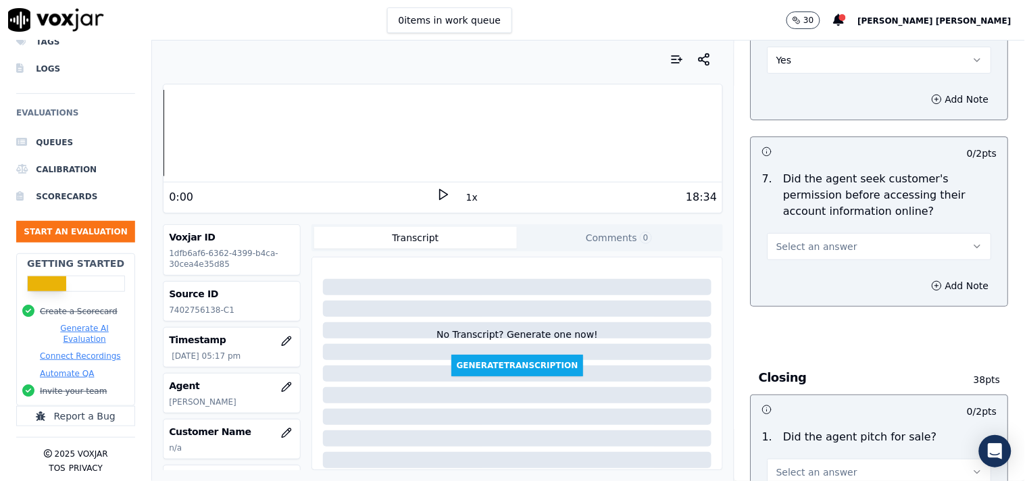
click at [816, 245] on span "Select an answer" at bounding box center [817, 247] width 81 height 14
click at [802, 270] on div "Yes" at bounding box center [856, 272] width 199 height 22
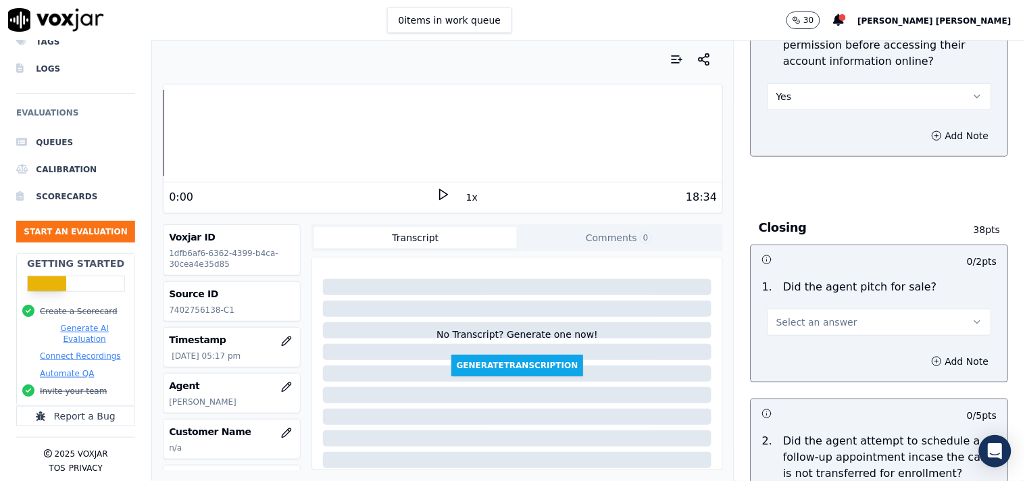
click at [785, 327] on button "Select an answer" at bounding box center [880, 322] width 224 height 27
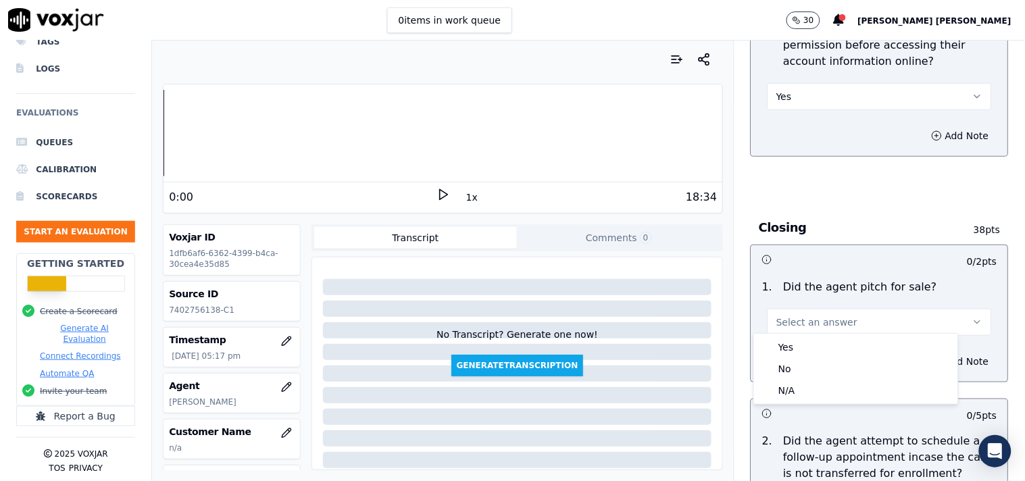
click at [789, 337] on div "Yes No N/A" at bounding box center [856, 369] width 204 height 70
click at [789, 339] on div "Yes" at bounding box center [856, 348] width 199 height 22
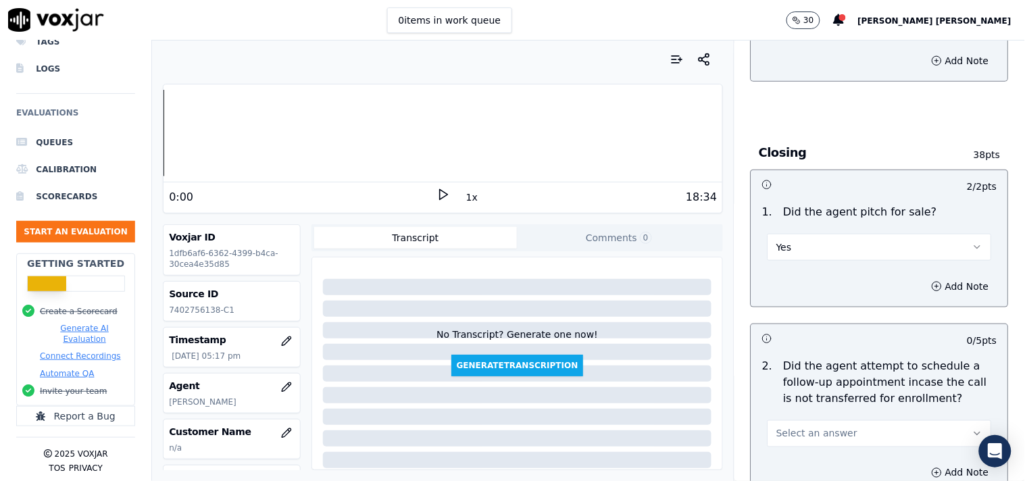
scroll to position [3004, 0]
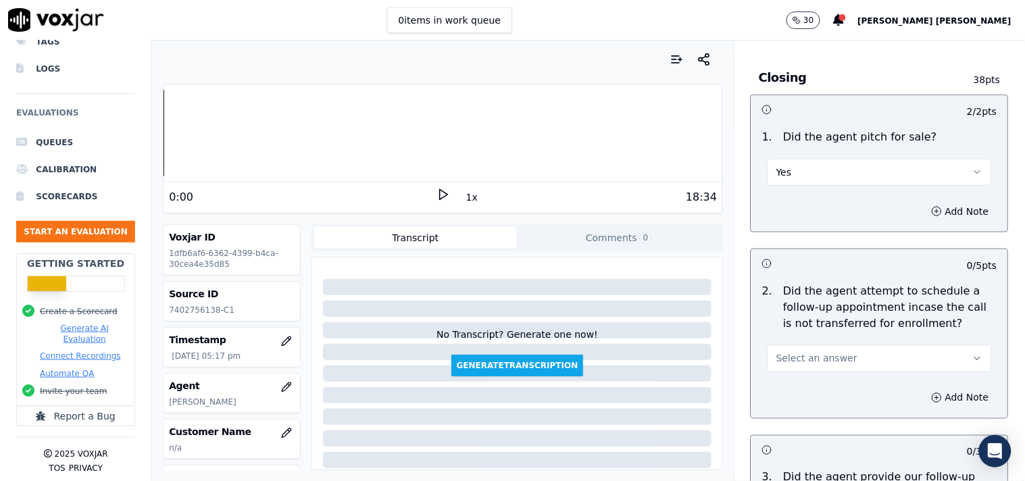
click at [799, 345] on button "Select an answer" at bounding box center [880, 358] width 224 height 27
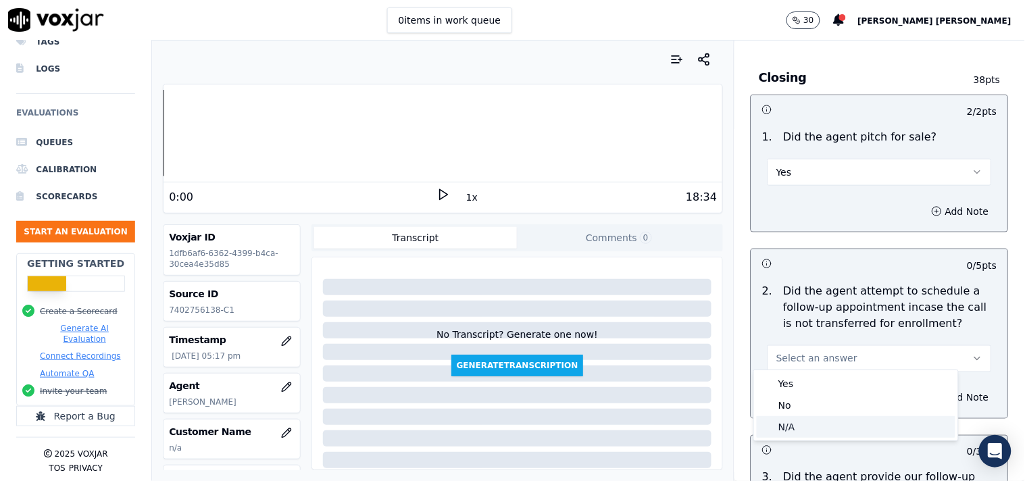
click at [791, 422] on div "N/A" at bounding box center [856, 427] width 199 height 22
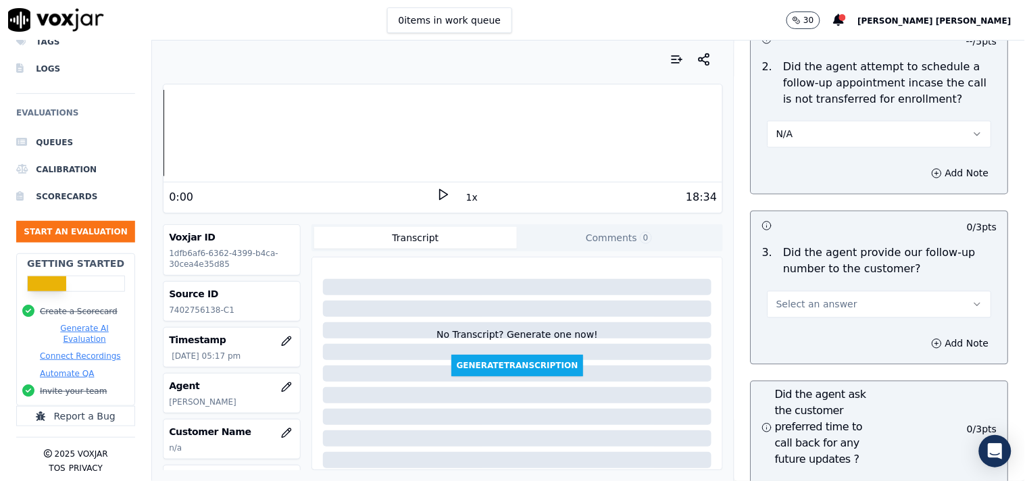
scroll to position [3229, 0]
click at [792, 297] on span "Select an answer" at bounding box center [817, 304] width 81 height 14
click at [786, 333] on div "Yes" at bounding box center [856, 329] width 199 height 22
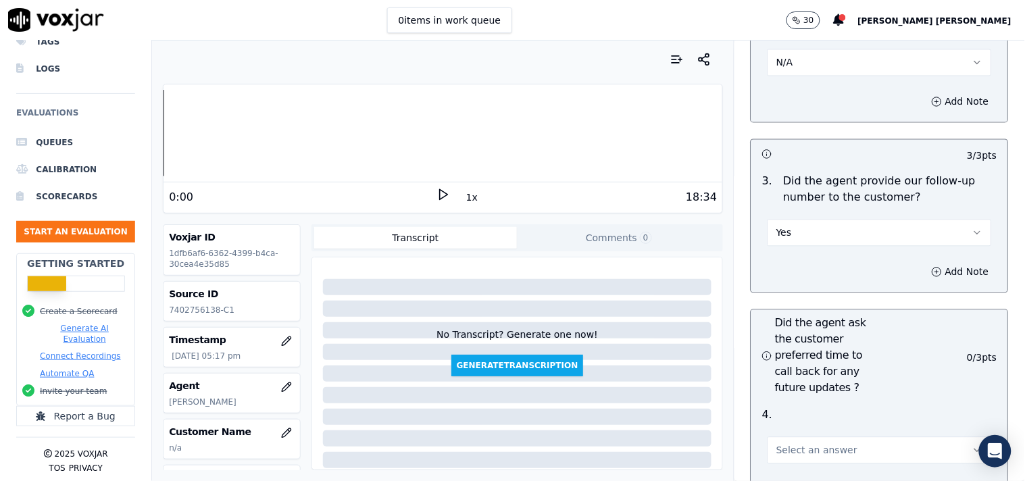
scroll to position [3379, 0]
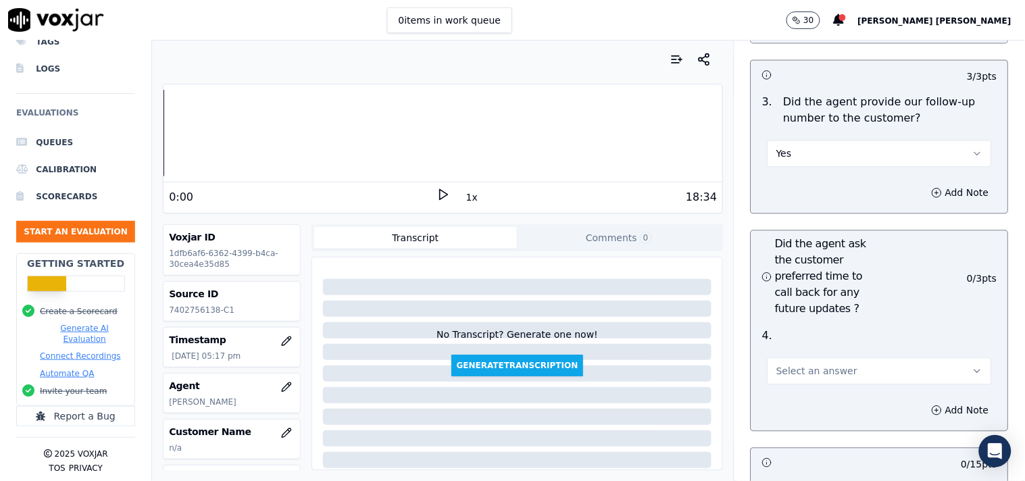
click at [786, 366] on span "Select an answer" at bounding box center [817, 371] width 81 height 14
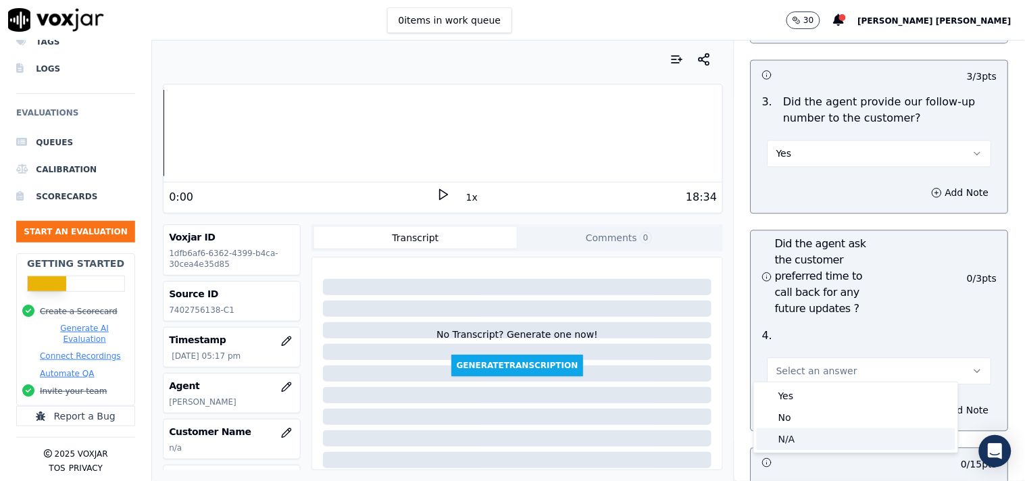
click at [792, 433] on div "N/A" at bounding box center [856, 440] width 199 height 22
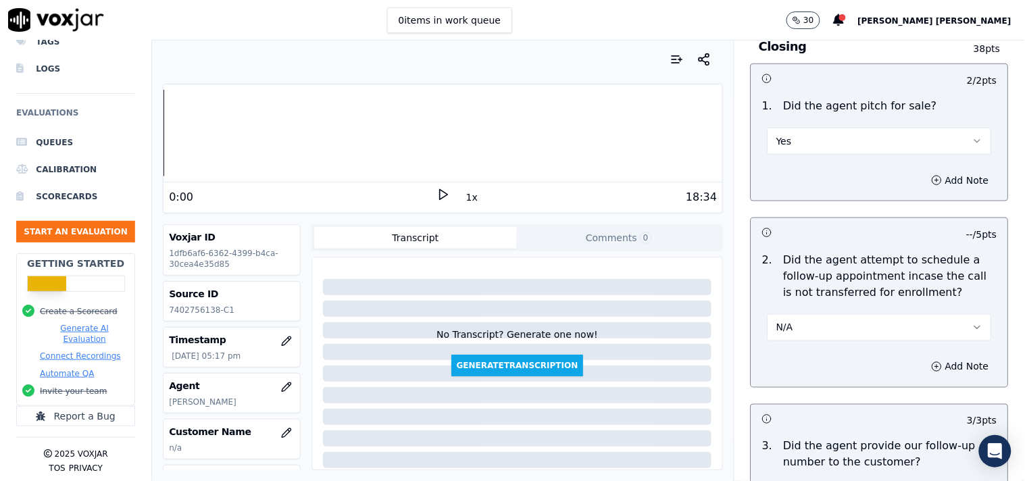
scroll to position [3004, 0]
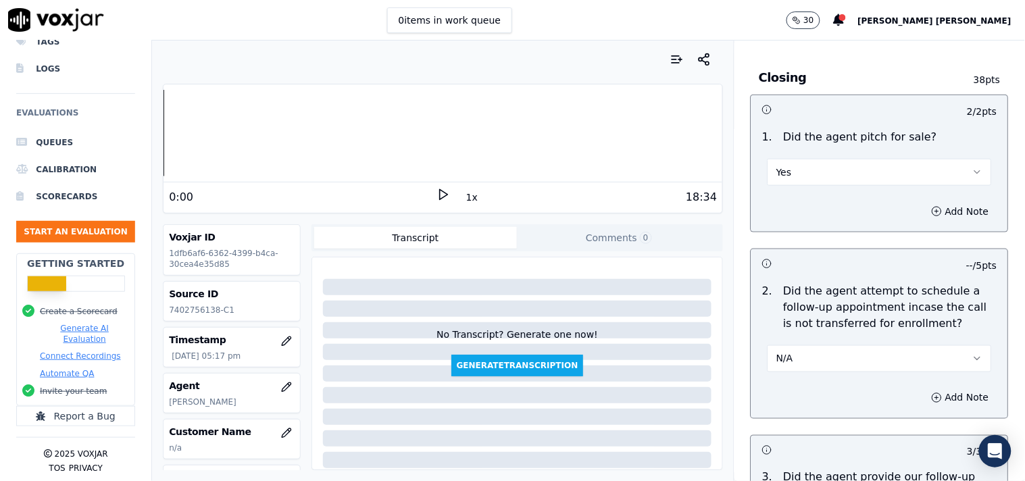
click at [816, 346] on button "N/A" at bounding box center [880, 358] width 224 height 27
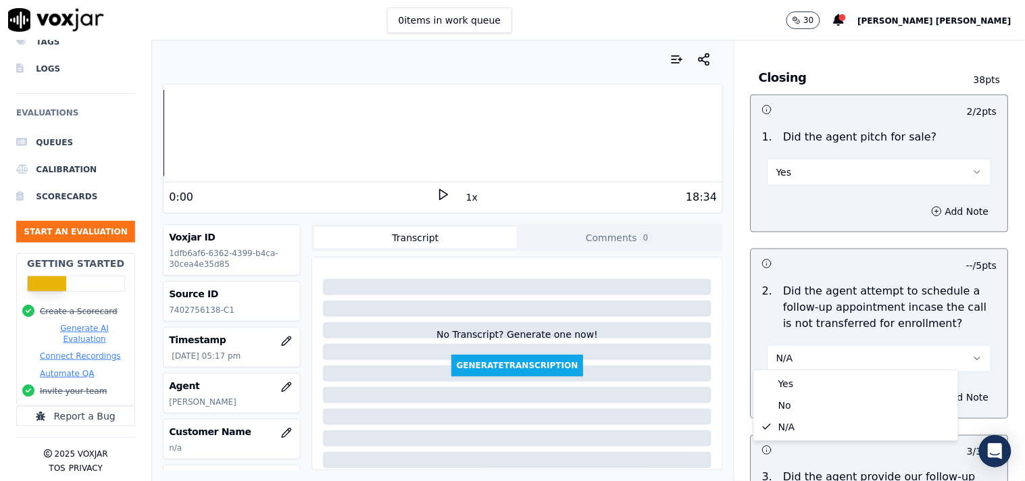
click at [791, 262] on h3 at bounding box center [821, 264] width 118 height 18
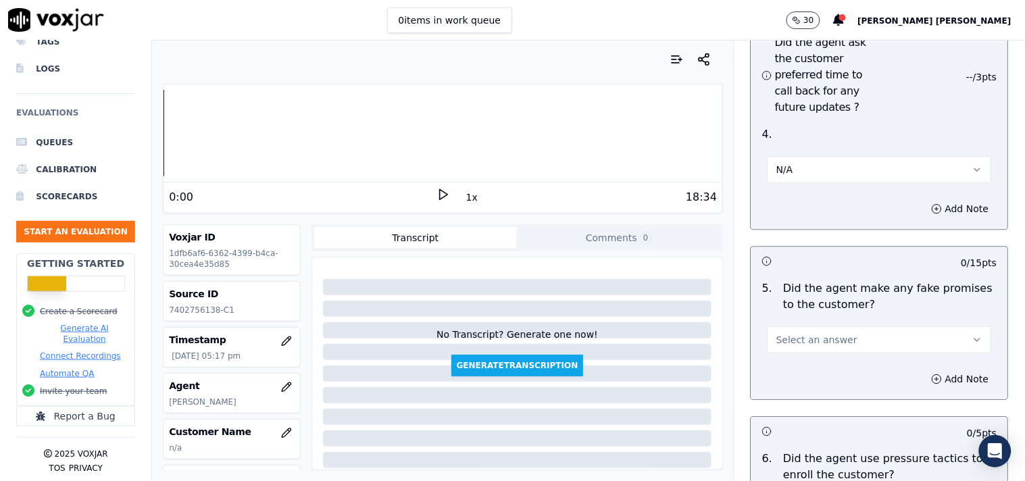
scroll to position [3680, 0]
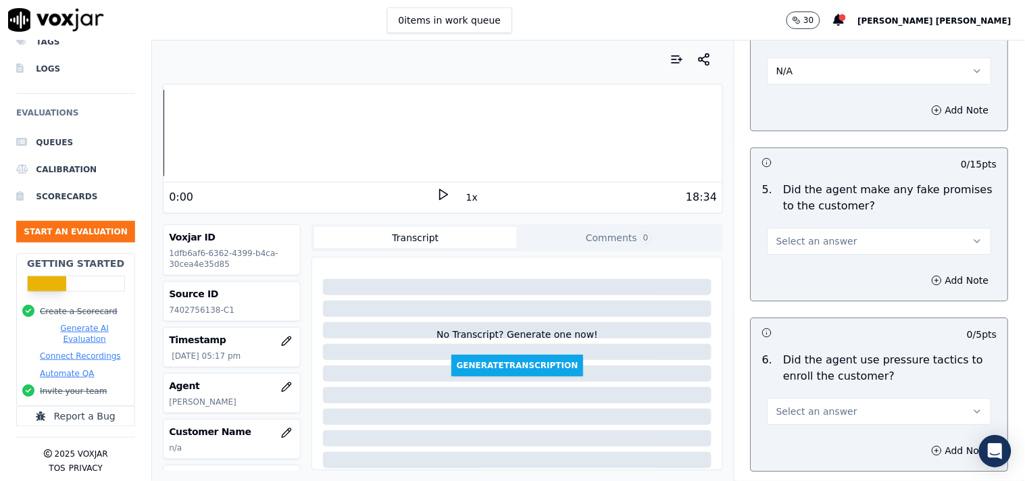
click at [833, 240] on button "Select an answer" at bounding box center [880, 241] width 224 height 27
click at [813, 280] on div "No" at bounding box center [856, 288] width 199 height 22
click at [855, 398] on button "Select an answer" at bounding box center [880, 411] width 224 height 27
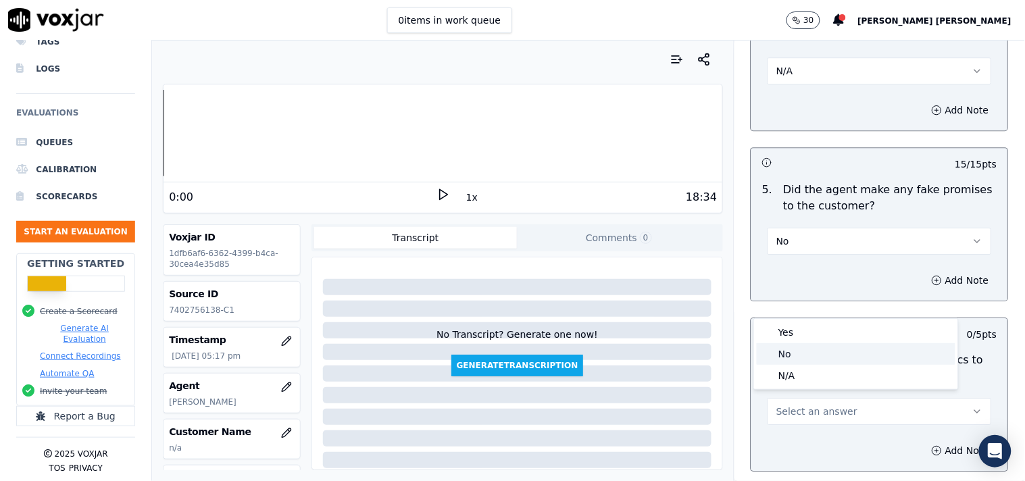
click at [806, 343] on div "No" at bounding box center [856, 354] width 199 height 22
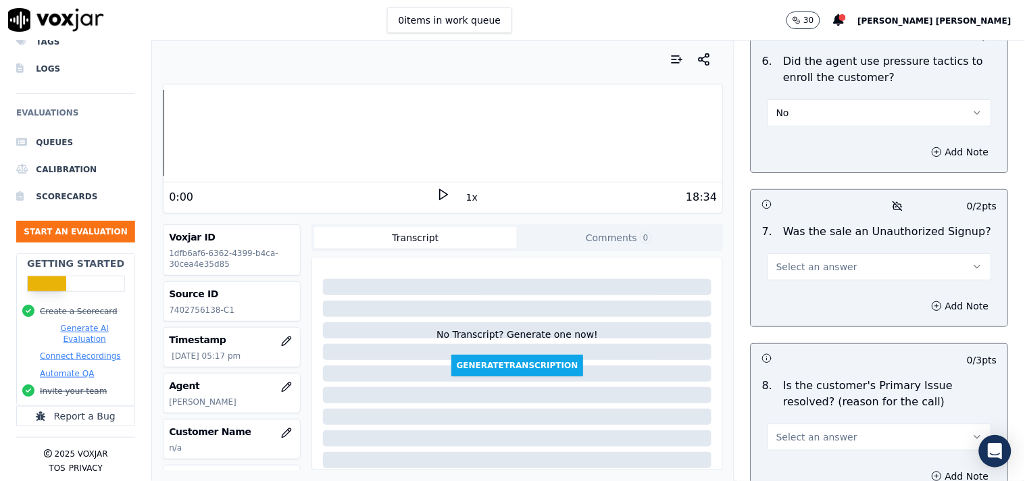
scroll to position [3980, 0]
click at [840, 257] on button "Select an answer" at bounding box center [880, 265] width 224 height 27
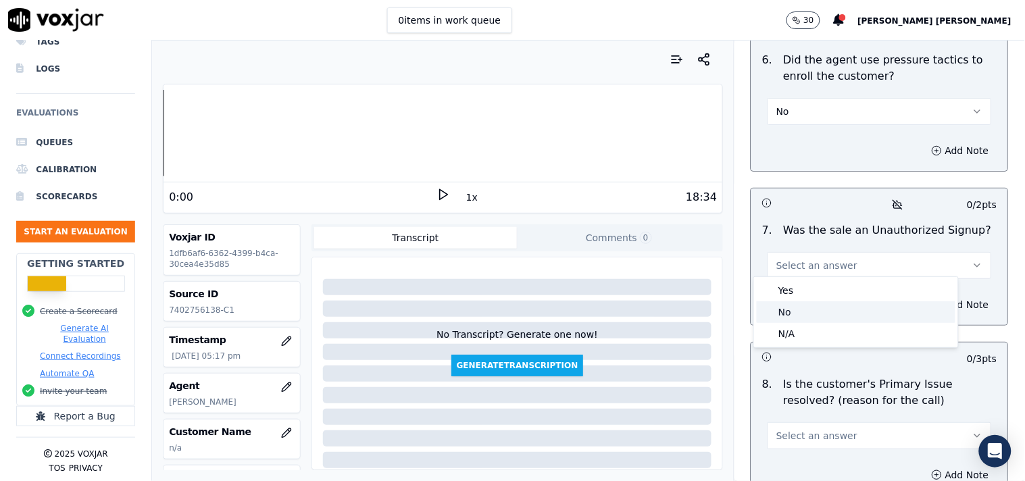
click at [802, 321] on div "No" at bounding box center [856, 312] width 199 height 22
click at [814, 257] on button "No" at bounding box center [880, 265] width 224 height 27
click at [796, 331] on div "N/A" at bounding box center [856, 334] width 199 height 22
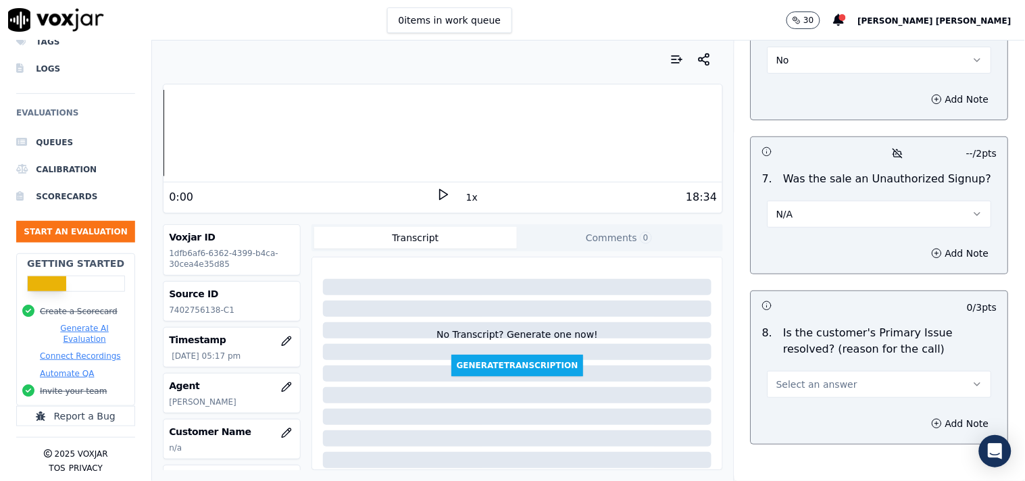
scroll to position [4104, 0]
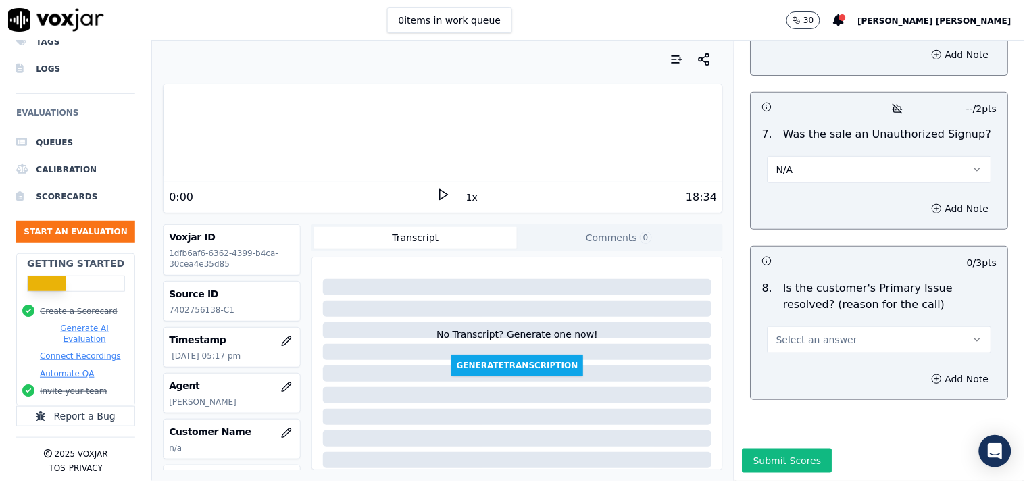
click at [810, 333] on span "Select an answer" at bounding box center [817, 340] width 81 height 14
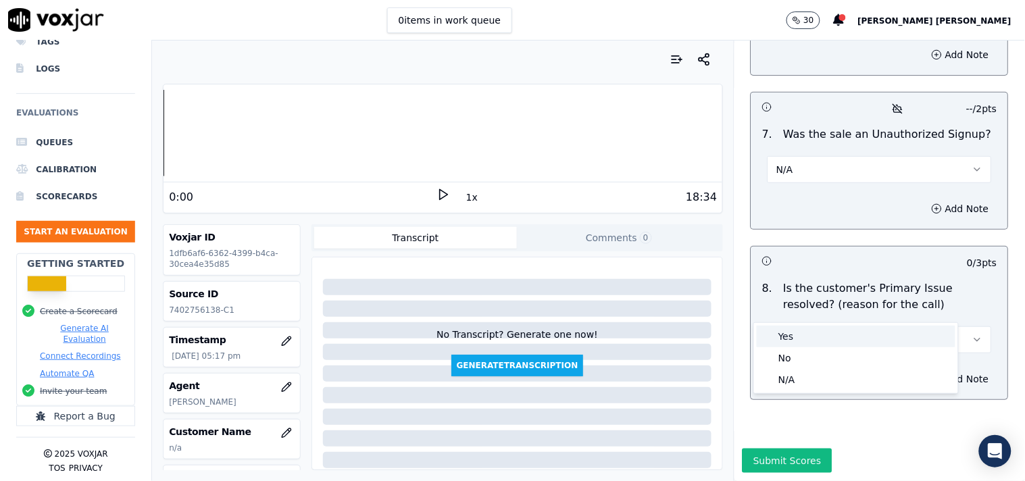
click at [803, 334] on div "Yes" at bounding box center [856, 337] width 199 height 22
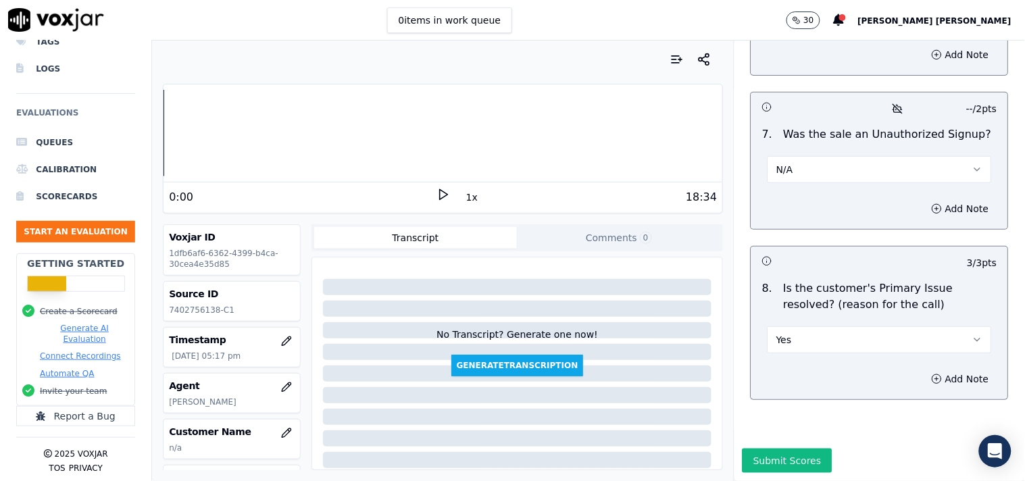
click at [915, 189] on div "Add Note" at bounding box center [880, 209] width 257 height 41
click at [914, 189] on div "Add Note" at bounding box center [880, 209] width 257 height 41
click at [924, 199] on button "Add Note" at bounding box center [961, 208] width 74 height 19
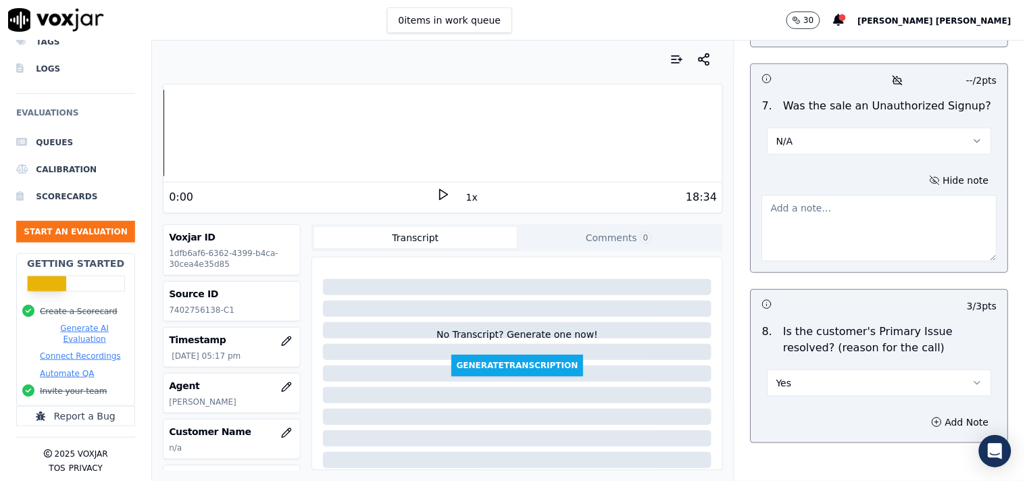
click at [879, 216] on textarea at bounding box center [879, 228] width 235 height 66
paste textarea "call id-20250911-104923_ During the Verification when verifier ask service deli…"
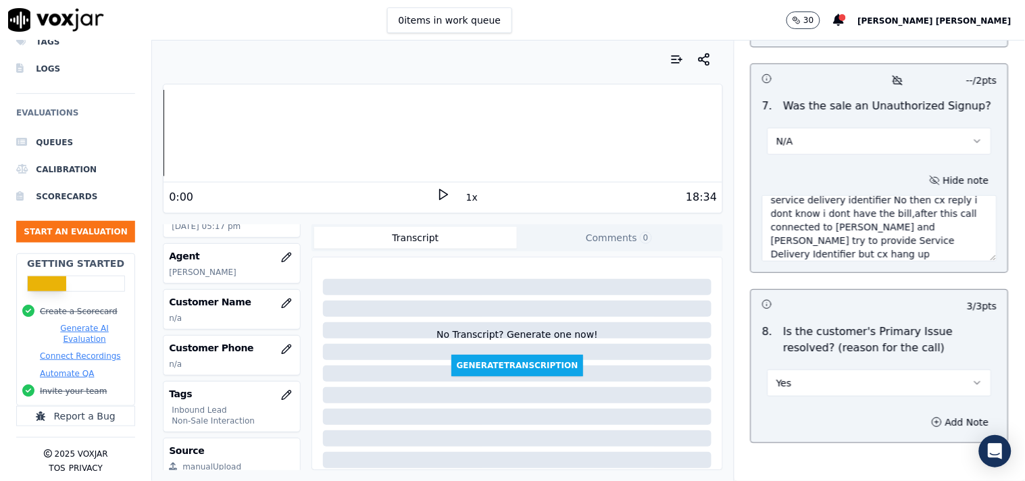
scroll to position [150, 0]
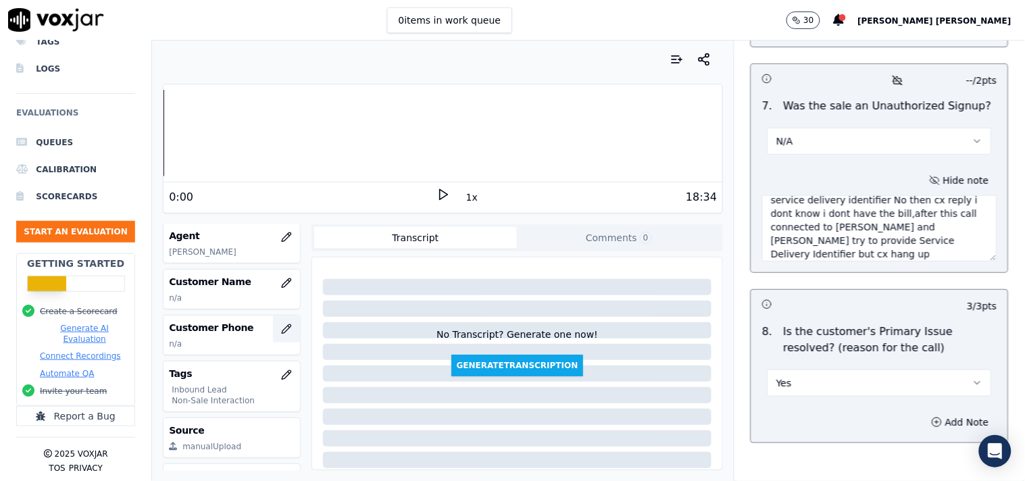
type textarea "call id-20250911-104923_ During the Verification when verifier ask service deli…"
click at [281, 327] on icon "button" at bounding box center [286, 329] width 11 height 11
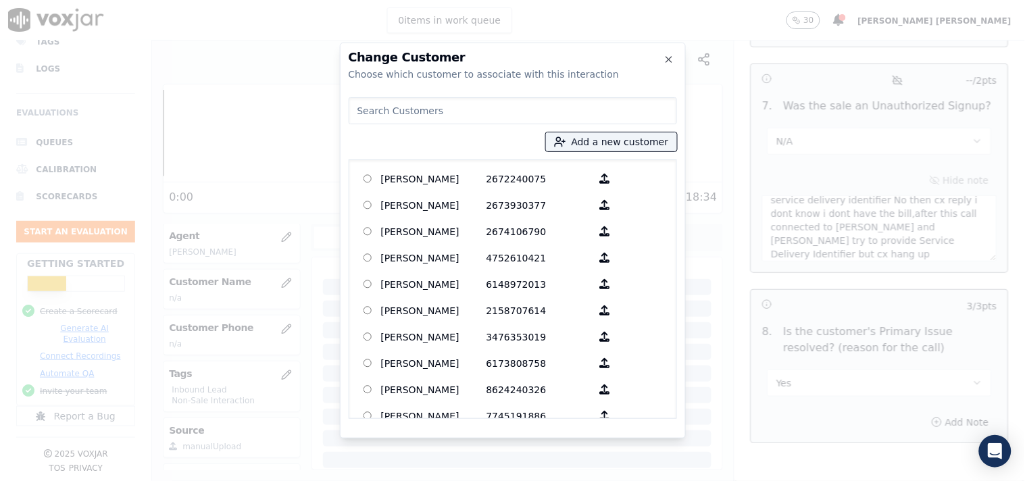
click at [274, 293] on div at bounding box center [512, 240] width 1025 height 481
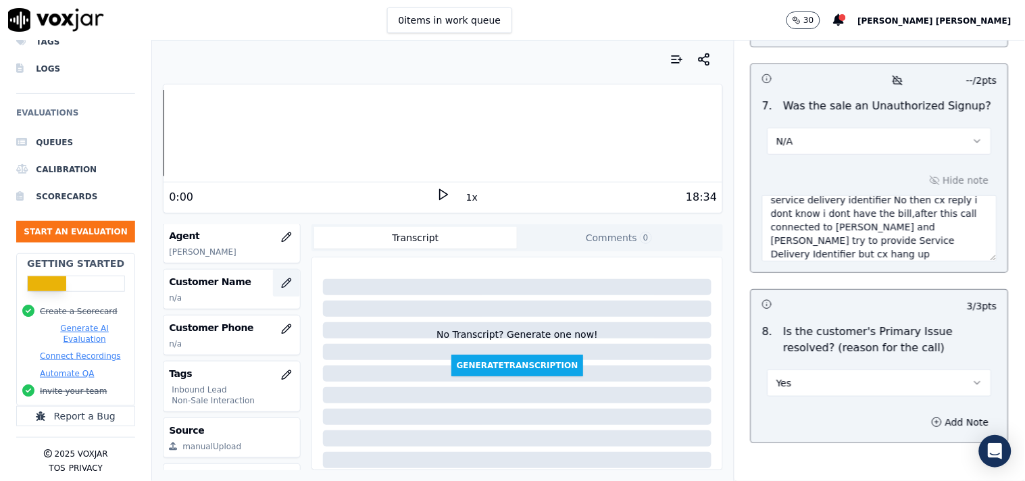
click at [281, 288] on icon "button" at bounding box center [286, 283] width 11 height 11
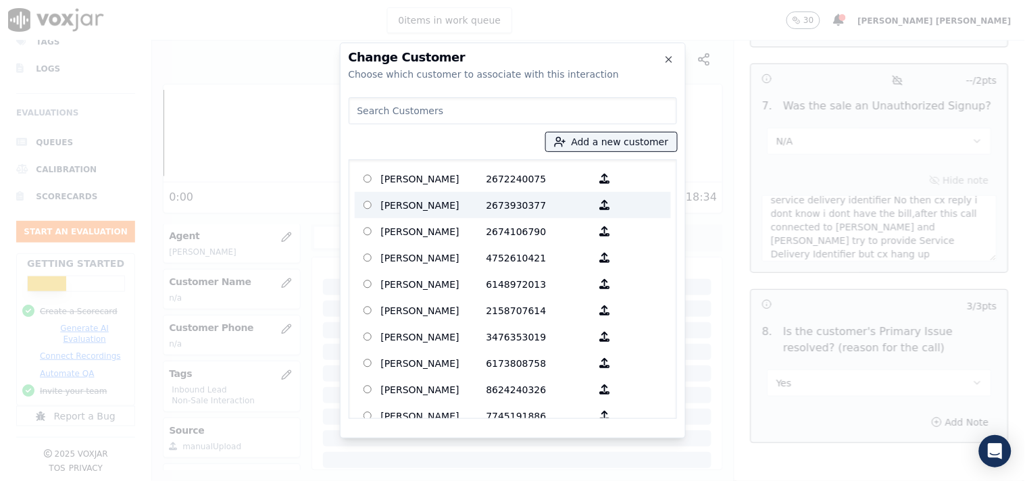
paste input "[PERSON_NAME]"
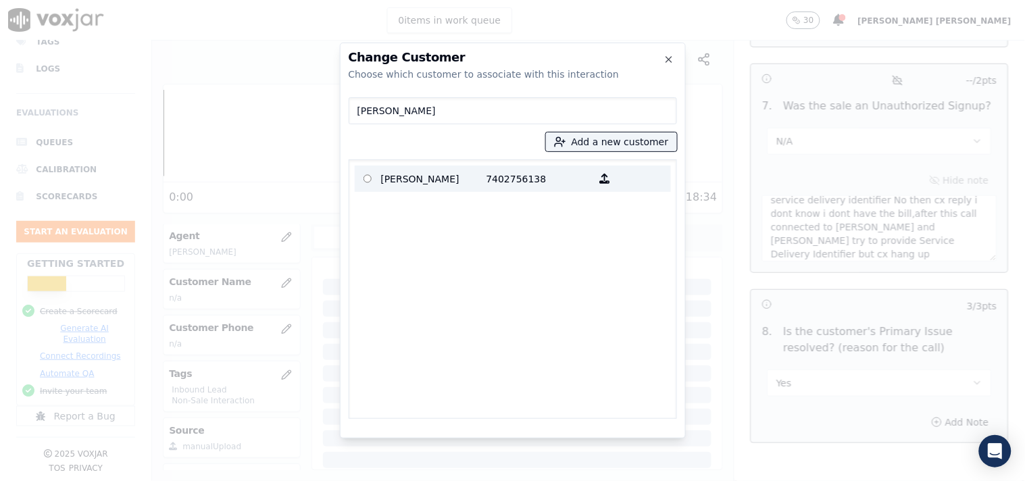
type input "[PERSON_NAME]"
click at [527, 181] on p "7402756138" at bounding box center [539, 178] width 105 height 21
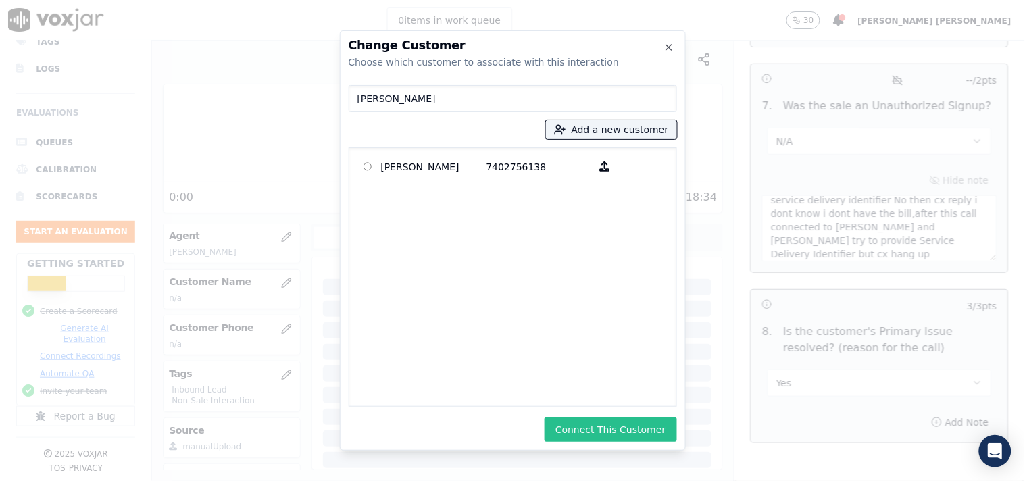
click at [620, 423] on button "Connect This Customer" at bounding box center [611, 430] width 132 height 24
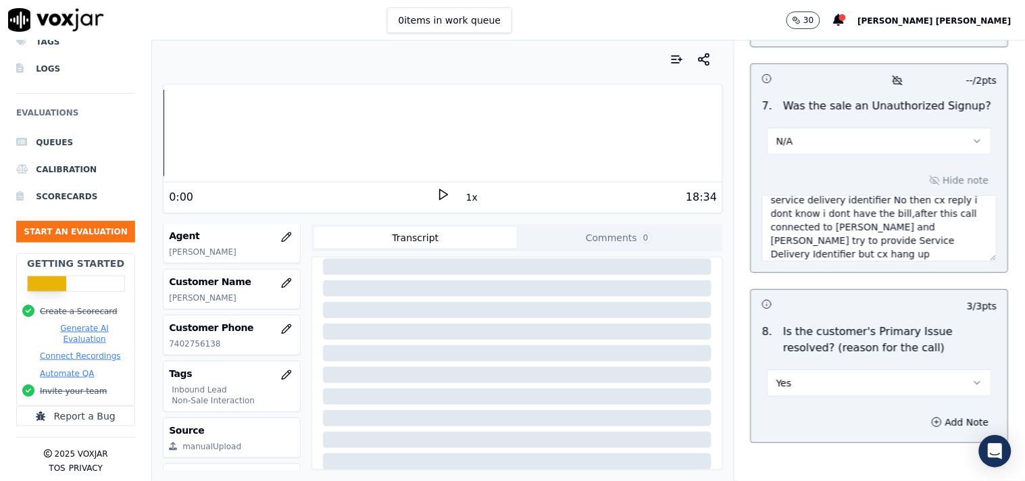
scroll to position [4176, 0]
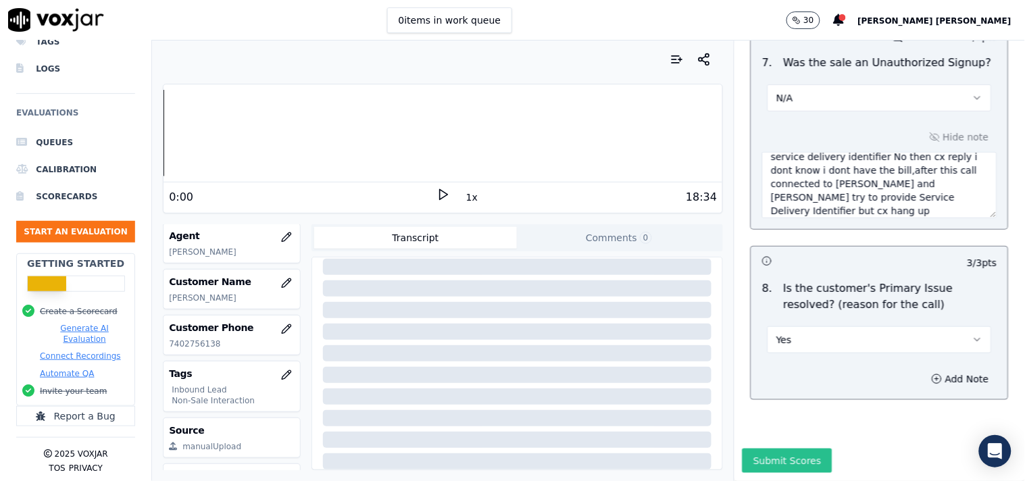
click at [758, 449] on button "Submit Scores" at bounding box center [788, 461] width 90 height 24
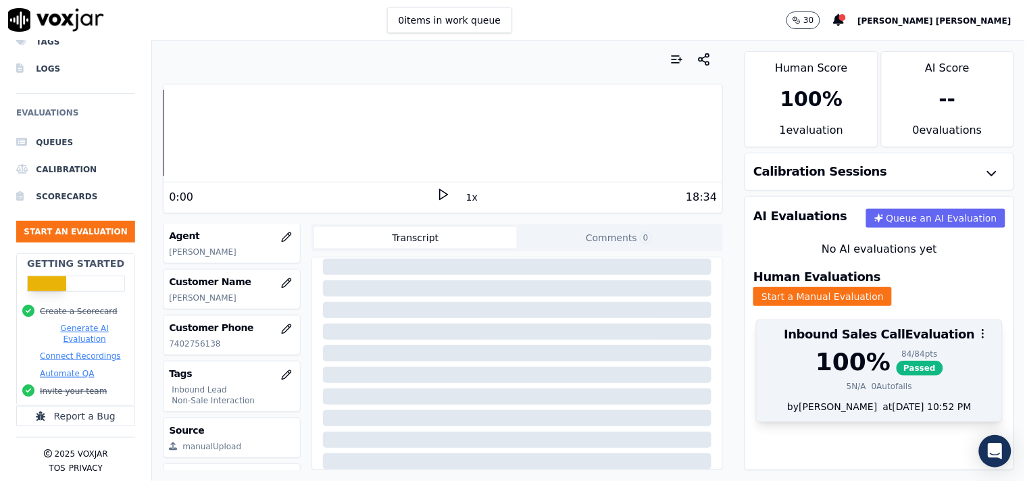
click at [915, 332] on div at bounding box center [879, 333] width 245 height 27
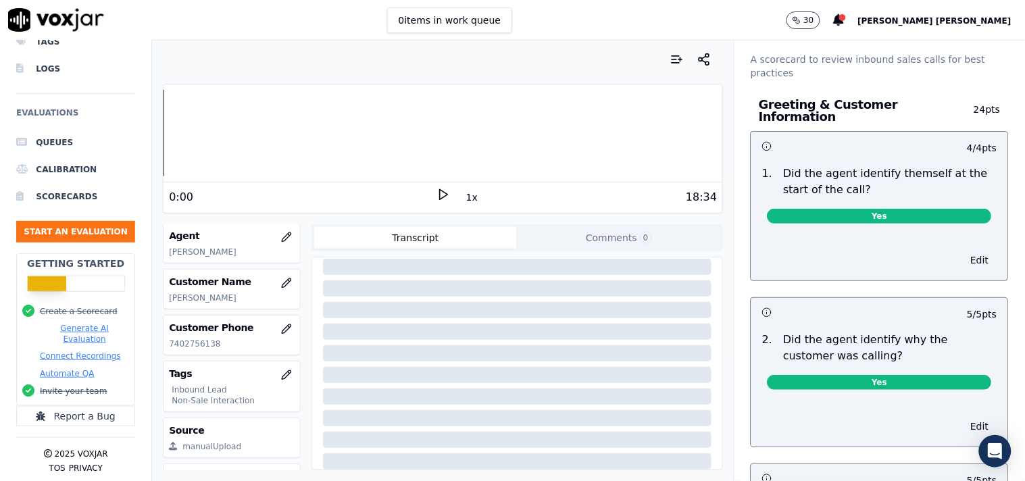
scroll to position [0, 0]
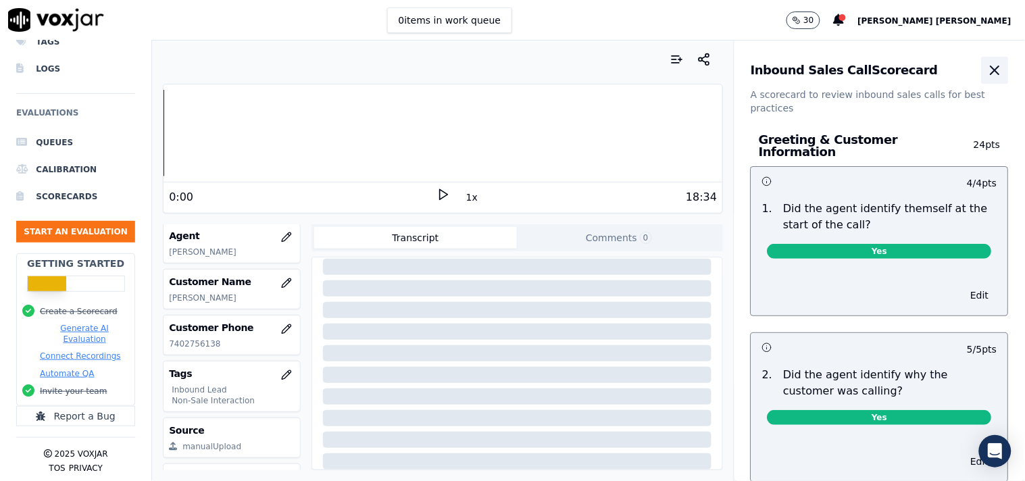
click at [987, 75] on icon "button" at bounding box center [995, 70] width 16 height 16
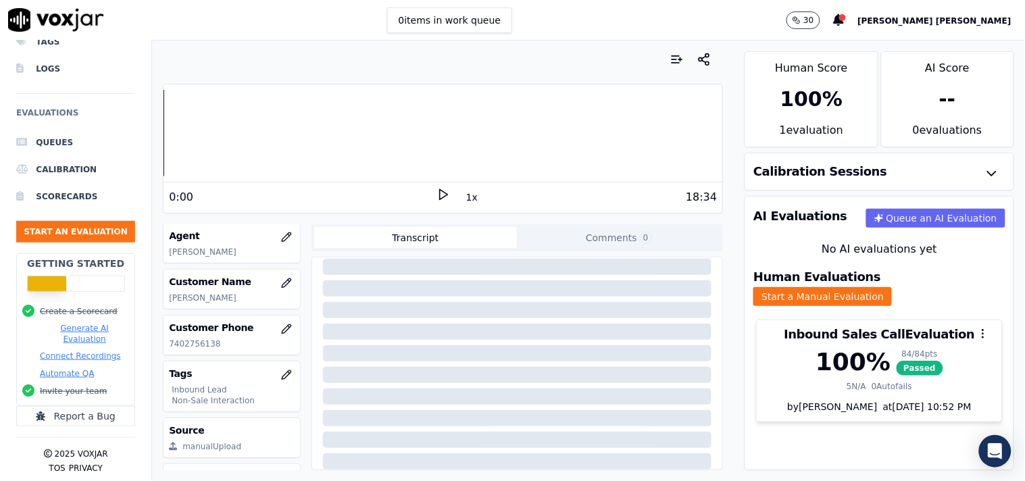
scroll to position [218, 0]
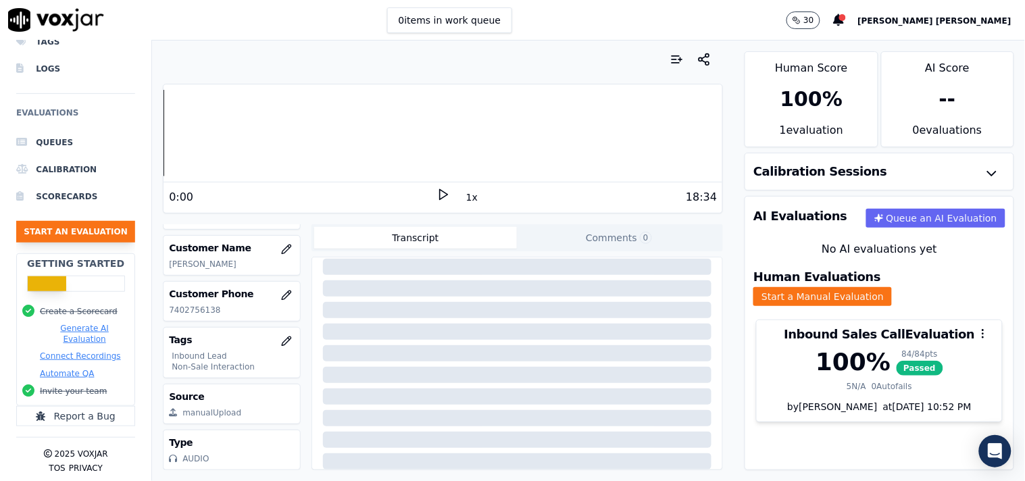
click at [81, 222] on button "Start an Evaluation" at bounding box center [75, 232] width 119 height 22
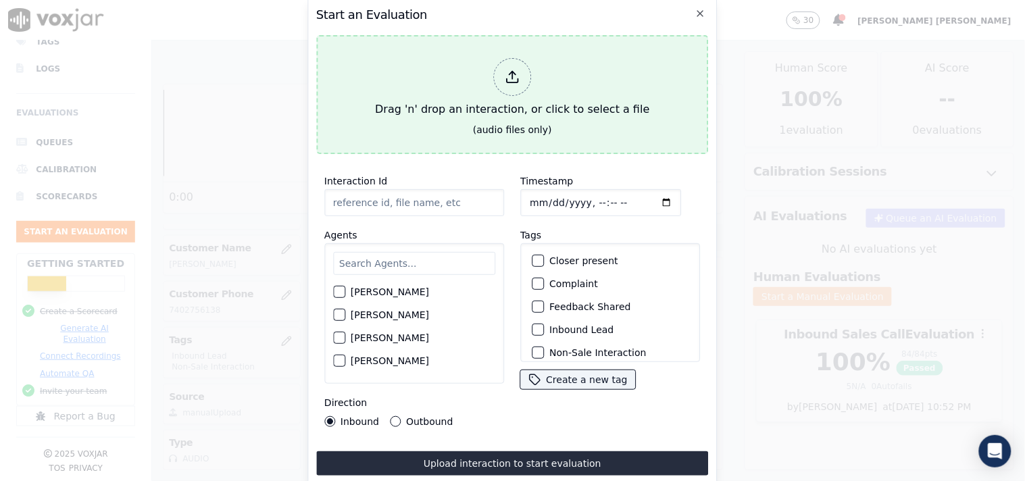
click at [487, 64] on div "Drag 'n' drop an interaction, or click to select a file" at bounding box center [512, 88] width 285 height 70
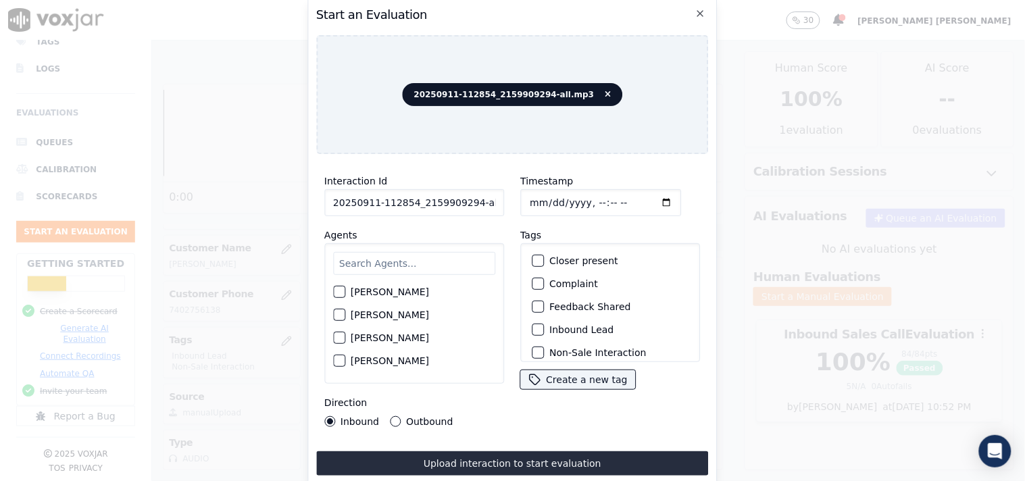
scroll to position [0, 7]
drag, startPoint x: 467, startPoint y: 199, endPoint x: 534, endPoint y: 199, distance: 66.9
click at [534, 199] on div "Interaction Id 20250911-112854_2159909294-all.mp3 Agents [PERSON_NAME] [PERSON_…" at bounding box center [512, 300] width 393 height 270
type input "20250911-112854_2159909294-C1"
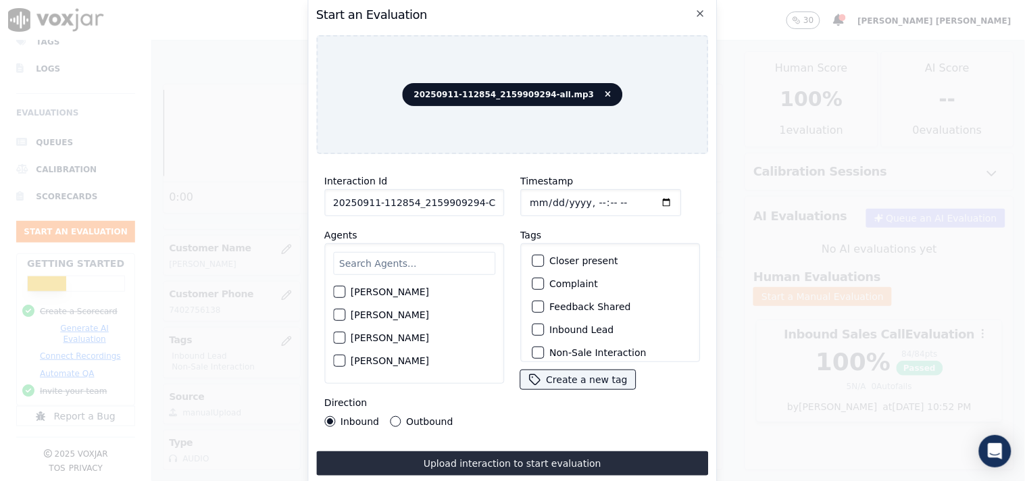
click at [534, 199] on input "Timestamp" at bounding box center [600, 202] width 161 height 27
type input "[DATE]T18:02"
click at [408, 262] on input "text" at bounding box center [414, 263] width 162 height 23
type input "geo"
click at [351, 291] on label "[PERSON_NAME]" at bounding box center [390, 295] width 78 height 9
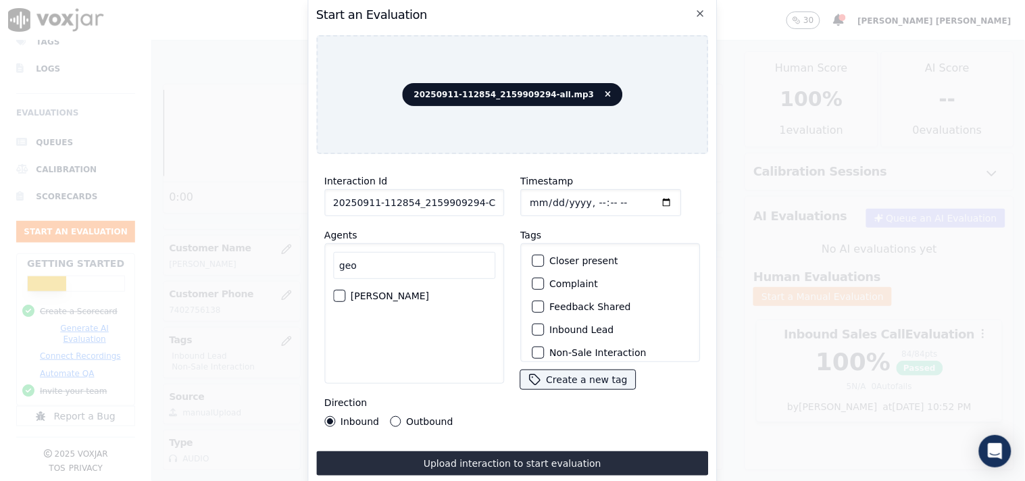
click at [345, 290] on button "[PERSON_NAME]" at bounding box center [339, 296] width 12 height 12
click at [577, 325] on label "Inbound Lead" at bounding box center [581, 329] width 64 height 9
click at [544, 324] on button "Inbound Lead" at bounding box center [538, 330] width 12 height 12
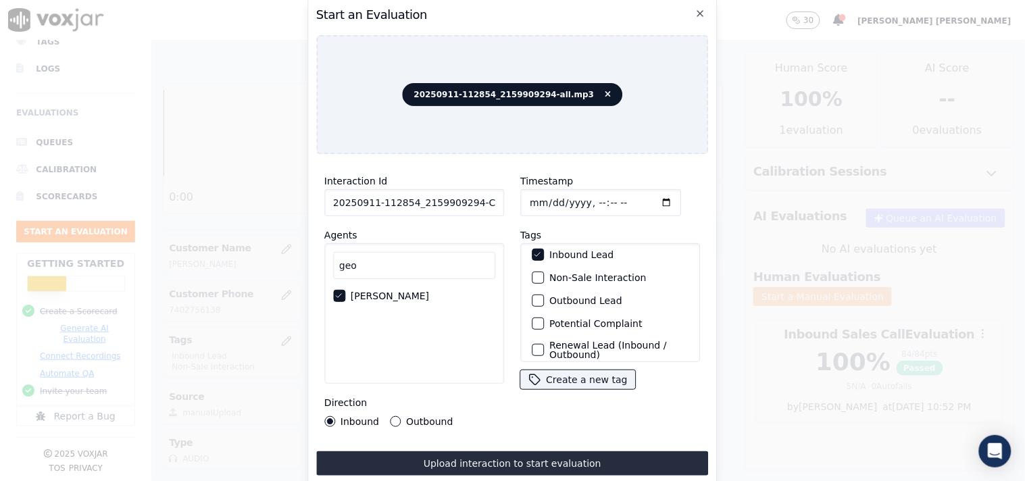
click at [589, 273] on label "Non-Sale Interaction" at bounding box center [597, 277] width 97 height 9
click at [544, 272] on button "Non-Sale Interaction" at bounding box center [538, 278] width 12 height 12
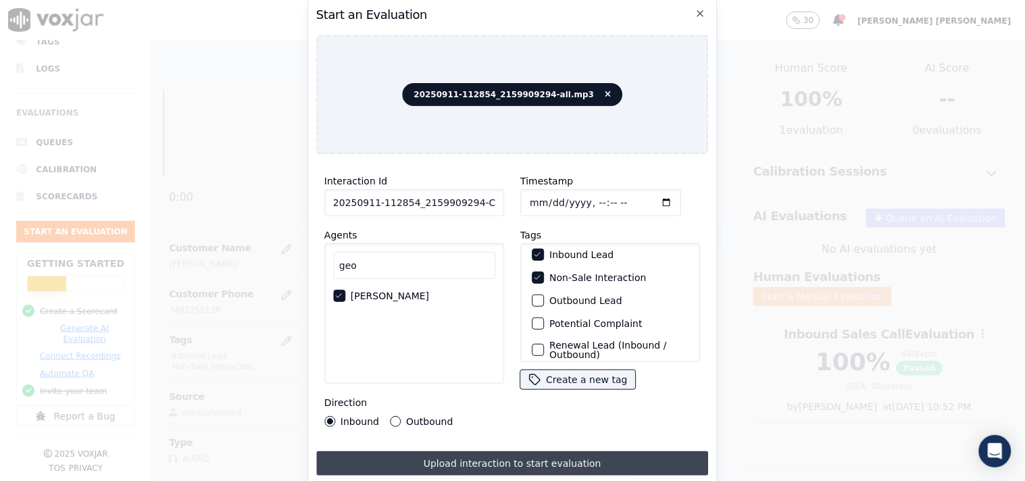
click at [407, 451] on button "Upload interaction to start evaluation" at bounding box center [512, 463] width 393 height 24
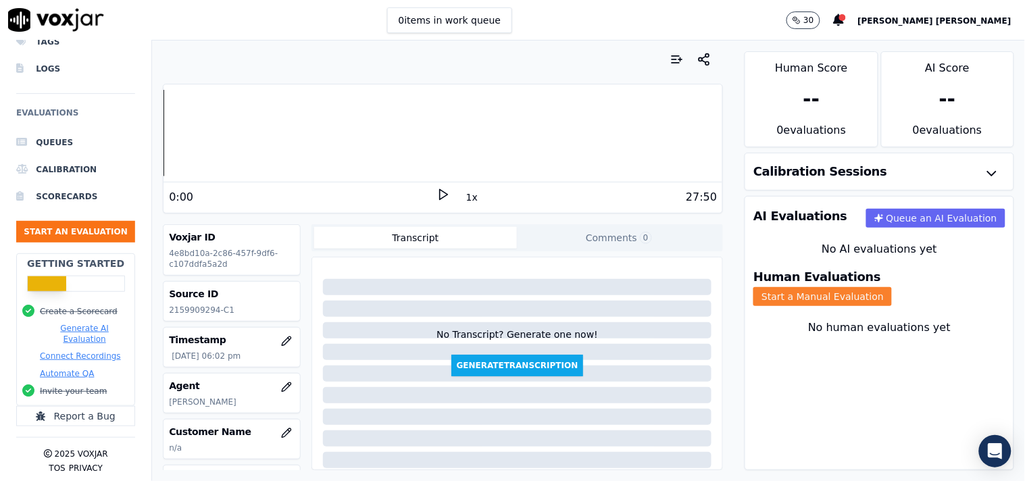
click at [864, 287] on button "Start a Manual Evaluation" at bounding box center [823, 296] width 139 height 19
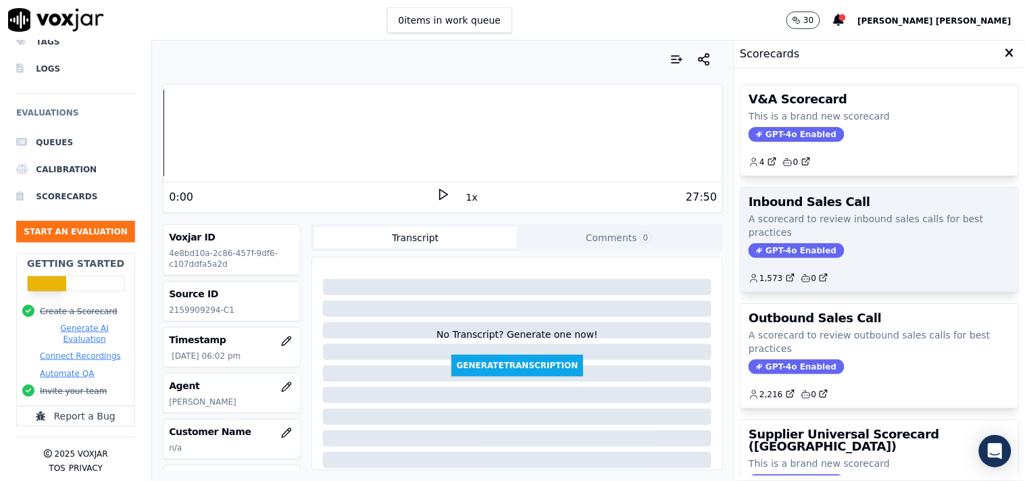
click at [787, 246] on span "GPT-4o Enabled" at bounding box center [796, 250] width 95 height 15
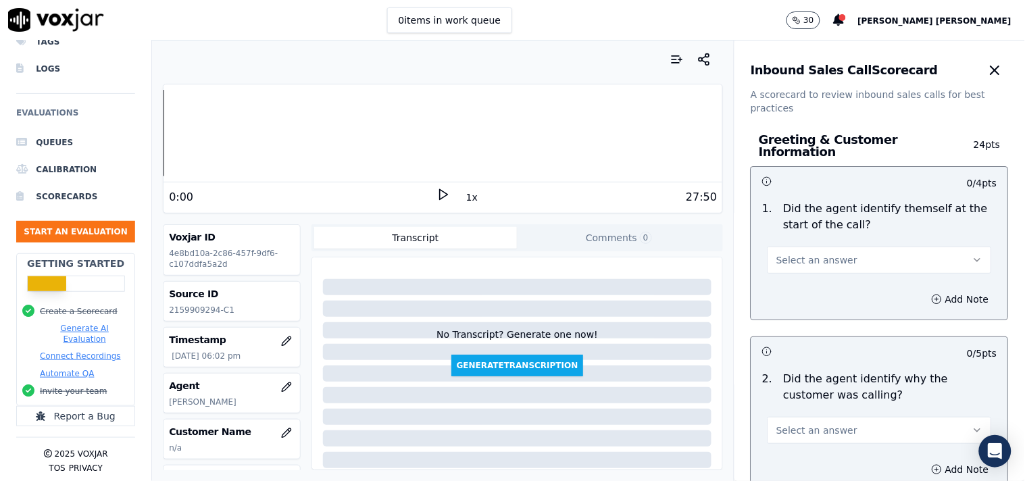
click at [789, 253] on span "Select an answer" at bounding box center [817, 260] width 81 height 14
click at [789, 287] on div "Yes" at bounding box center [856, 284] width 199 height 22
click at [829, 424] on span "Select an answer" at bounding box center [817, 431] width 81 height 14
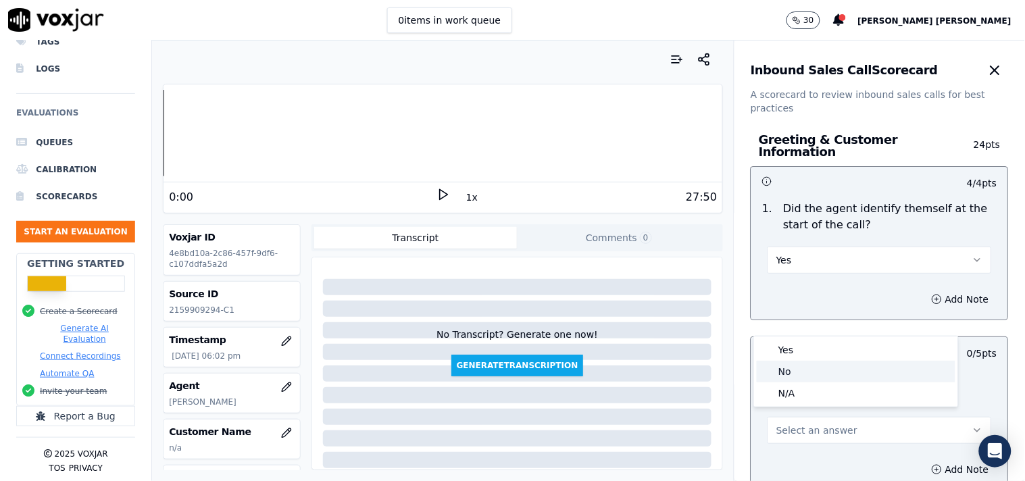
click at [812, 349] on div "Yes" at bounding box center [856, 350] width 199 height 22
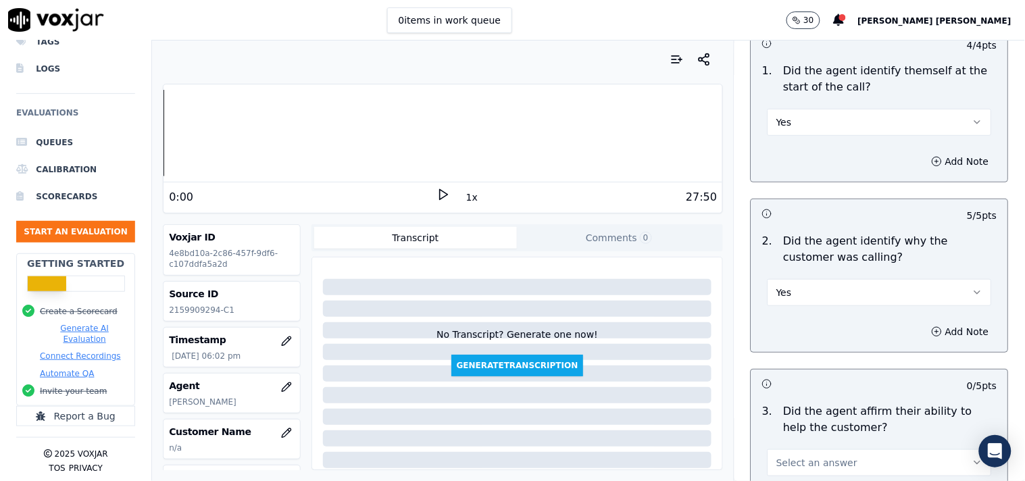
scroll to position [225, 0]
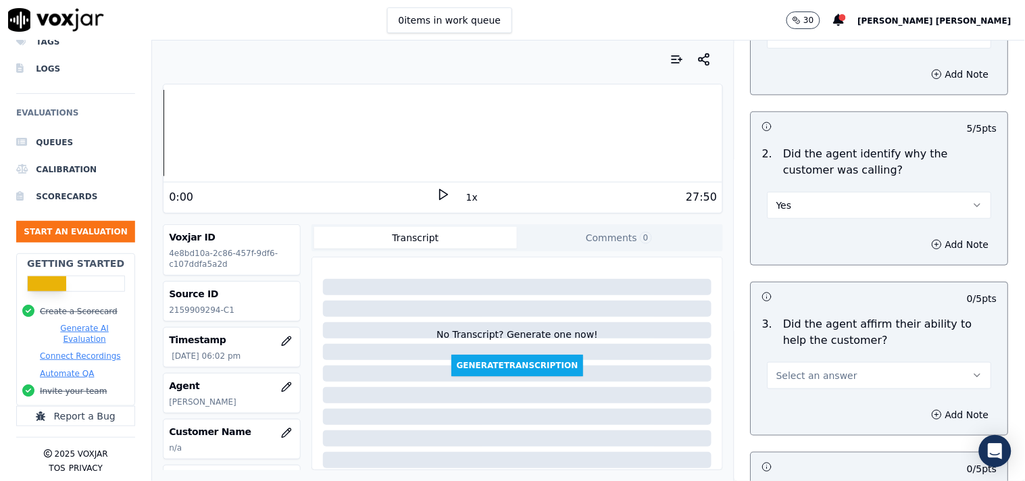
click at [812, 369] on span "Select an answer" at bounding box center [817, 376] width 81 height 14
click at [791, 389] on div "Yes" at bounding box center [856, 400] width 199 height 22
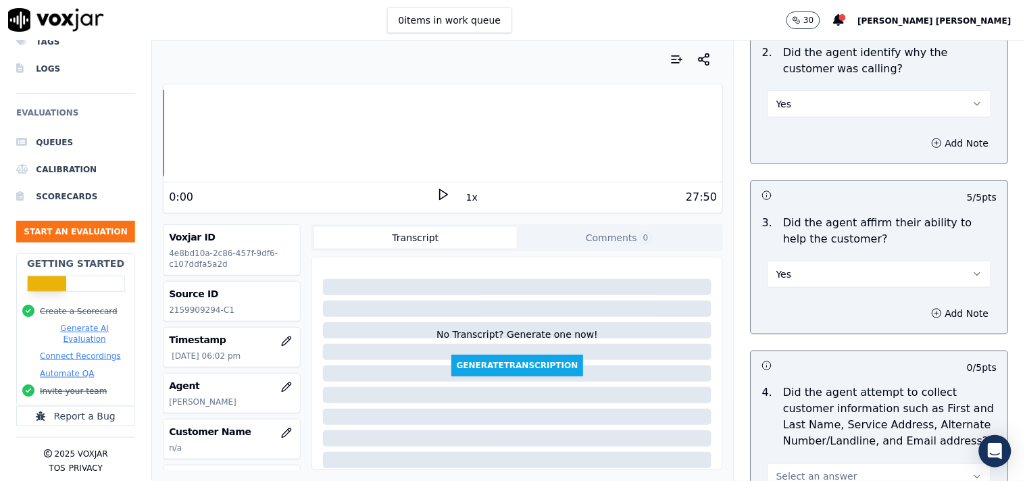
scroll to position [450, 0]
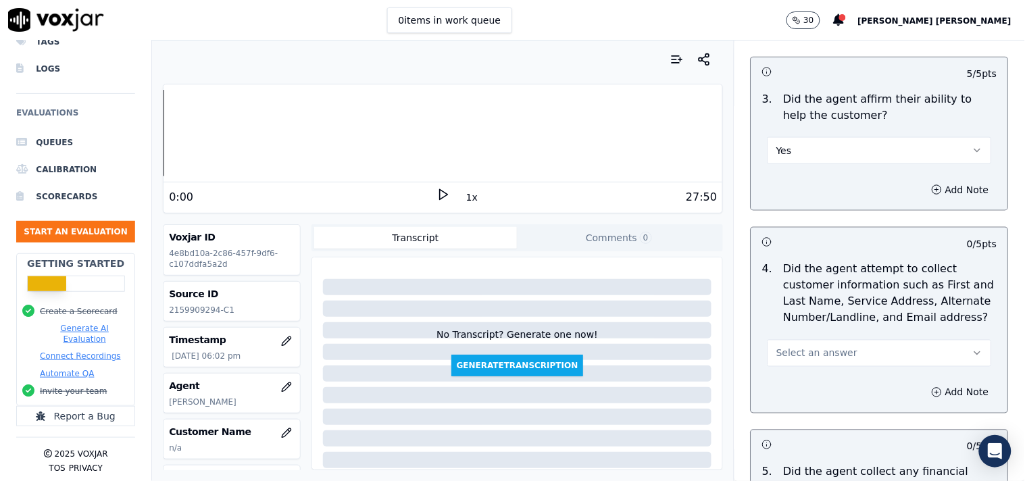
click at [803, 326] on div "Select an answer" at bounding box center [880, 346] width 246 height 41
click at [803, 347] on span "Select an answer" at bounding box center [817, 354] width 81 height 14
click at [794, 378] on div "Yes" at bounding box center [856, 377] width 199 height 22
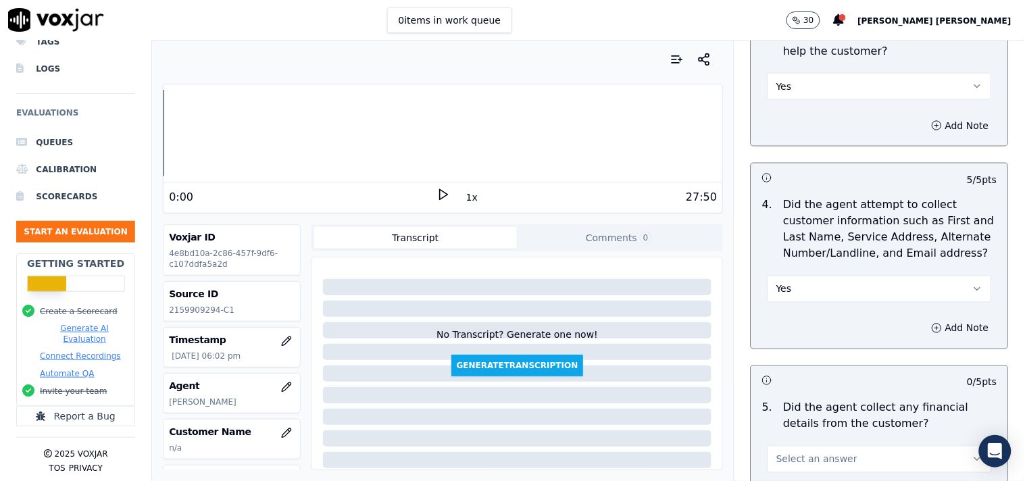
scroll to position [600, 0]
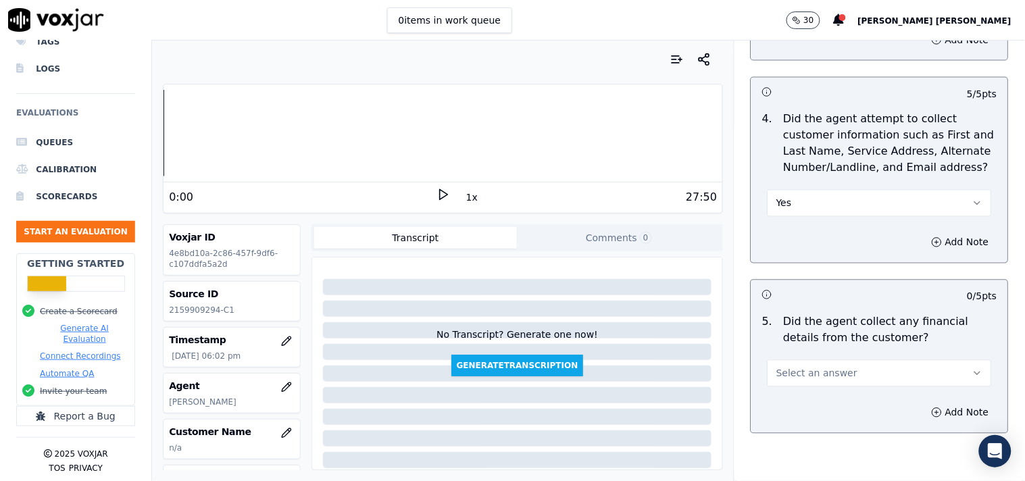
click at [796, 378] on button "Select an answer" at bounding box center [880, 373] width 224 height 27
click at [793, 422] on div "No" at bounding box center [856, 419] width 199 height 22
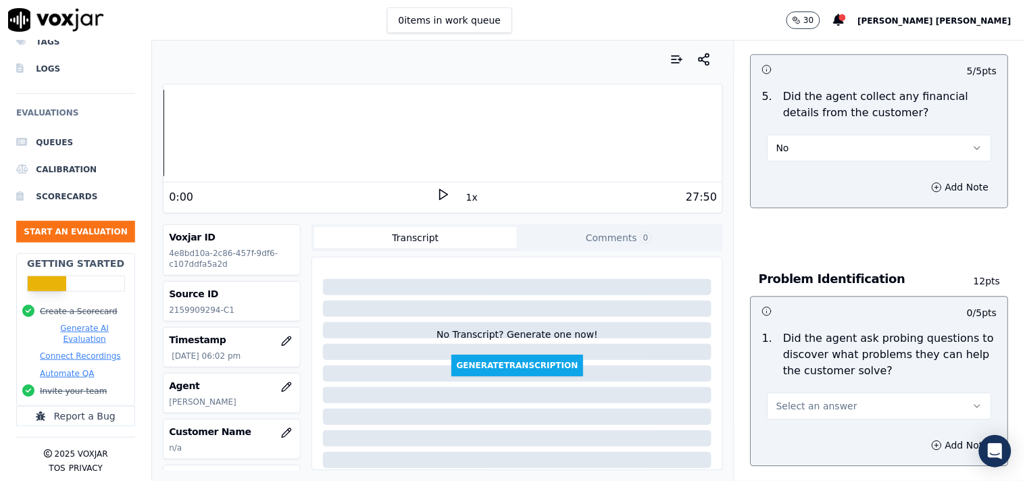
click at [809, 399] on span "Select an answer" at bounding box center [817, 406] width 81 height 14
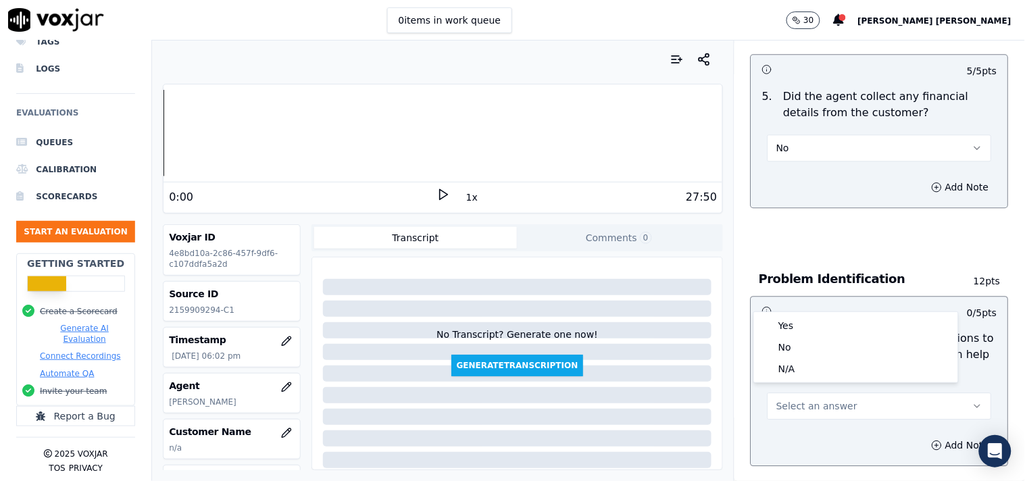
click at [806, 406] on span "Select an answer" at bounding box center [817, 406] width 81 height 14
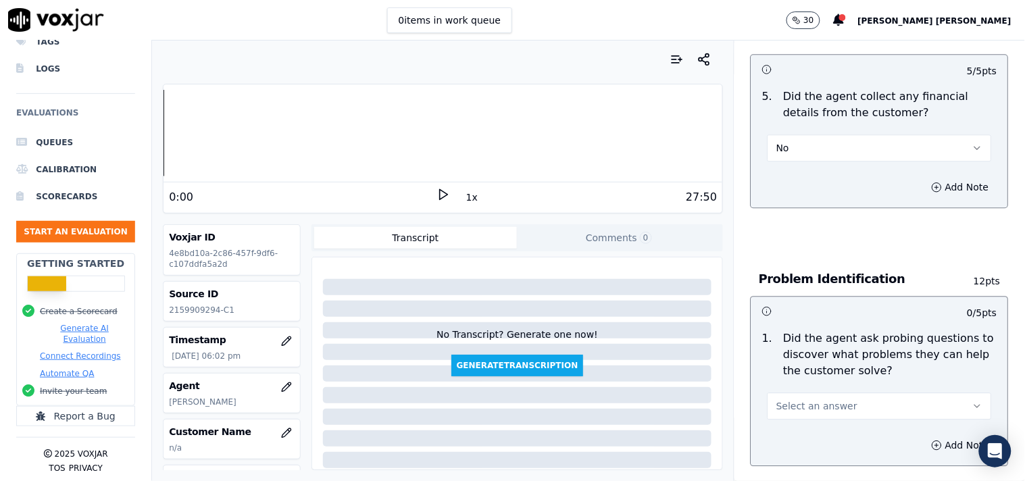
click at [808, 390] on div "Select an answer" at bounding box center [880, 405] width 224 height 30
click at [798, 403] on span "Select an answer" at bounding box center [817, 406] width 81 height 14
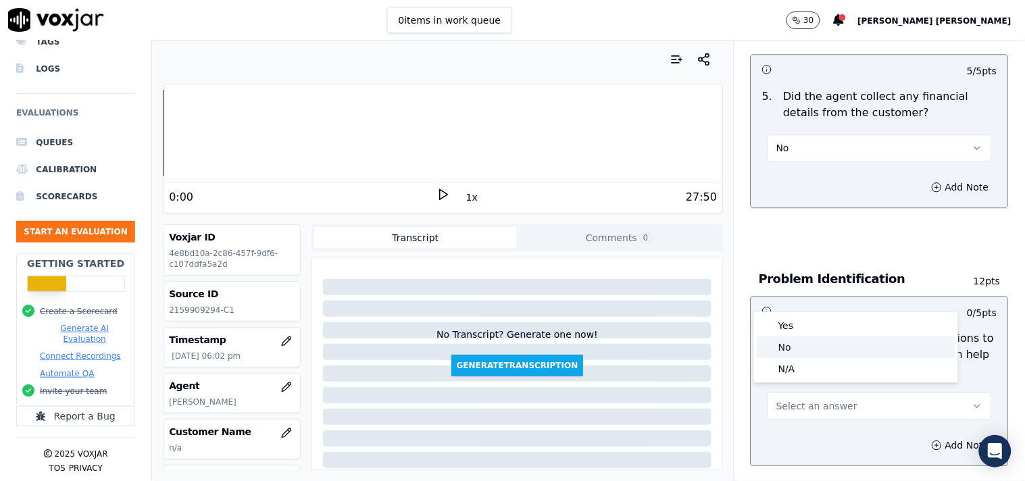
click at [804, 330] on div "Yes" at bounding box center [856, 326] width 199 height 22
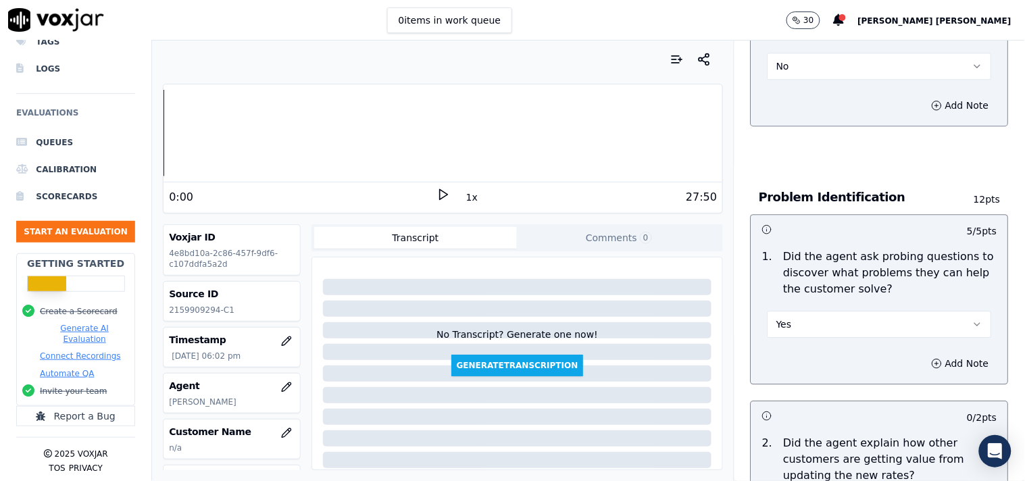
scroll to position [976, 0]
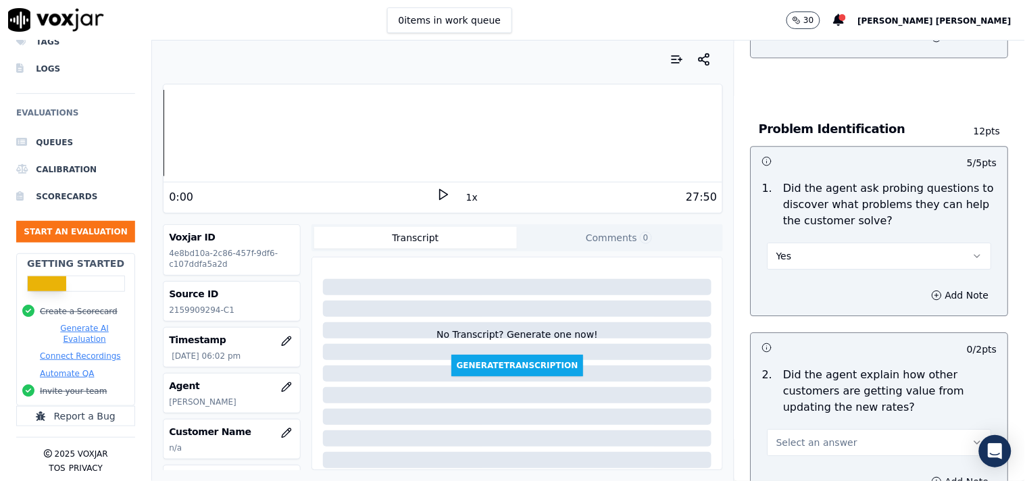
click at [800, 436] on span "Select an answer" at bounding box center [817, 443] width 81 height 14
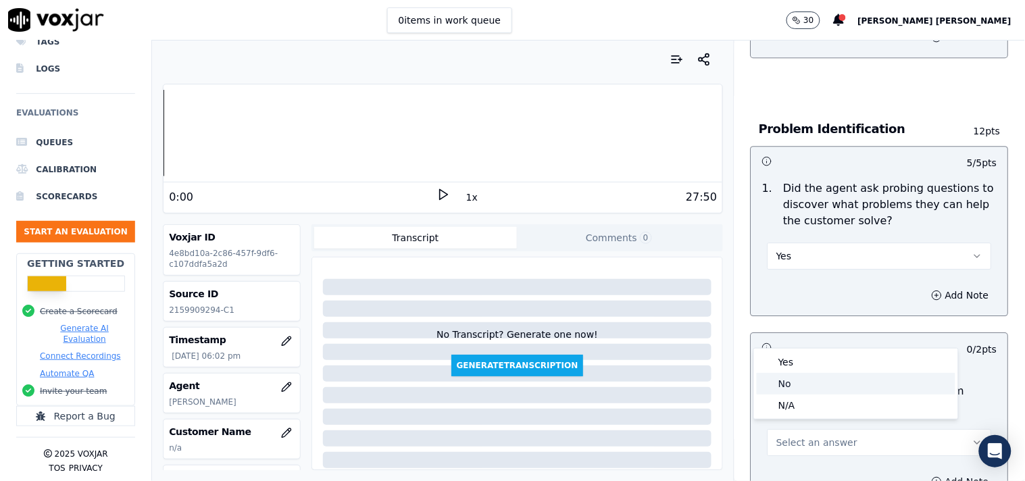
click at [806, 397] on div "N/A" at bounding box center [856, 406] width 199 height 22
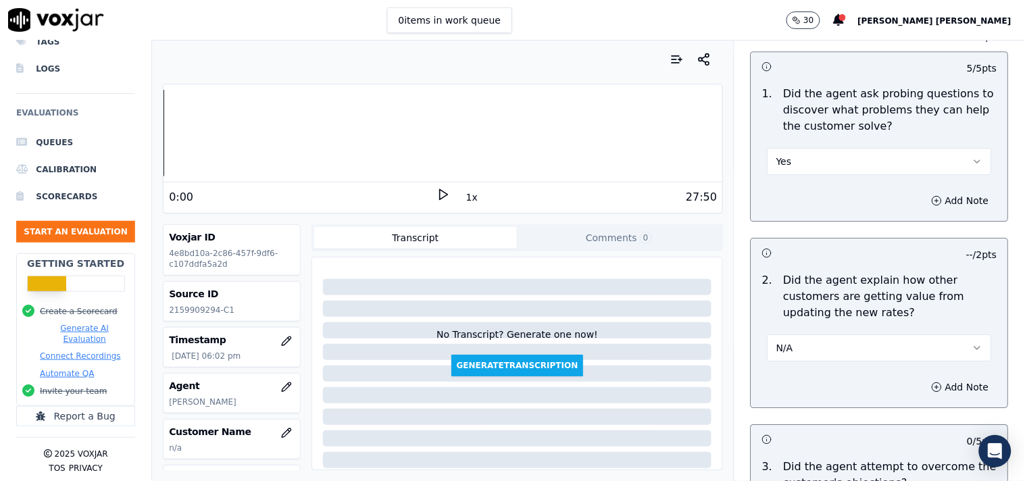
scroll to position [1201, 0]
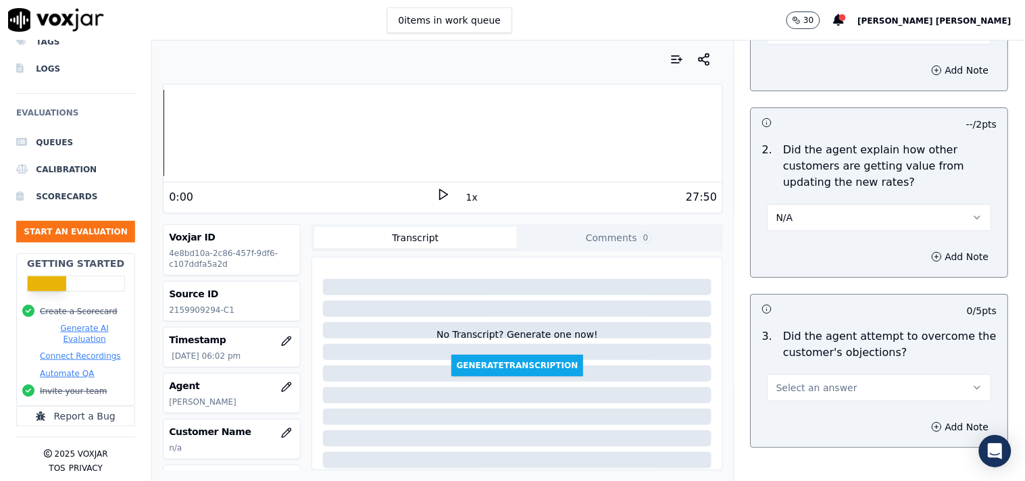
click at [807, 387] on span "Select an answer" at bounding box center [817, 388] width 81 height 14
click at [798, 407] on div "Yes" at bounding box center [856, 412] width 199 height 22
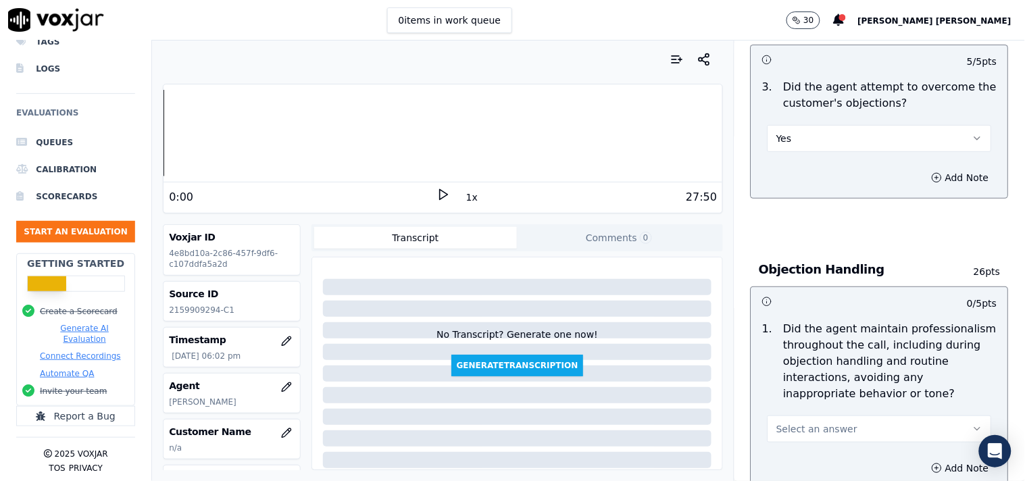
scroll to position [1577, 0]
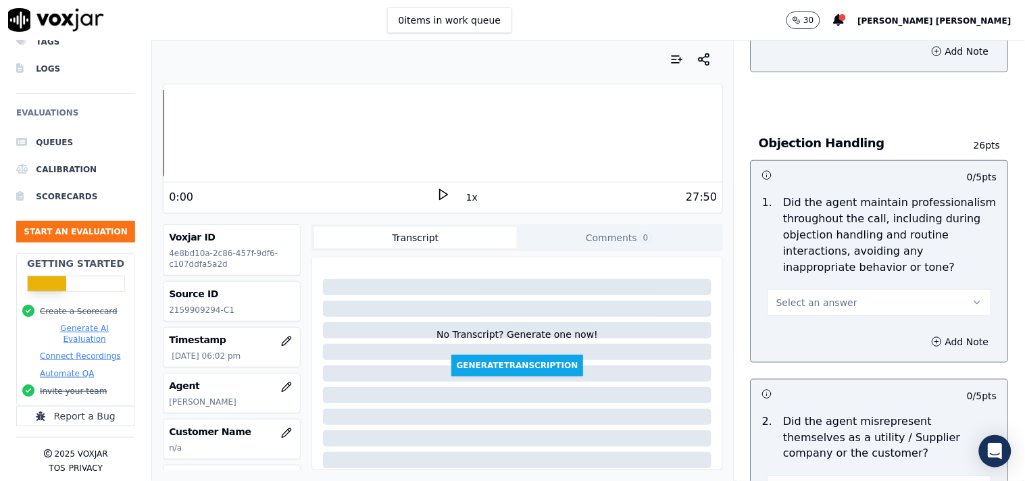
click at [833, 300] on button "Select an answer" at bounding box center [880, 302] width 224 height 27
click at [825, 321] on div "Yes" at bounding box center [856, 327] width 199 height 22
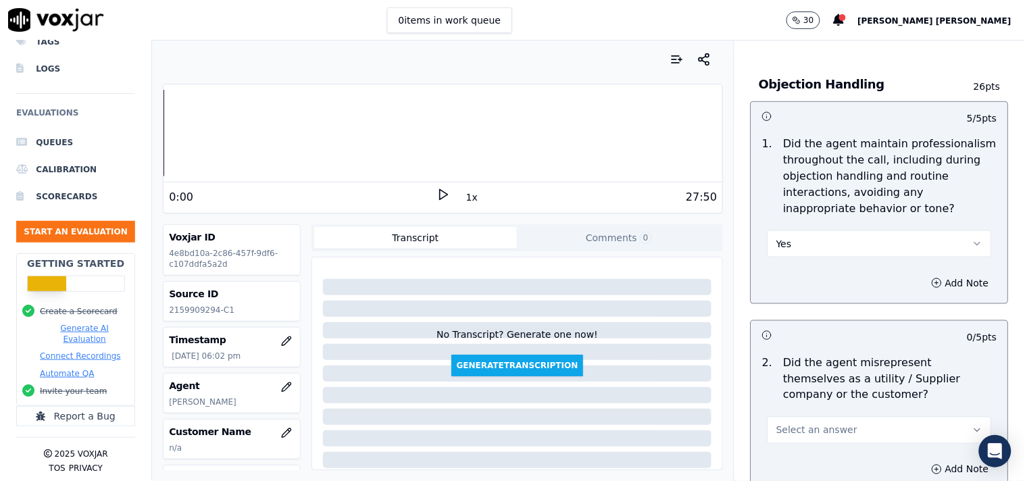
scroll to position [1727, 0]
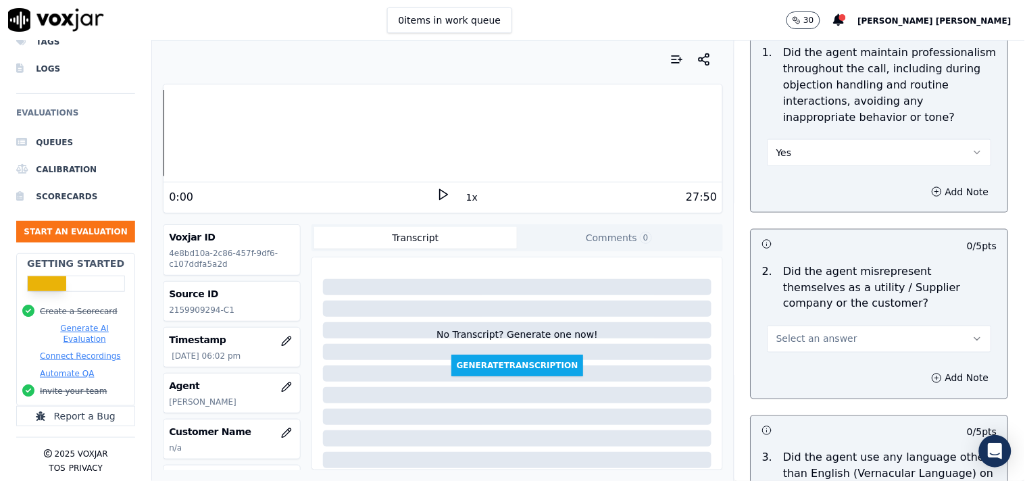
click at [823, 341] on button "Select an answer" at bounding box center [880, 339] width 224 height 27
click at [795, 392] on div "No" at bounding box center [856, 385] width 199 height 22
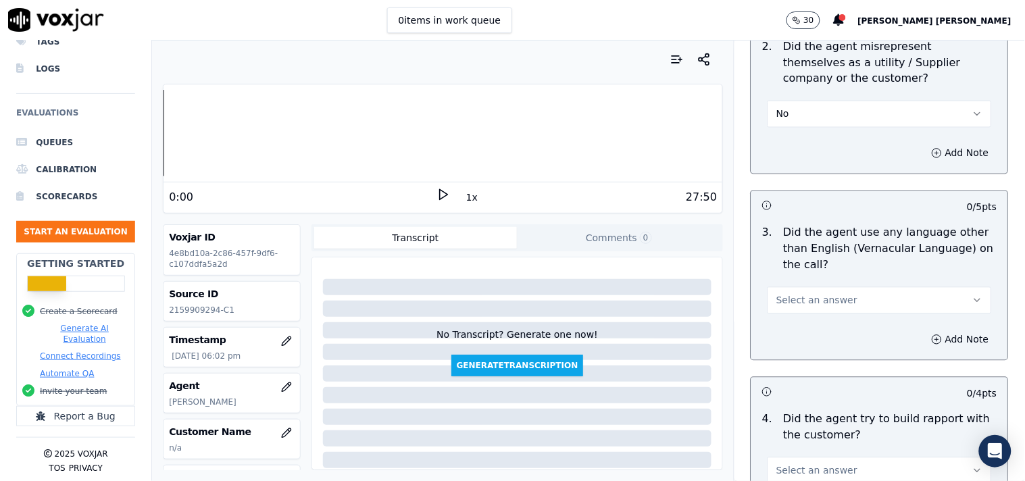
click at [835, 292] on button "Select an answer" at bounding box center [880, 300] width 224 height 27
click at [803, 345] on div "No" at bounding box center [856, 346] width 199 height 22
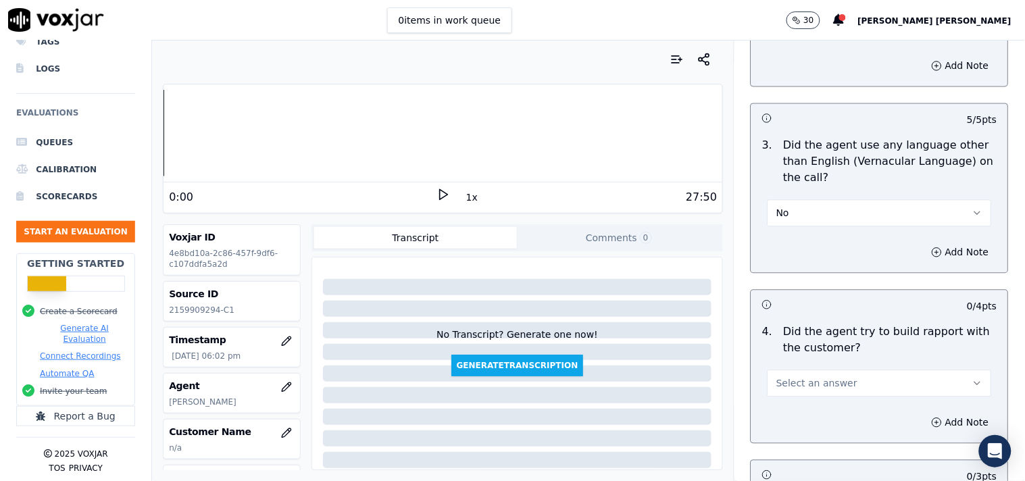
scroll to position [2178, 0]
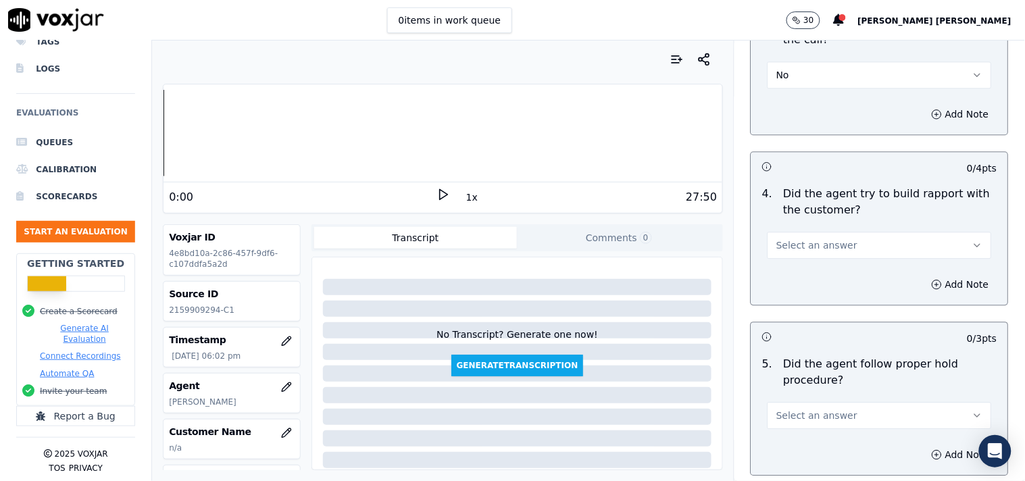
click at [837, 233] on button "Select an answer" at bounding box center [880, 245] width 224 height 27
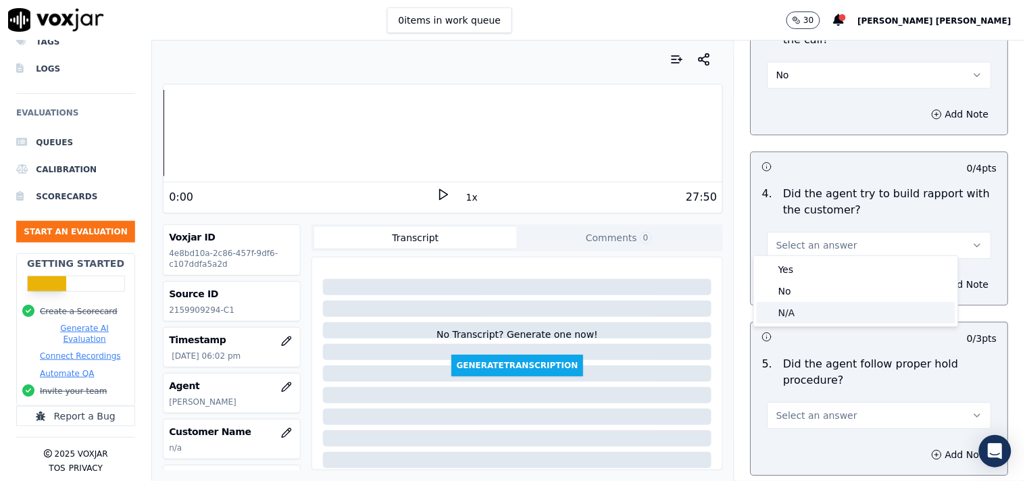
drag, startPoint x: 800, startPoint y: 293, endPoint x: 796, endPoint y: 318, distance: 25.3
click at [796, 318] on div "Yes No N/A" at bounding box center [856, 291] width 204 height 70
click at [796, 318] on div "N/A" at bounding box center [856, 313] width 199 height 22
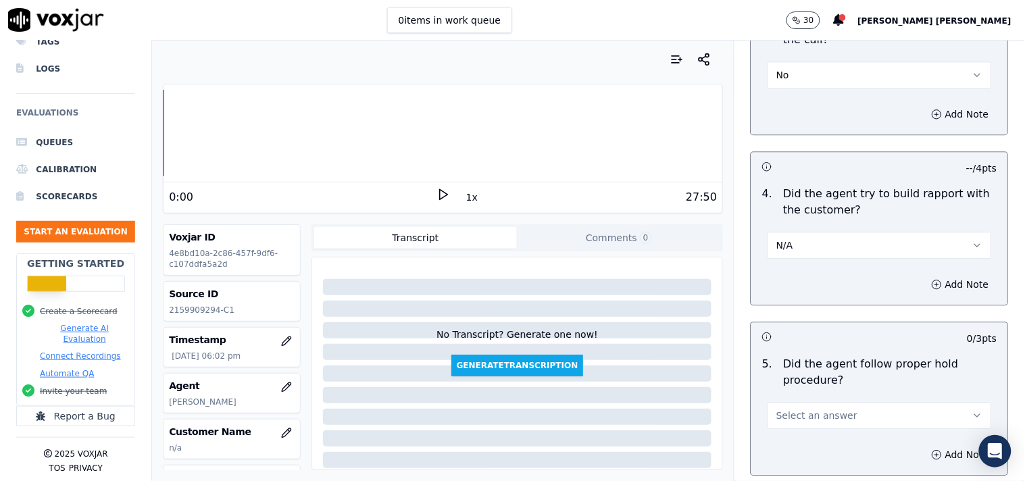
click at [807, 416] on span "Select an answer" at bounding box center [817, 416] width 81 height 14
click at [814, 337] on div "Yes" at bounding box center [856, 336] width 199 height 22
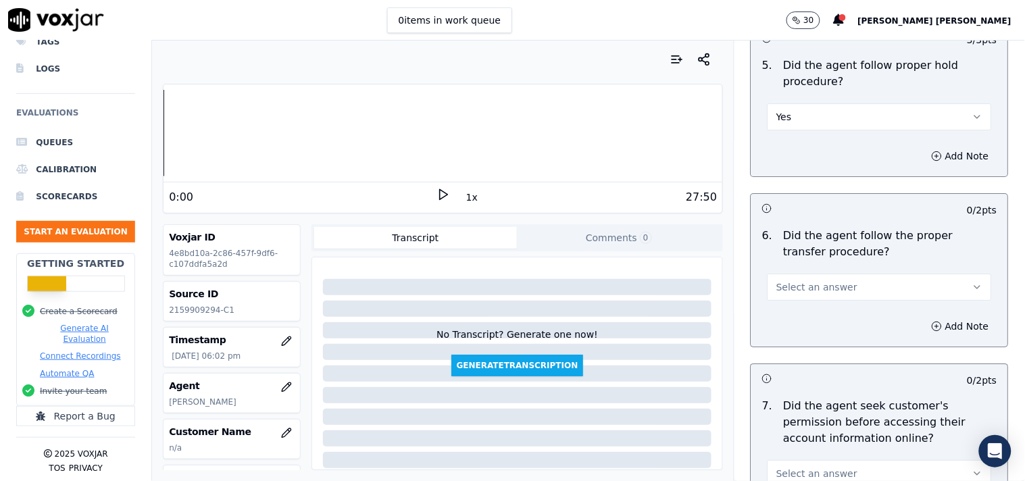
scroll to position [2478, 0]
click at [850, 286] on button "Select an answer" at bounding box center [880, 285] width 224 height 27
click at [837, 309] on div "Yes" at bounding box center [856, 310] width 199 height 22
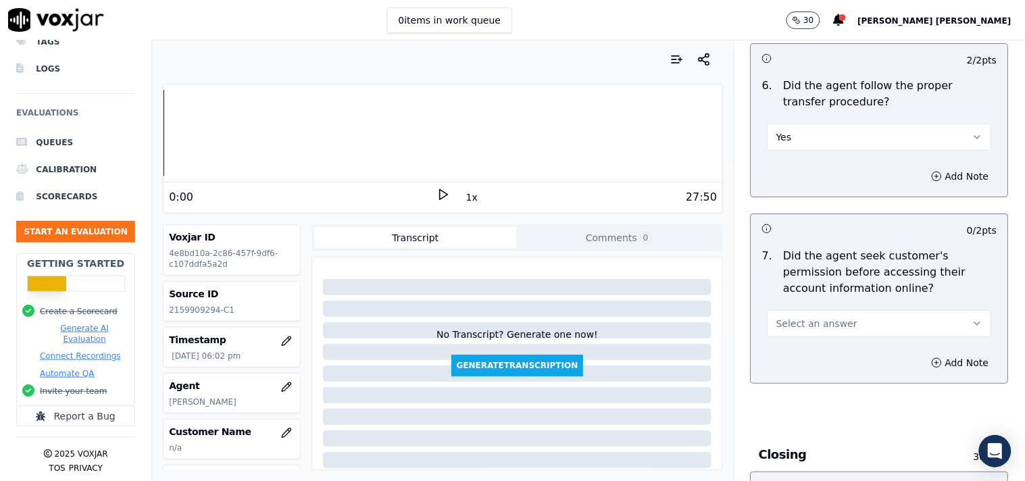
scroll to position [2628, 0]
click at [825, 318] on span "Select an answer" at bounding box center [817, 323] width 81 height 14
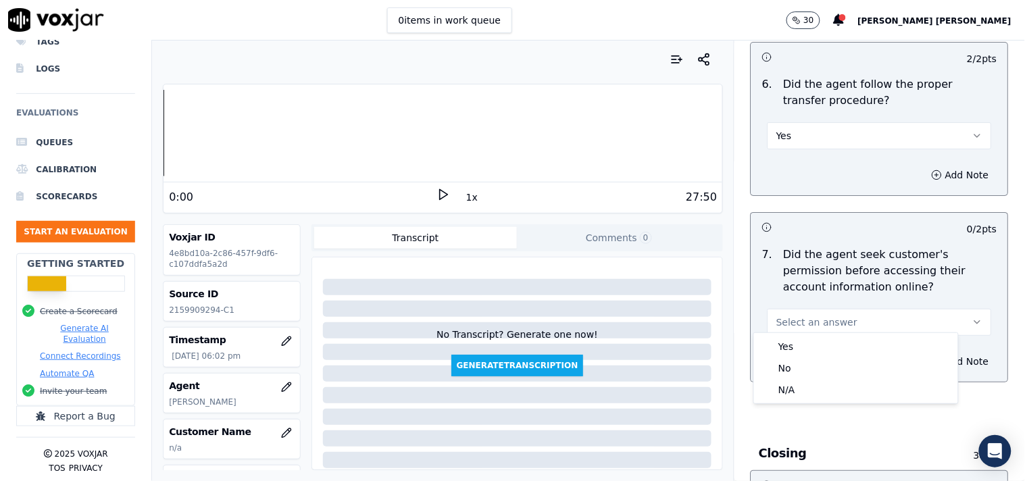
click at [825, 318] on span "Select an answer" at bounding box center [817, 323] width 81 height 14
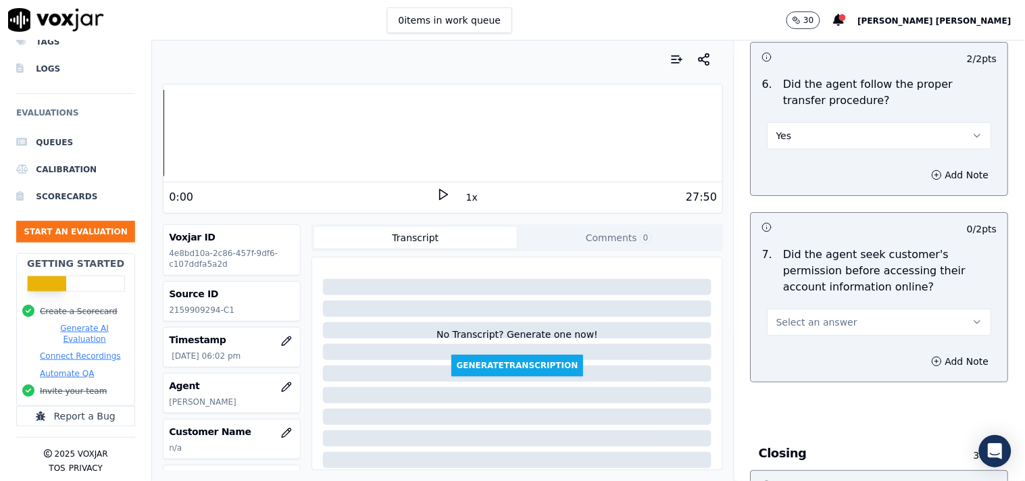
click at [821, 322] on span "Select an answer" at bounding box center [817, 323] width 81 height 14
click at [812, 346] on div "Yes" at bounding box center [856, 347] width 199 height 22
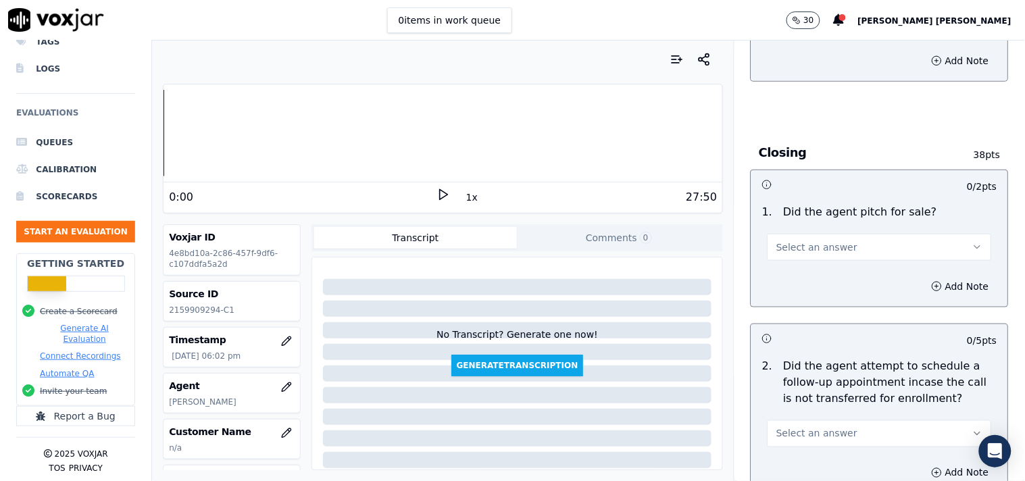
click at [813, 248] on button "Select an answer" at bounding box center [880, 247] width 224 height 27
click at [791, 271] on div "Yes" at bounding box center [856, 273] width 199 height 22
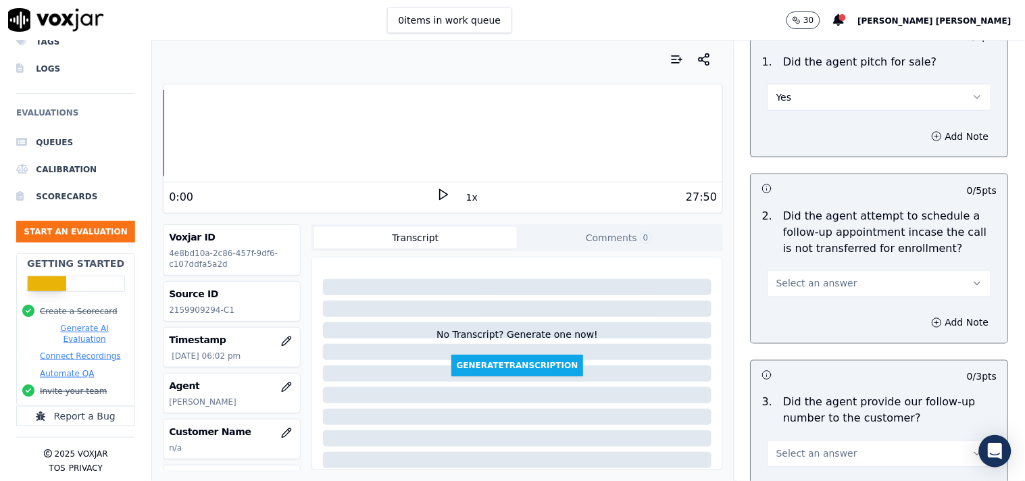
click at [809, 295] on div "2 . Did the agent attempt to schedule a follow-up appointment incase the call i…" at bounding box center [880, 253] width 257 height 100
click at [827, 280] on span "Select an answer" at bounding box center [817, 284] width 81 height 14
click at [812, 323] on div "No" at bounding box center [856, 330] width 199 height 22
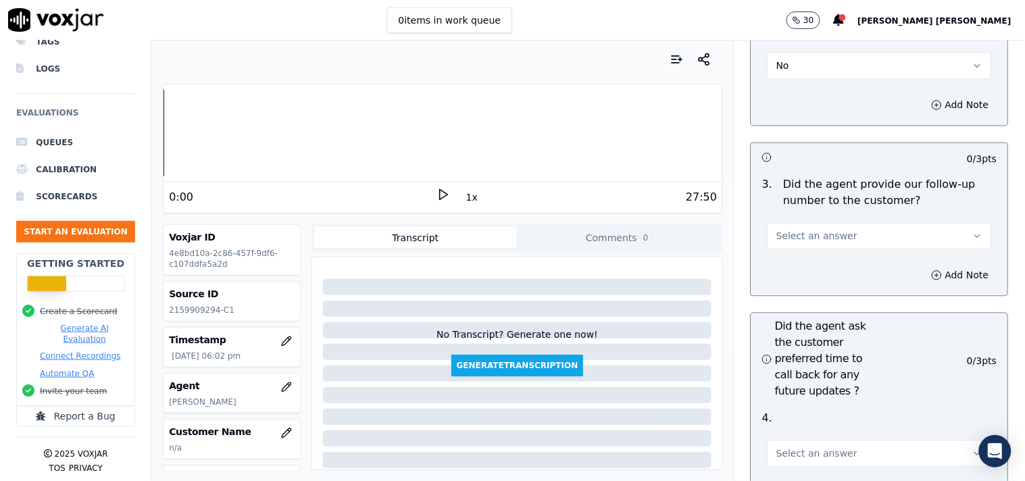
scroll to position [3304, 0]
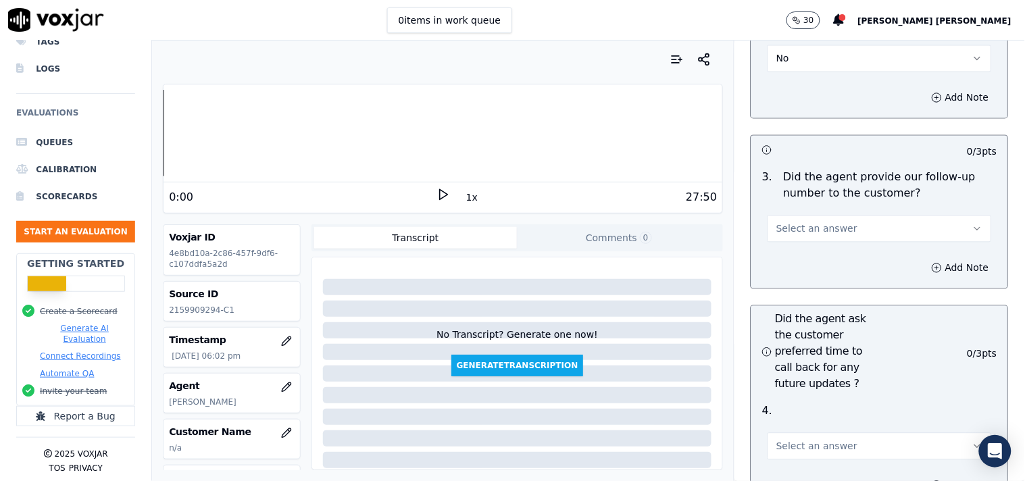
click at [837, 216] on button "Select an answer" at bounding box center [880, 229] width 224 height 27
click at [831, 246] on div "Yes" at bounding box center [856, 254] width 199 height 22
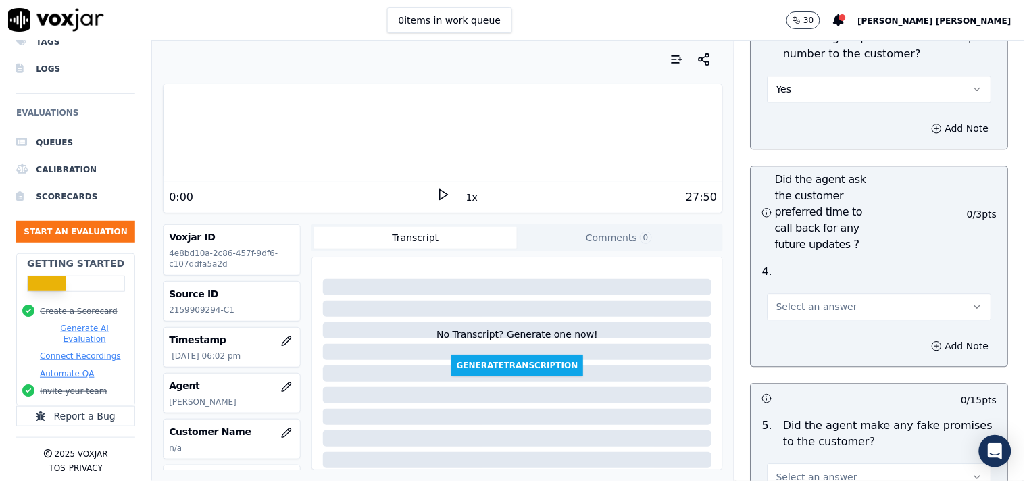
scroll to position [3454, 0]
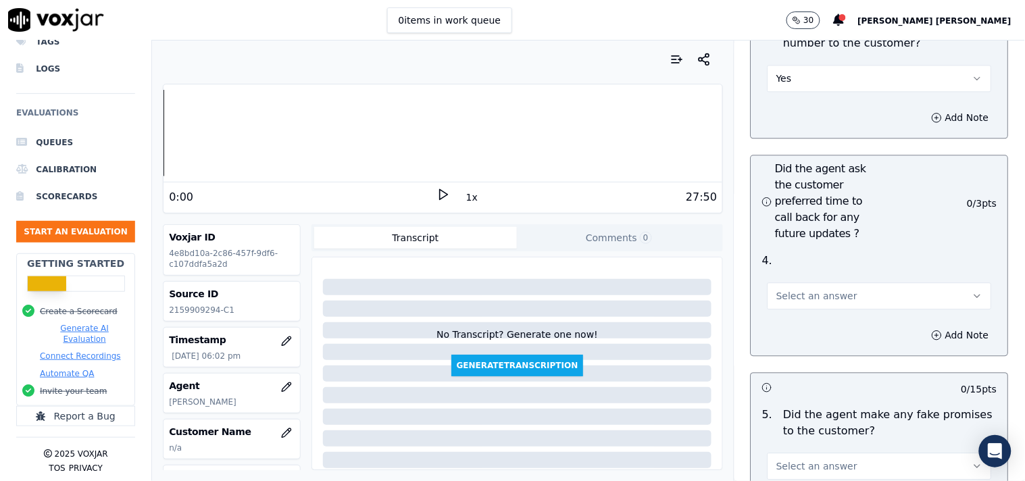
click at [829, 283] on button "Select an answer" at bounding box center [880, 296] width 224 height 27
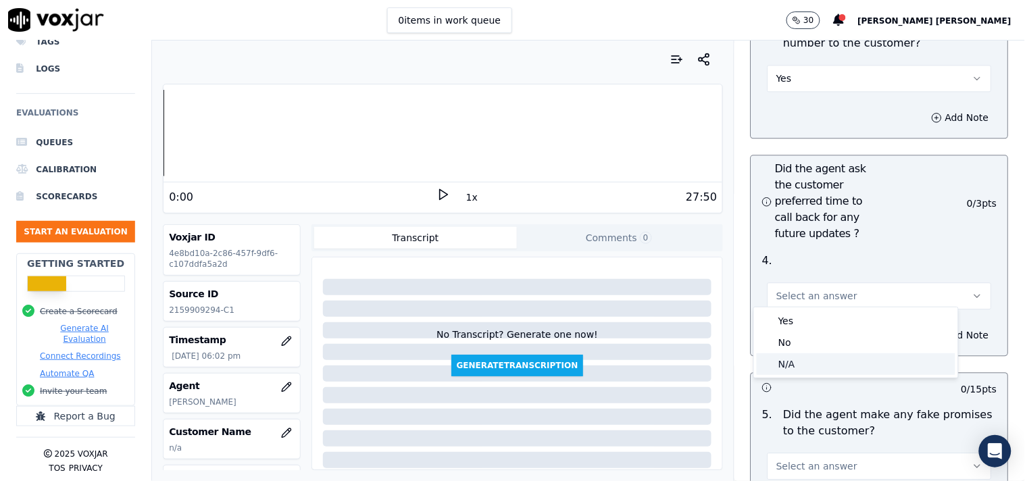
click at [808, 369] on div "N/A" at bounding box center [856, 364] width 199 height 22
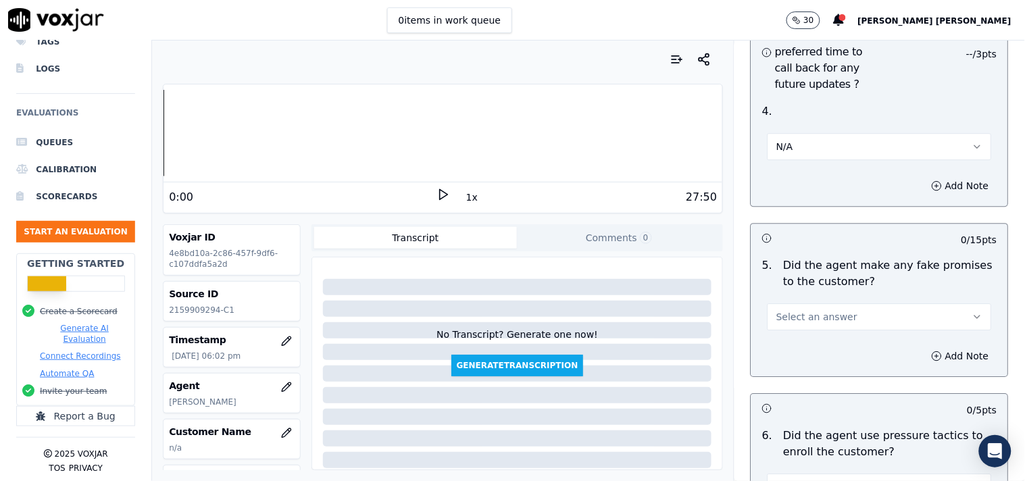
scroll to position [3605, 0]
click at [850, 322] on button "Select an answer" at bounding box center [880, 316] width 224 height 27
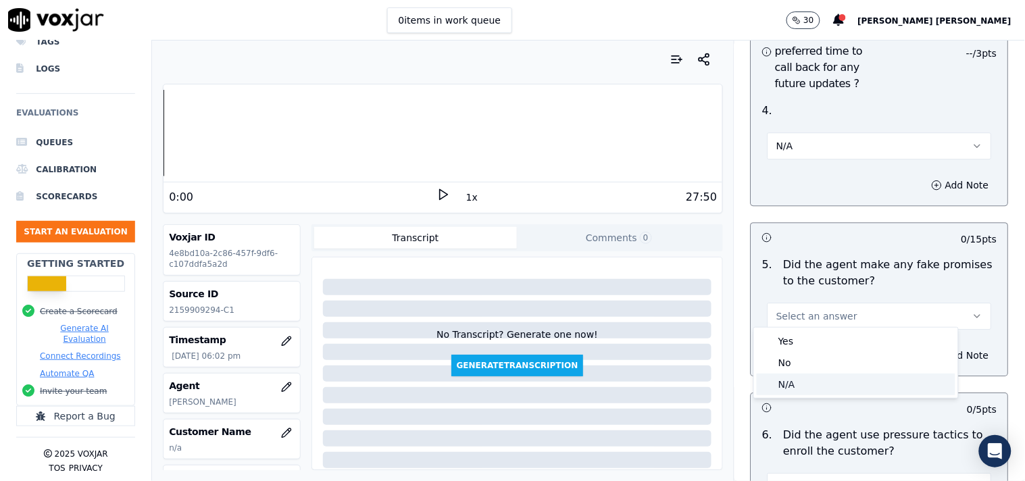
click at [837, 381] on div "N/A" at bounding box center [856, 385] width 199 height 22
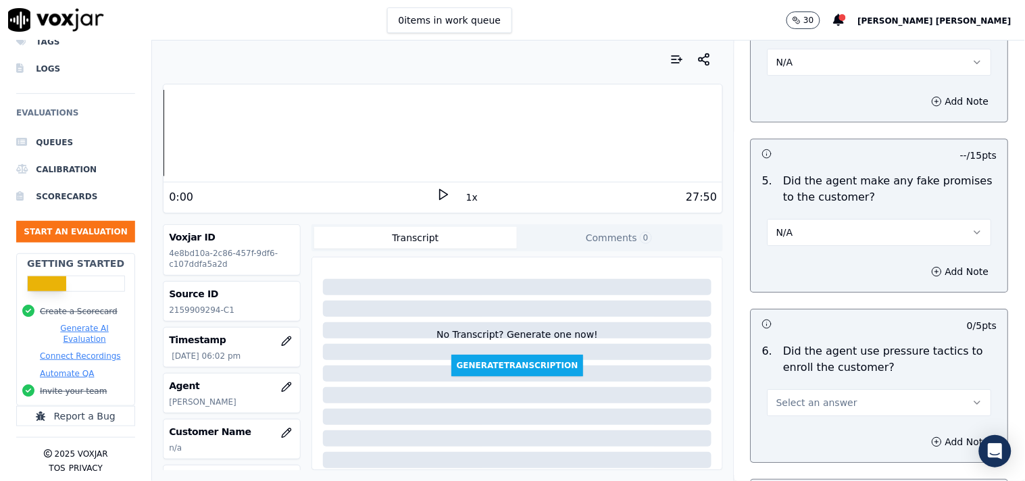
scroll to position [3680, 0]
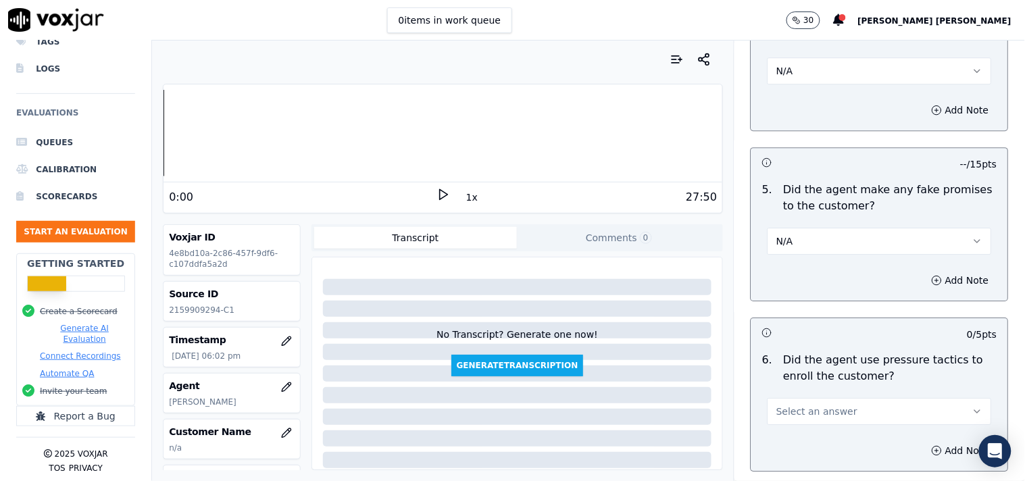
click at [841, 231] on button "N/A" at bounding box center [880, 241] width 224 height 27
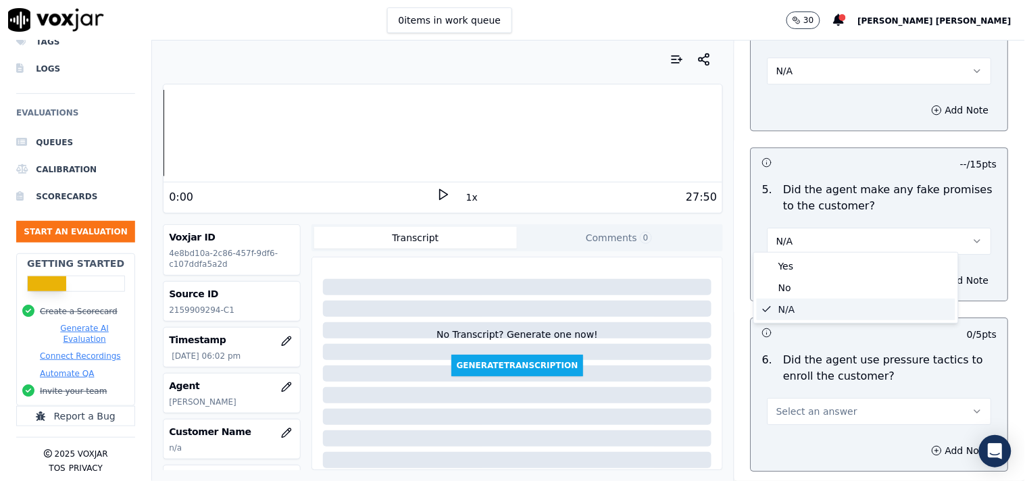
click at [823, 299] on div "N/A" at bounding box center [856, 310] width 199 height 22
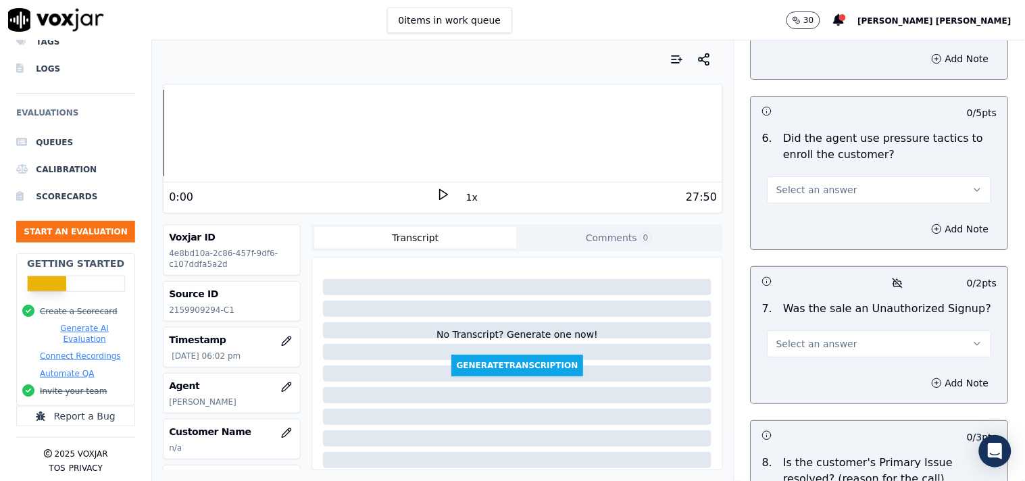
scroll to position [3905, 0]
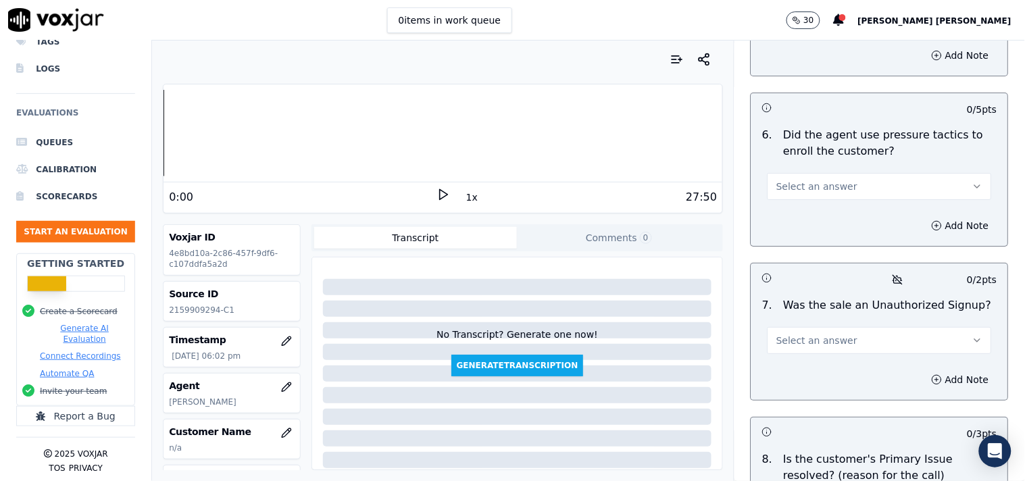
click at [832, 170] on div "Select an answer" at bounding box center [880, 185] width 224 height 30
click at [832, 176] on button "Select an answer" at bounding box center [880, 186] width 224 height 27
click at [821, 233] on div "No" at bounding box center [856, 233] width 199 height 22
click at [840, 327] on button "Select an answer" at bounding box center [880, 340] width 224 height 27
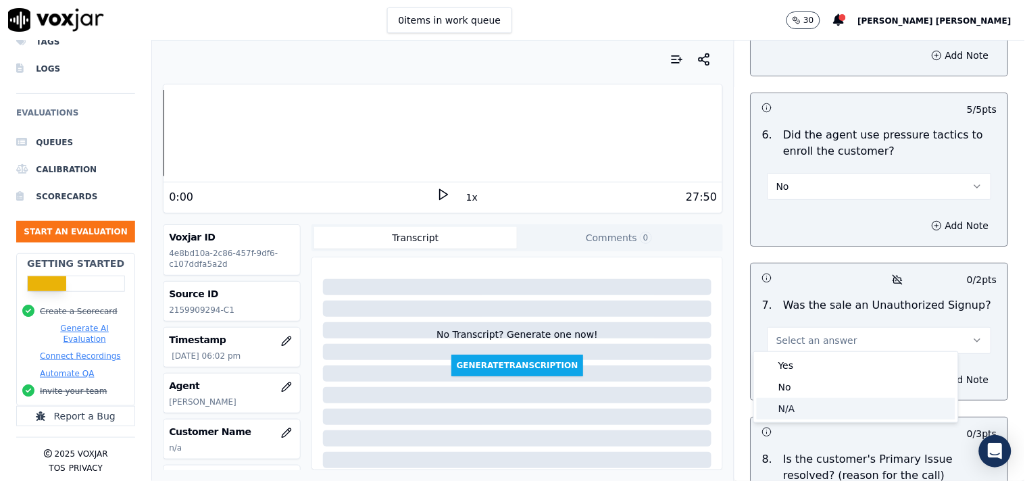
click at [792, 404] on div "N/A" at bounding box center [856, 409] width 199 height 22
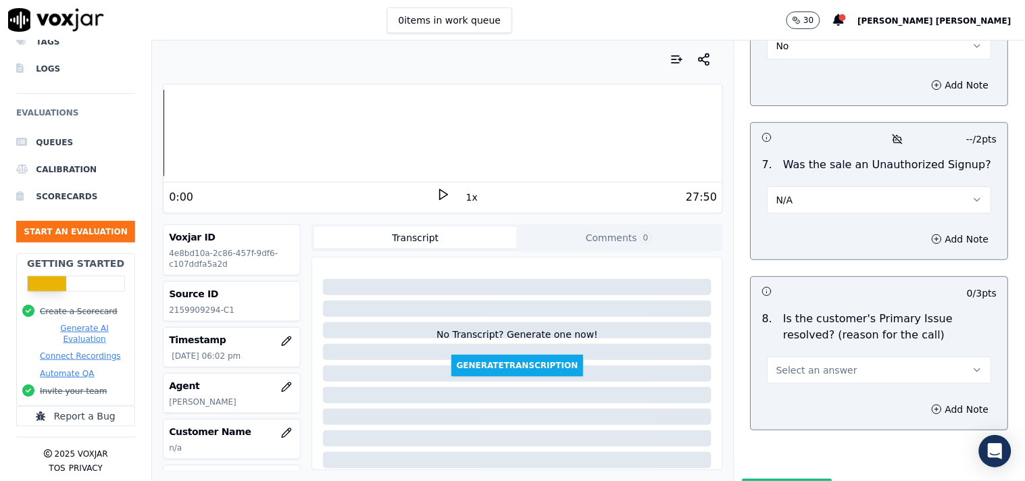
scroll to position [4055, 0]
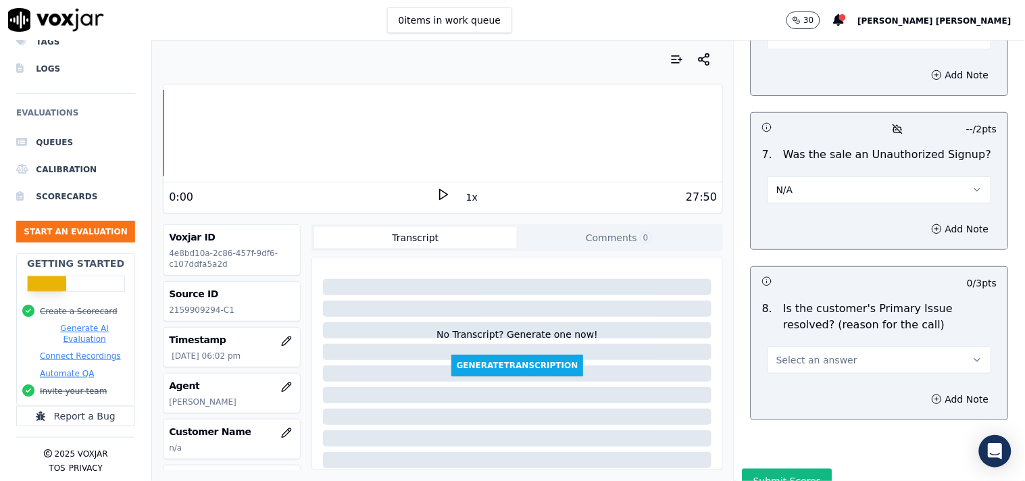
click at [814, 362] on span "Select an answer" at bounding box center [817, 360] width 81 height 14
click at [812, 386] on div "Yes" at bounding box center [856, 386] width 199 height 22
click at [932, 227] on icon "button" at bounding box center [937, 229] width 11 height 11
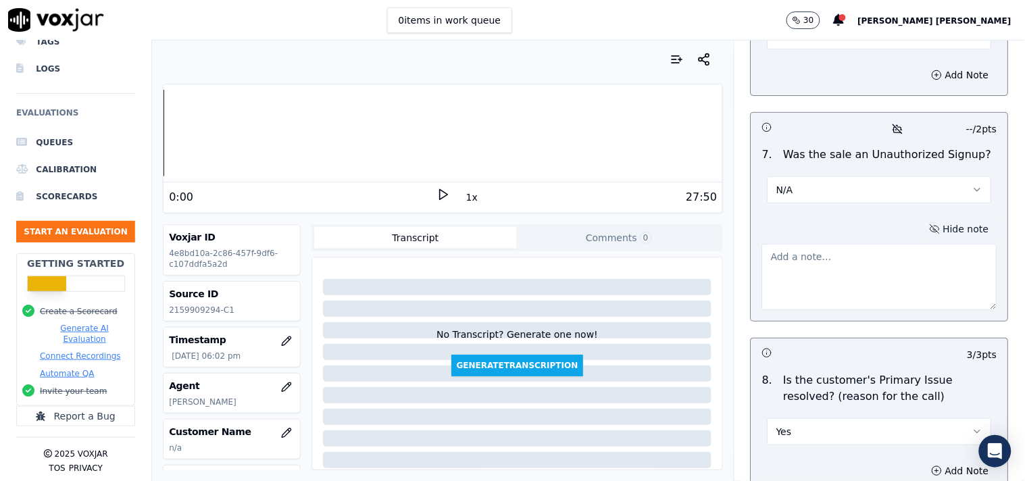
paste textarea "call id-20250911-112854 [PERSON_NAME] from rates and o ther details of the offe…"
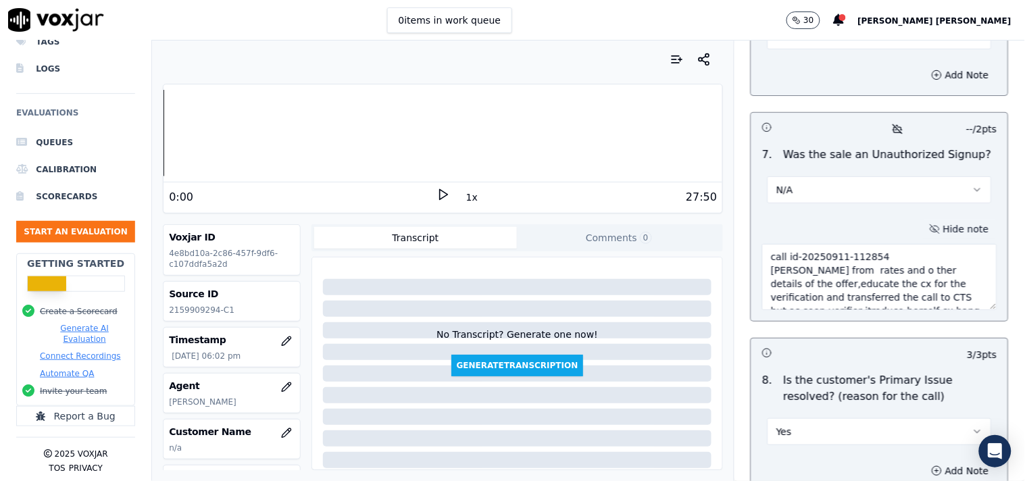
scroll to position [62, 0]
type textarea "call id-20250911-112854 [PERSON_NAME] from rates and o ther details of the offe…"
click at [281, 435] on icon "button" at bounding box center [286, 433] width 11 height 11
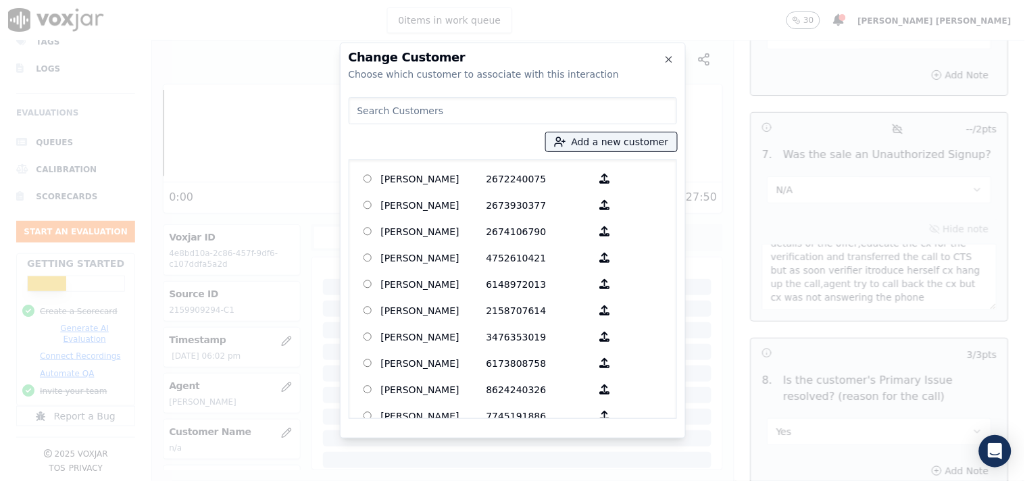
paste input "[PERSON_NAME]"
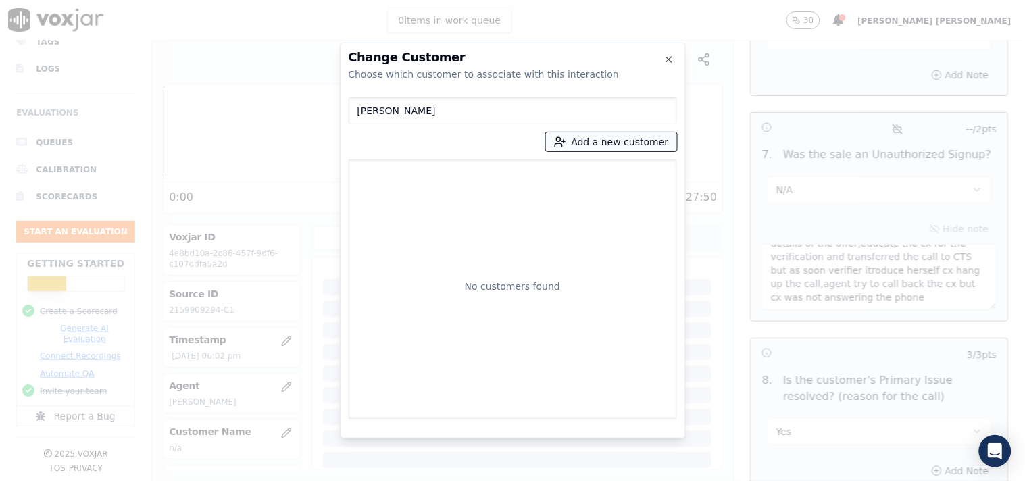
type input "[PERSON_NAME]"
click at [599, 141] on button "Add a new customer" at bounding box center [611, 141] width 131 height 19
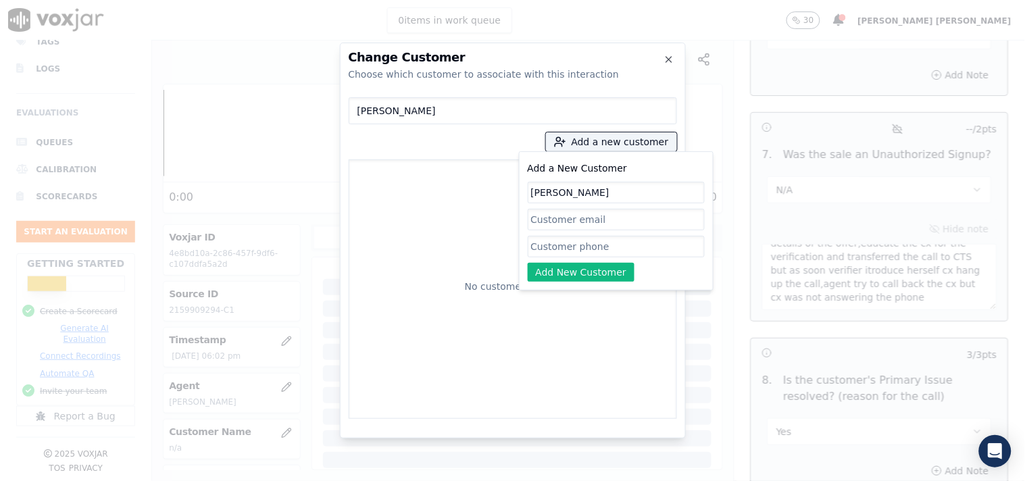
type input "[PERSON_NAME]"
click at [548, 249] on input "Add a New Customer" at bounding box center [616, 247] width 177 height 22
paste input "2159909294"
paste input "6092143996"
type input "2159909294_6092143996"
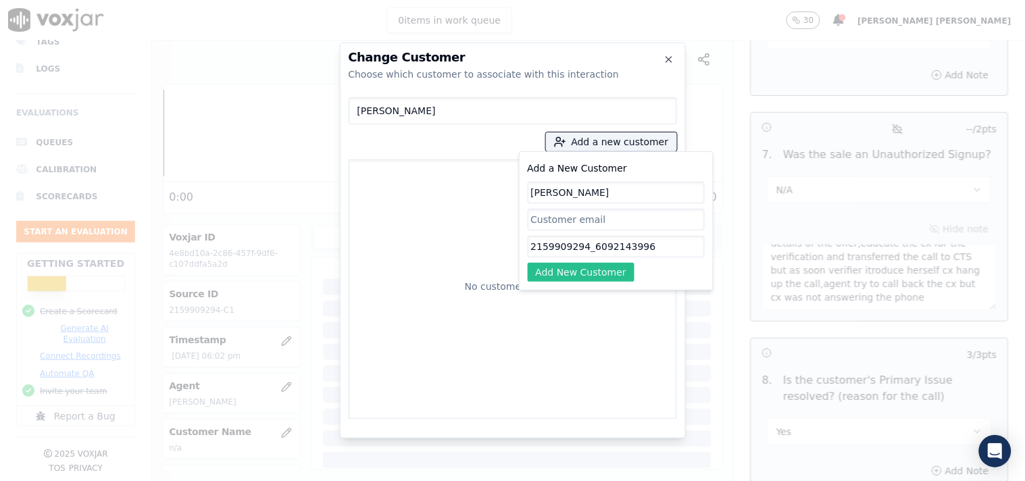
click at [560, 268] on button "Add New Customer" at bounding box center [581, 272] width 107 height 19
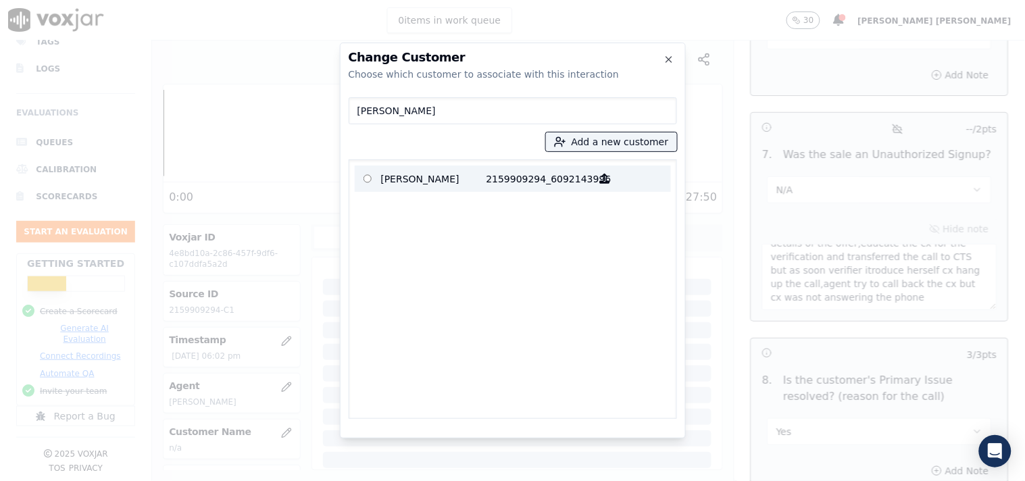
click at [362, 176] on p at bounding box center [368, 178] width 26 height 21
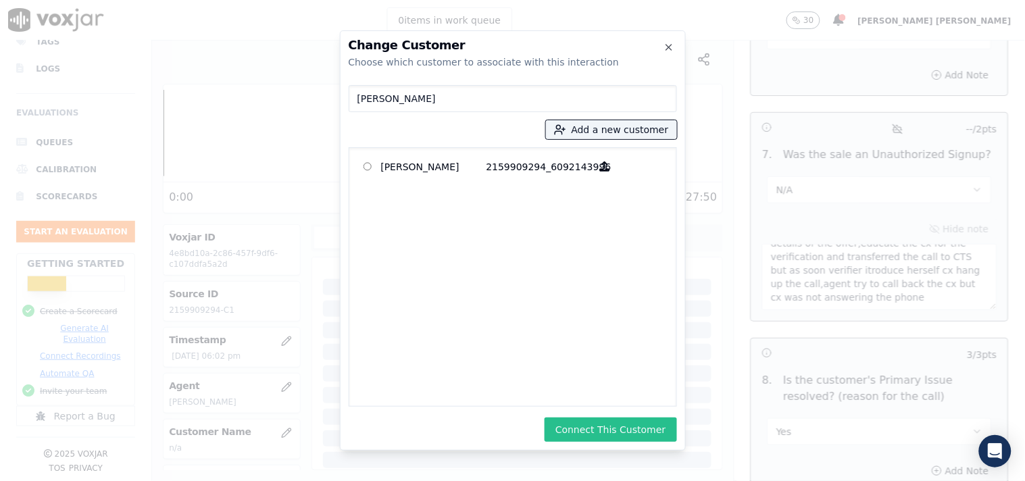
click at [589, 423] on button "Connect This Customer" at bounding box center [611, 430] width 132 height 24
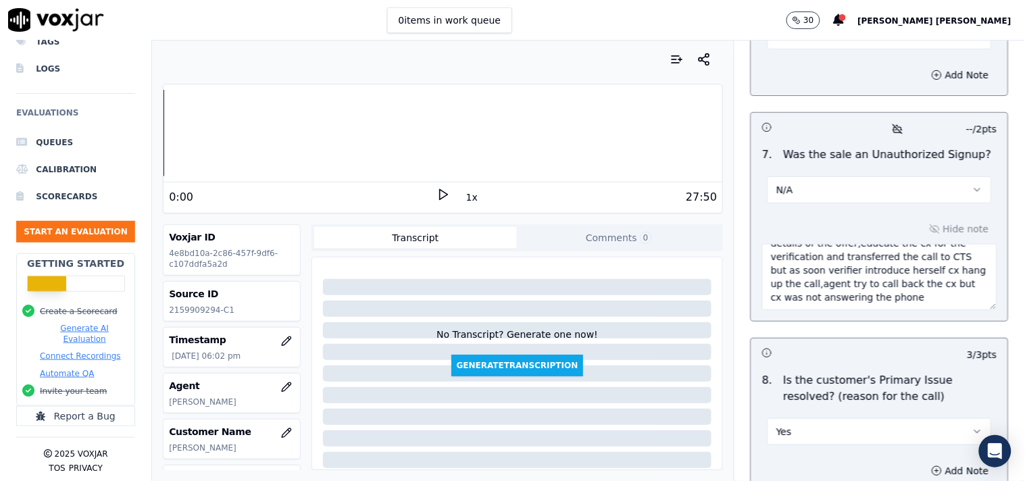
scroll to position [0, 0]
drag, startPoint x: 855, startPoint y: 268, endPoint x: 875, endPoint y: 245, distance: 30.1
click at [877, 244] on textarea "call id-20250911-112854 [PERSON_NAME] from rates and o ther details of the offe…" at bounding box center [879, 277] width 235 height 66
click at [853, 265] on textarea "call id-20250911-112854 [PERSON_NAME] from rates and o ther details of the offe…" at bounding box center [879, 277] width 235 height 66
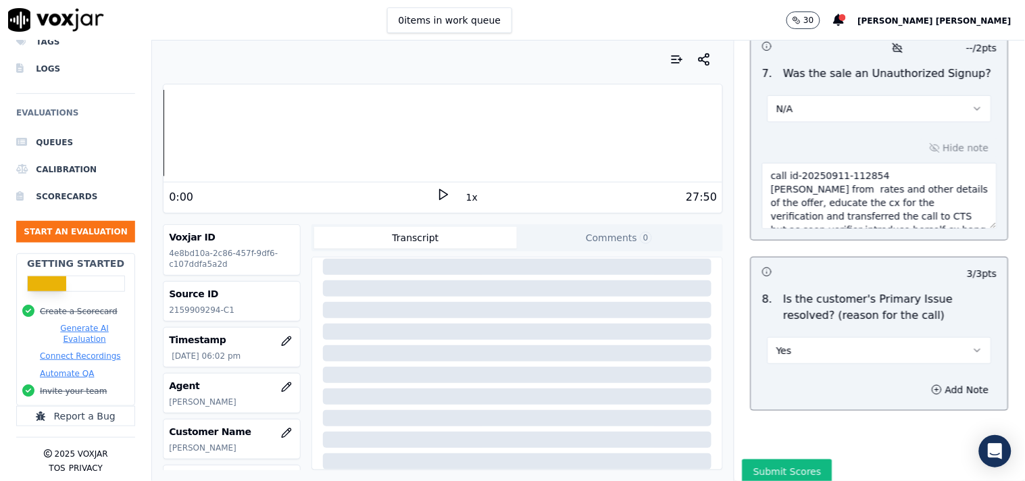
scroll to position [4176, 0]
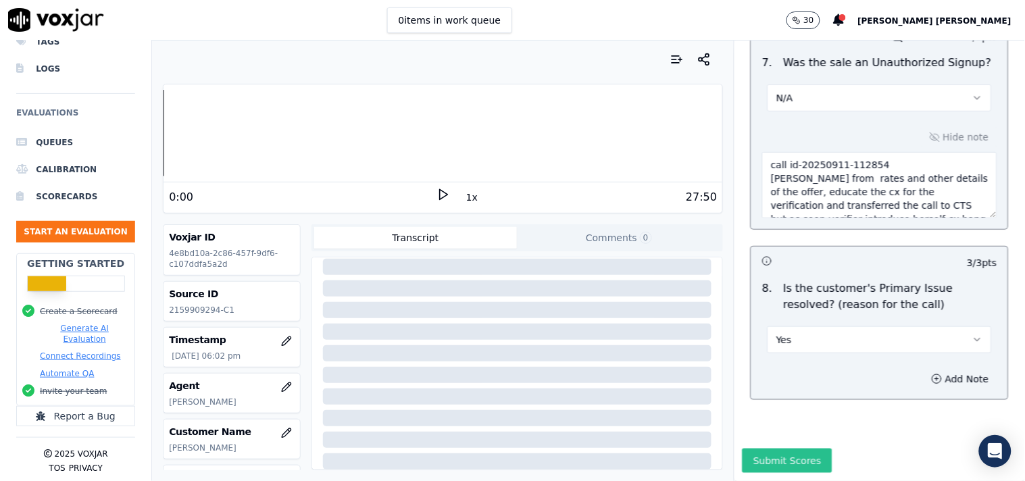
type textarea "call id-20250911-112854 [PERSON_NAME] from rates and other details of the offer…"
click at [784, 449] on button "Submit Scores" at bounding box center [788, 461] width 90 height 24
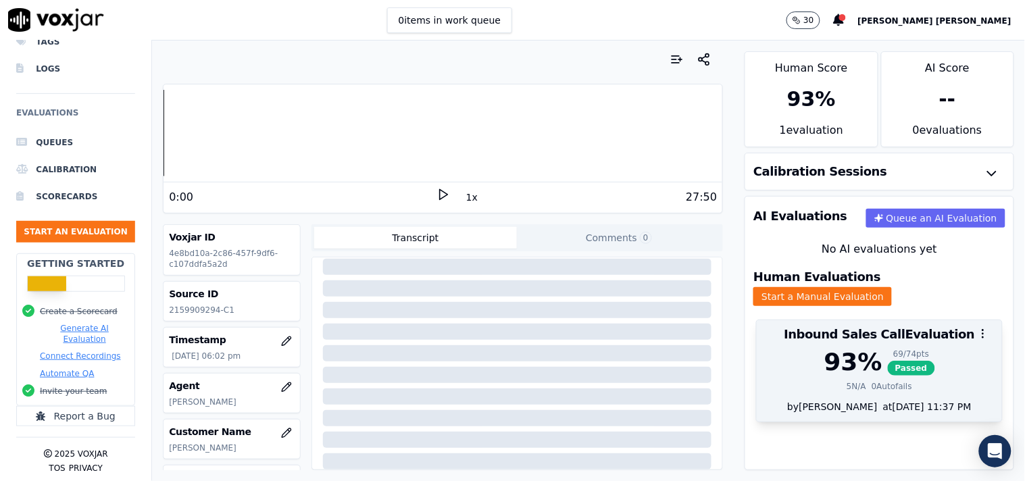
click at [888, 361] on span "Passed" at bounding box center [911, 368] width 47 height 15
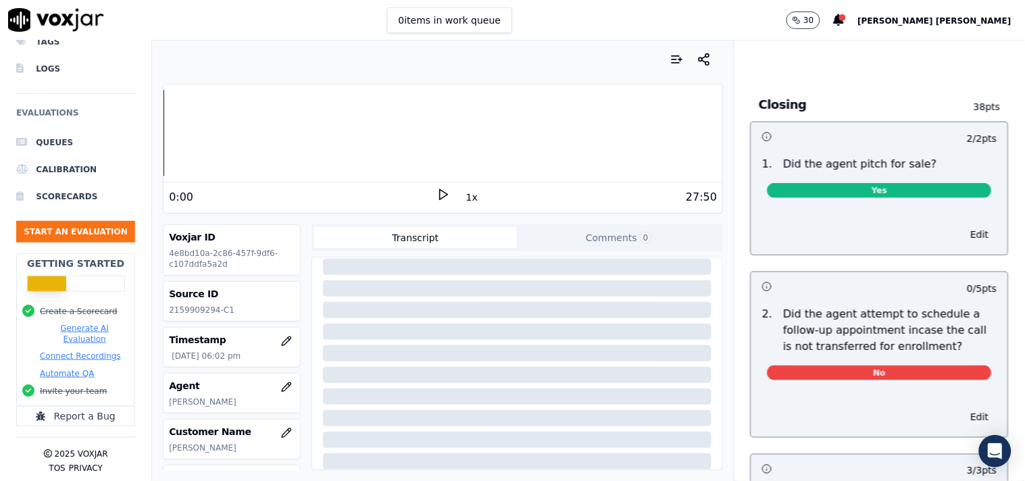
scroll to position [2929, 0]
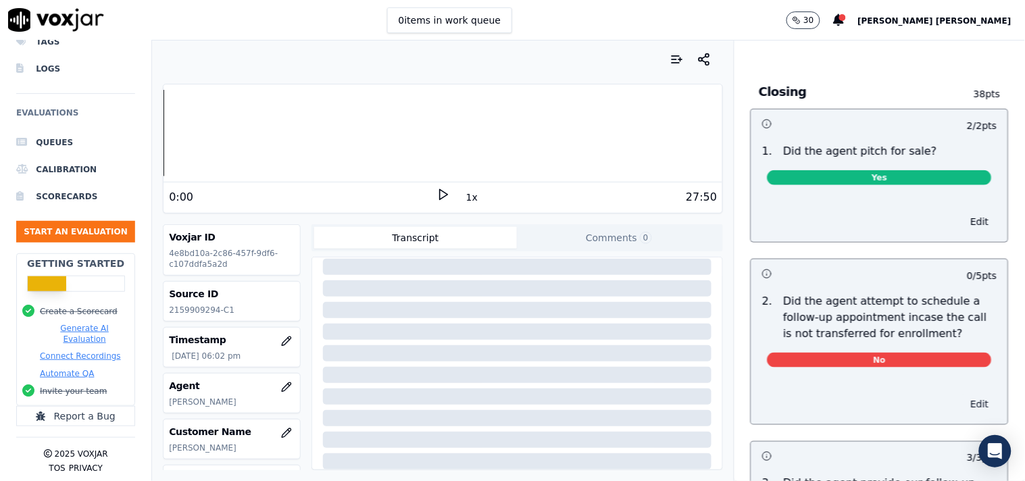
click at [963, 395] on button "Edit" at bounding box center [980, 404] width 34 height 19
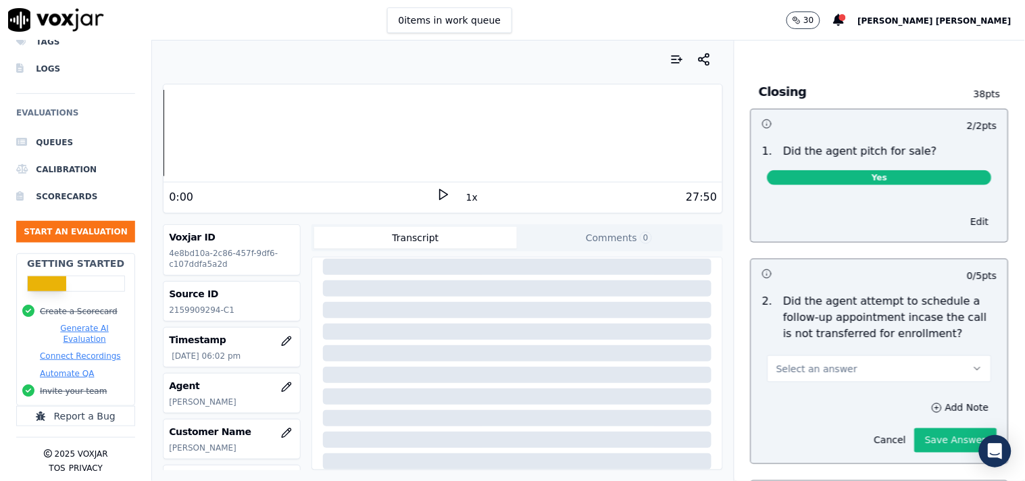
click at [929, 366] on button "Select an answer" at bounding box center [880, 369] width 224 height 27
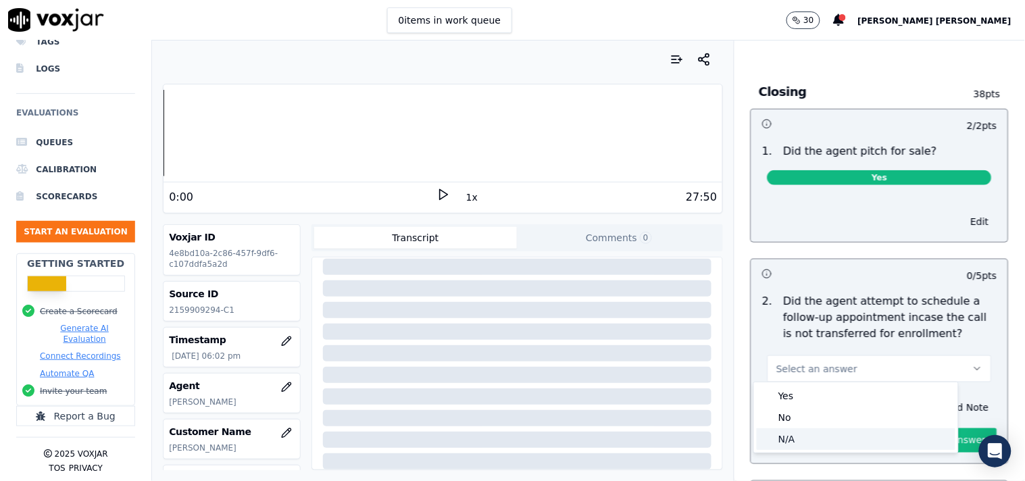
click at [844, 433] on div "N/A" at bounding box center [856, 440] width 199 height 22
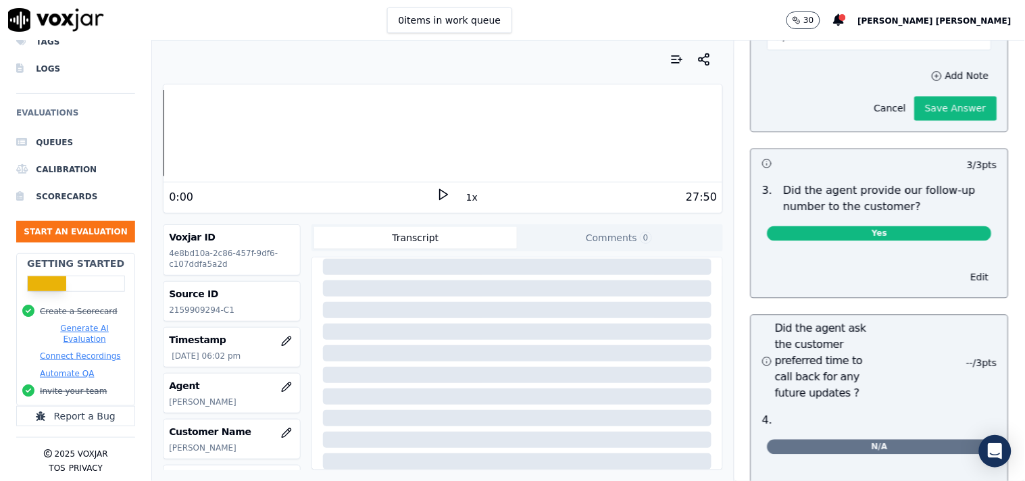
scroll to position [3229, 0]
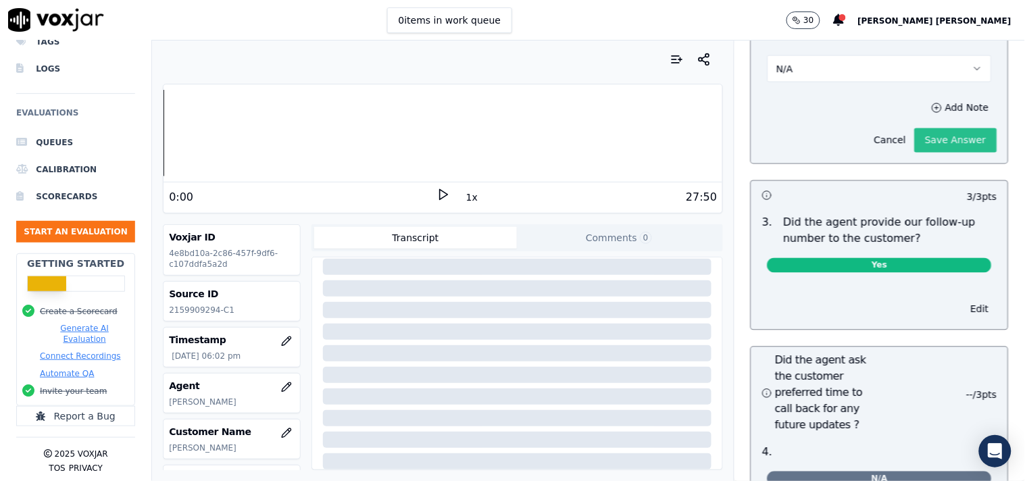
click at [915, 133] on button "Save Answer" at bounding box center [956, 140] width 82 height 24
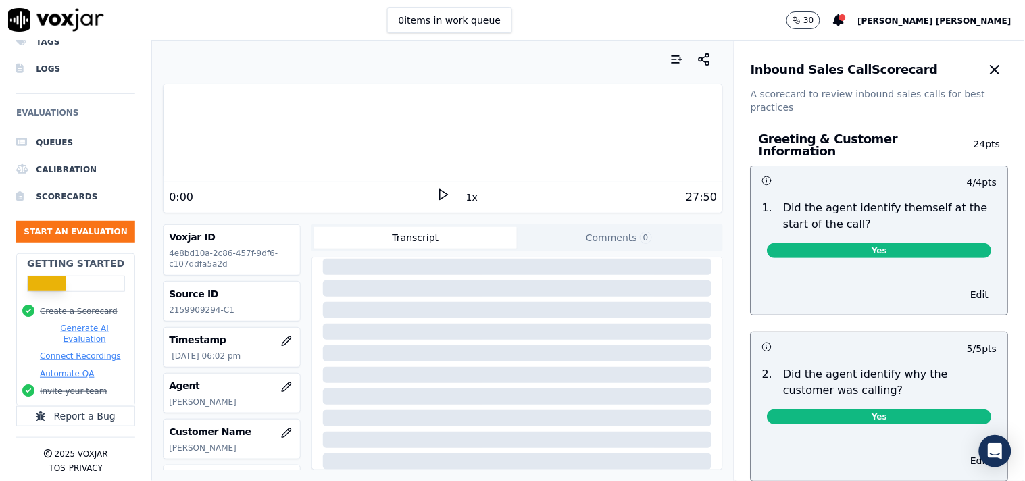
scroll to position [0, 0]
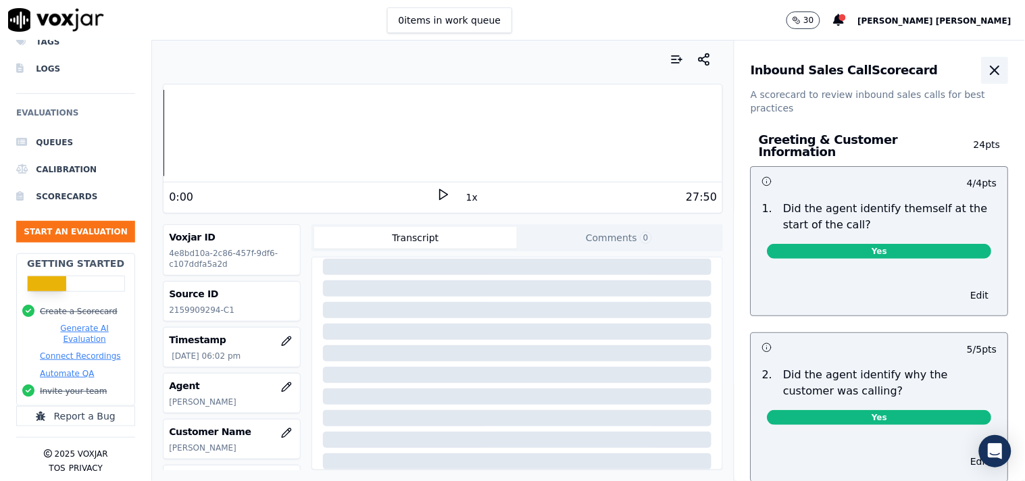
click at [987, 71] on icon "button" at bounding box center [995, 70] width 16 height 16
